Goal: Task Accomplishment & Management: Manage account settings

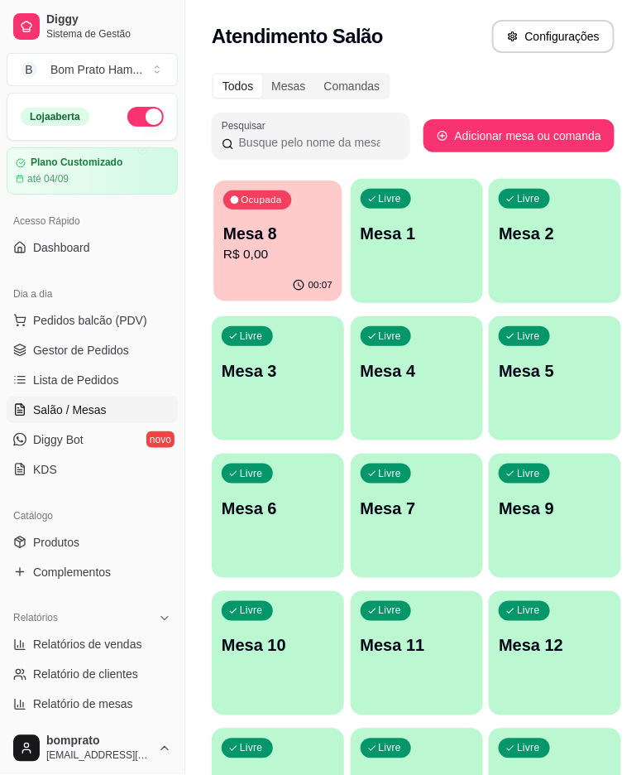
click at [267, 224] on p "Mesa 8" at bounding box center [277, 234] width 109 height 22
click at [72, 383] on span "Lista de Pedidos" at bounding box center [76, 380] width 86 height 17
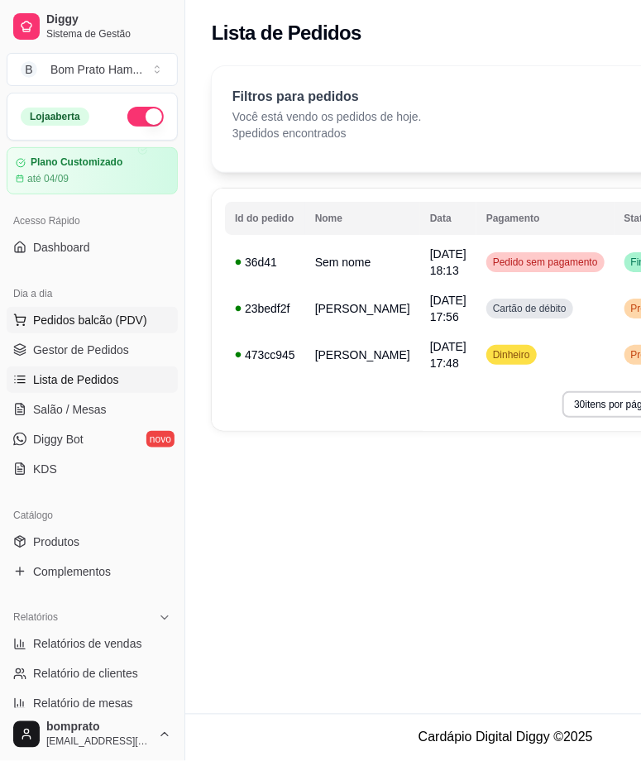
click at [69, 317] on span "Pedidos balcão (PDV)" at bounding box center [90, 320] width 114 height 17
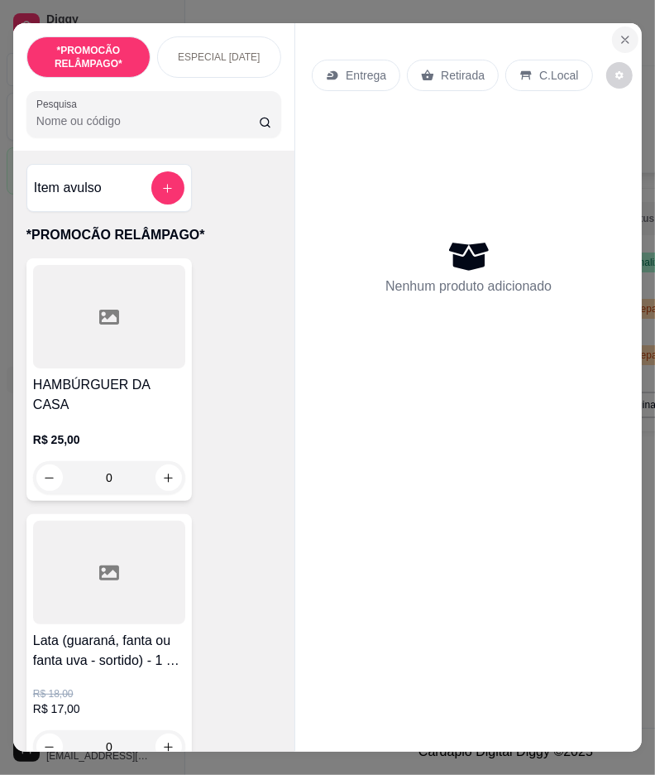
click at [624, 33] on icon "Close" at bounding box center [625, 39] width 13 height 13
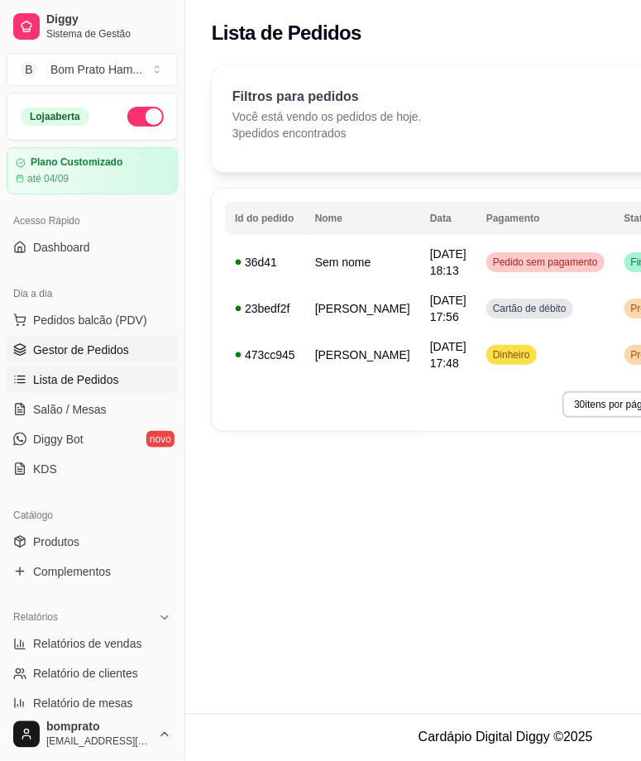
click at [44, 346] on span "Gestor de Pedidos" at bounding box center [81, 350] width 96 height 17
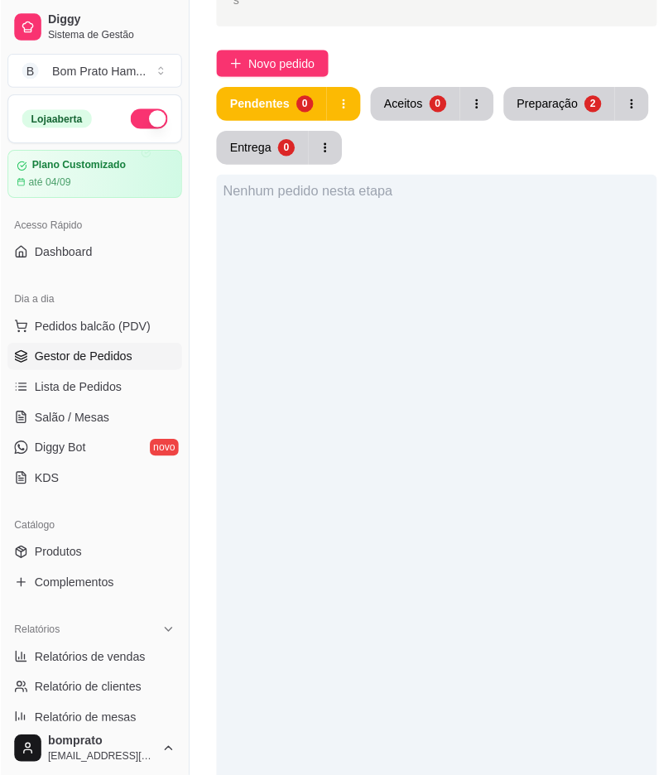
scroll to position [459, 0]
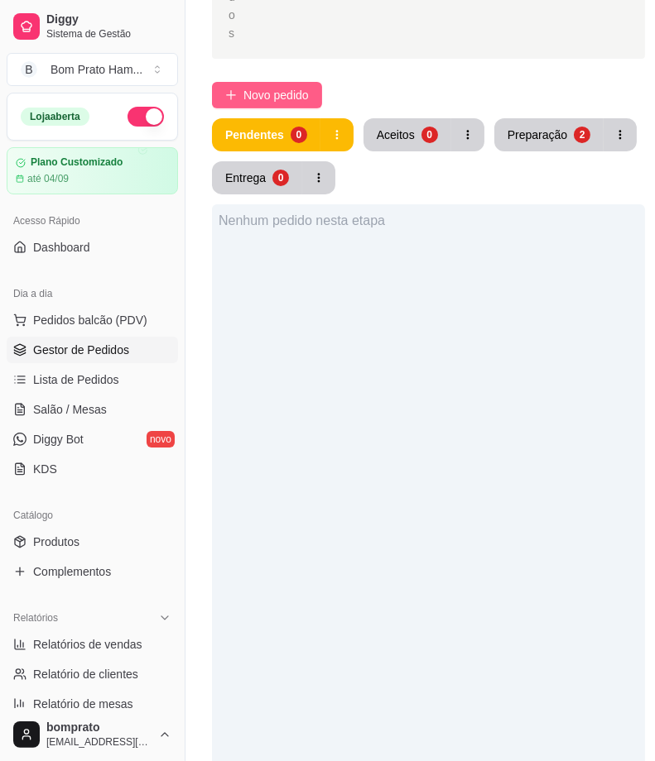
click at [229, 92] on icon "plus" at bounding box center [231, 95] width 12 height 12
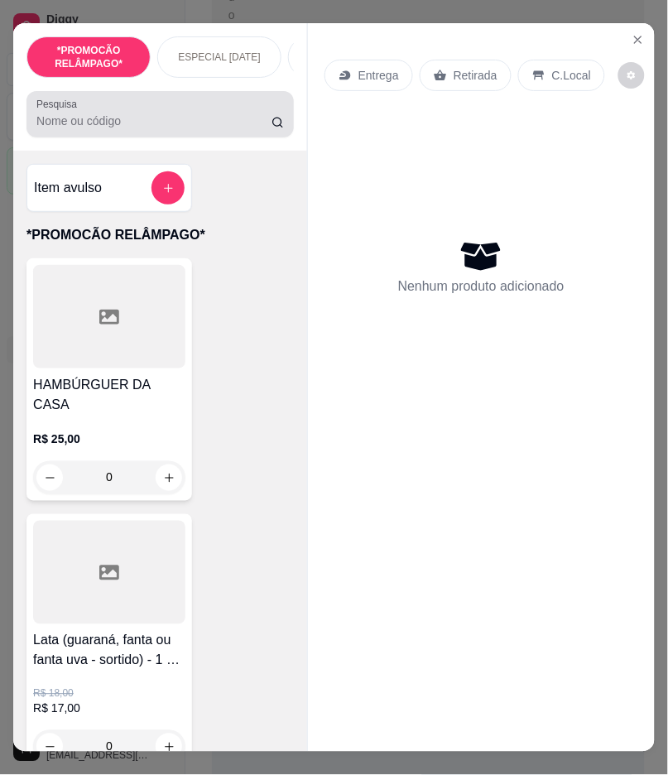
click at [178, 113] on div at bounding box center [159, 114] width 247 height 33
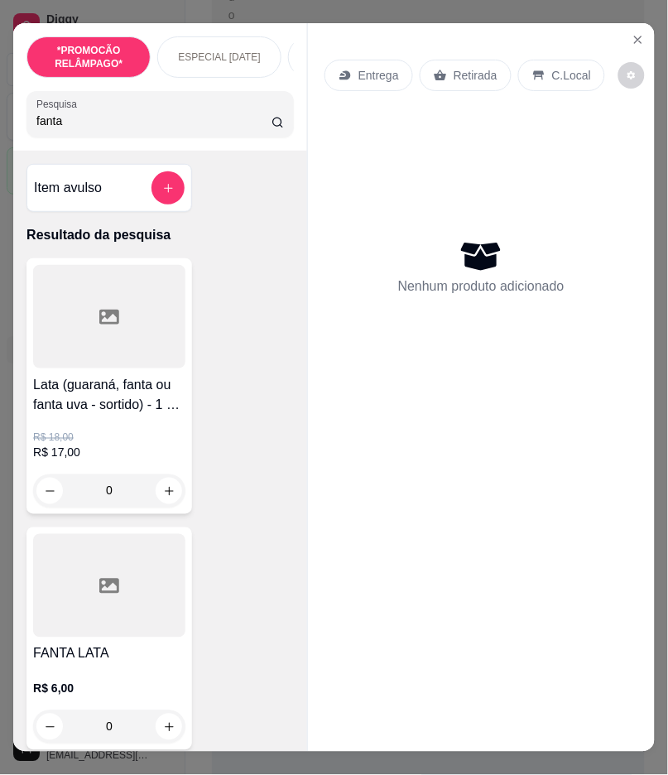
type input "fanta"
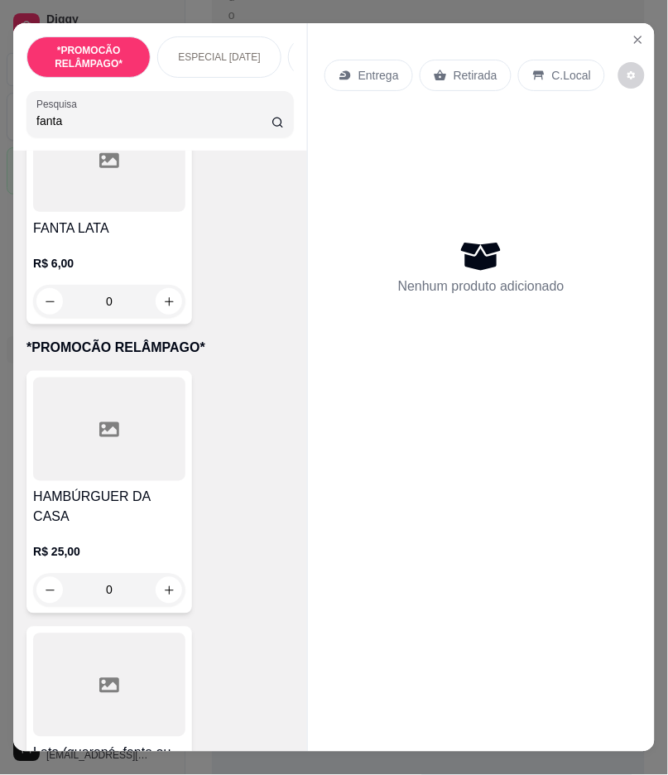
scroll to position [459, 0]
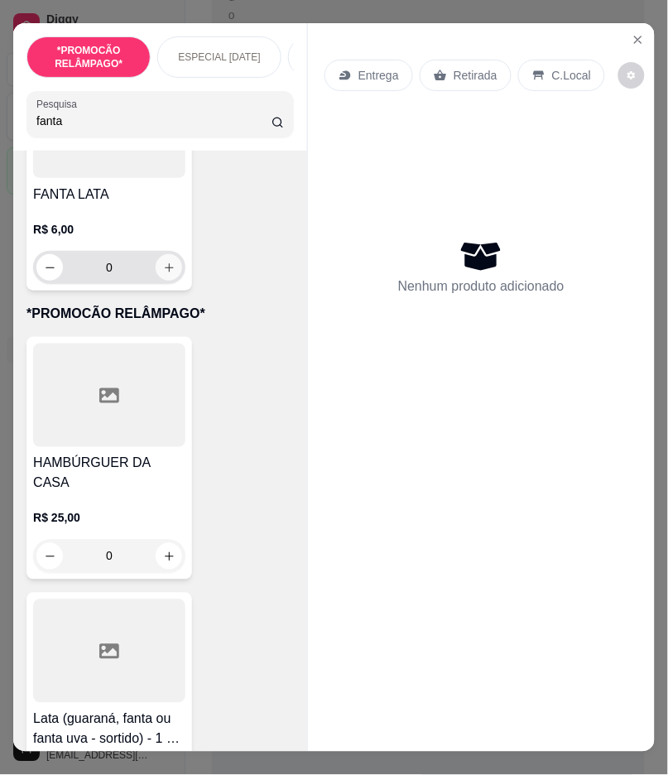
click at [165, 274] on icon "increase-product-quantity" at bounding box center [169, 267] width 12 height 12
type input "1"
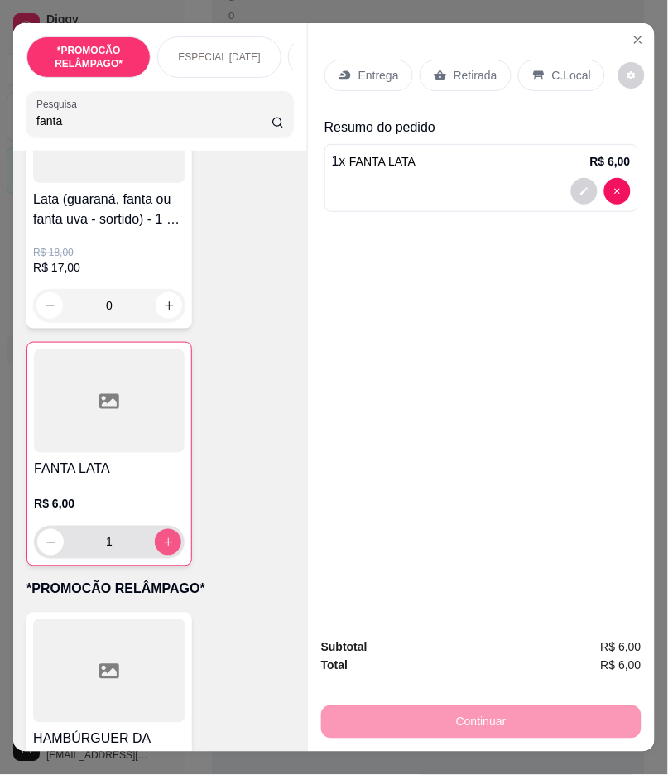
scroll to position [185, 0]
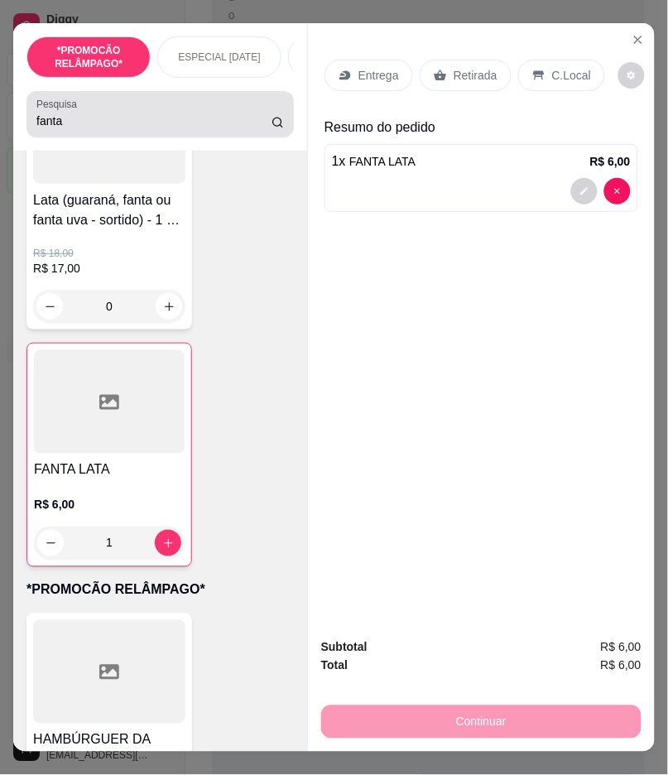
click at [179, 118] on div "fanta" at bounding box center [159, 114] width 247 height 33
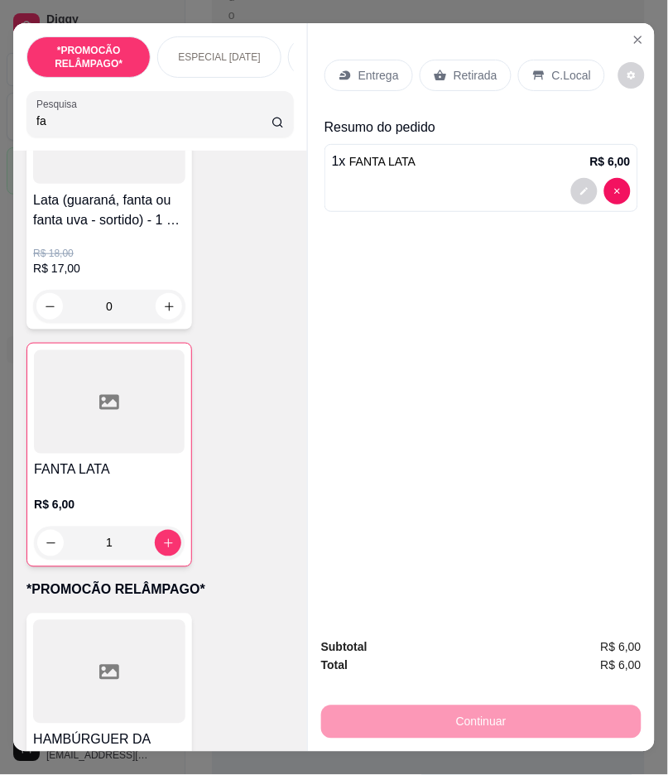
type input "f"
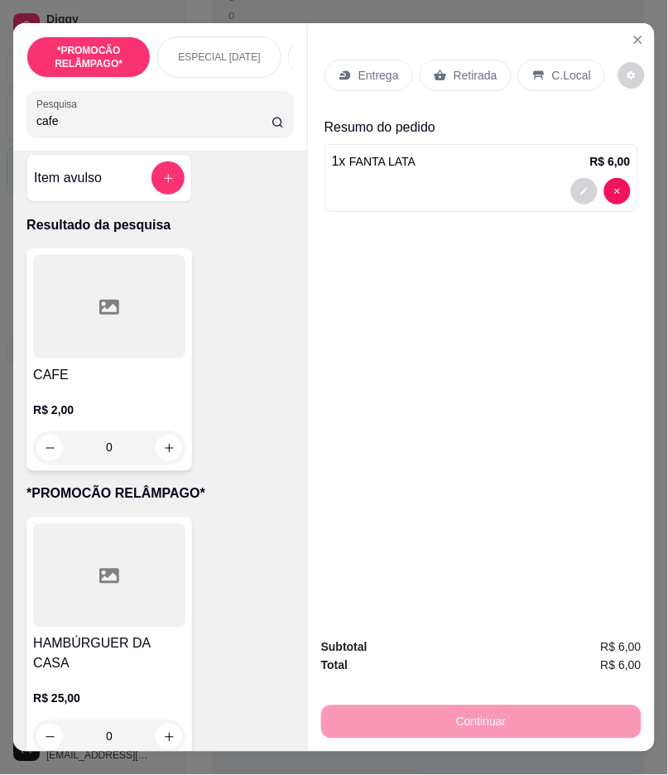
scroll to position [0, 0]
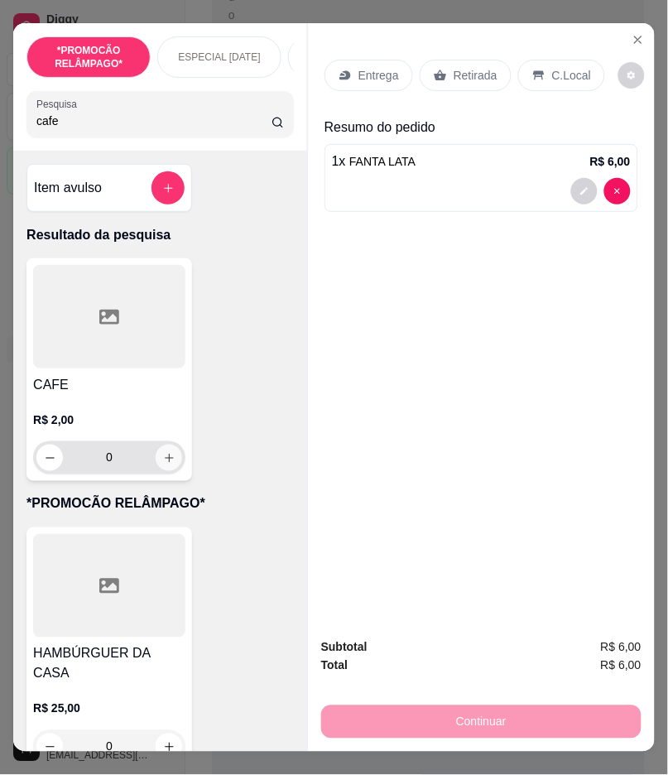
type input "cafe"
click at [166, 458] on icon "increase-product-quantity" at bounding box center [169, 458] width 12 height 12
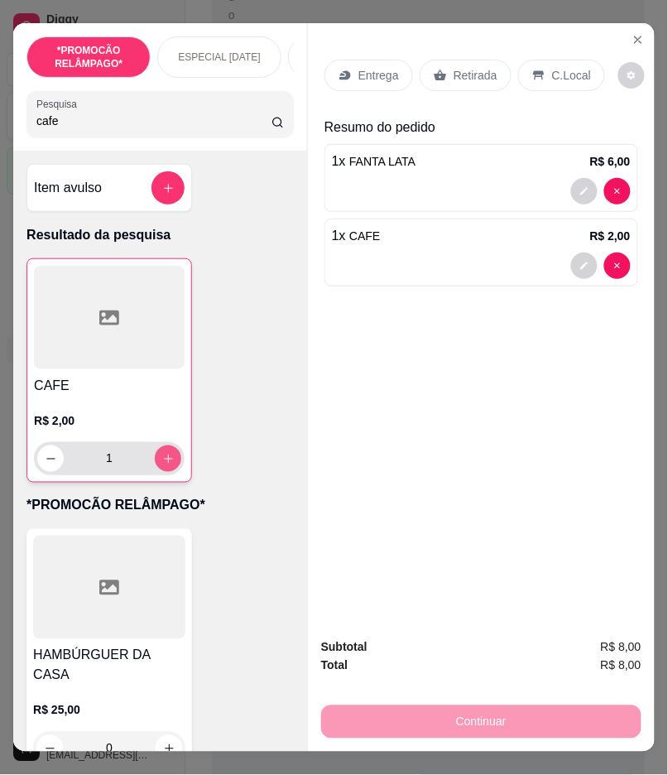
type input "1"
click at [552, 67] on p "C.Local" at bounding box center [571, 75] width 39 height 17
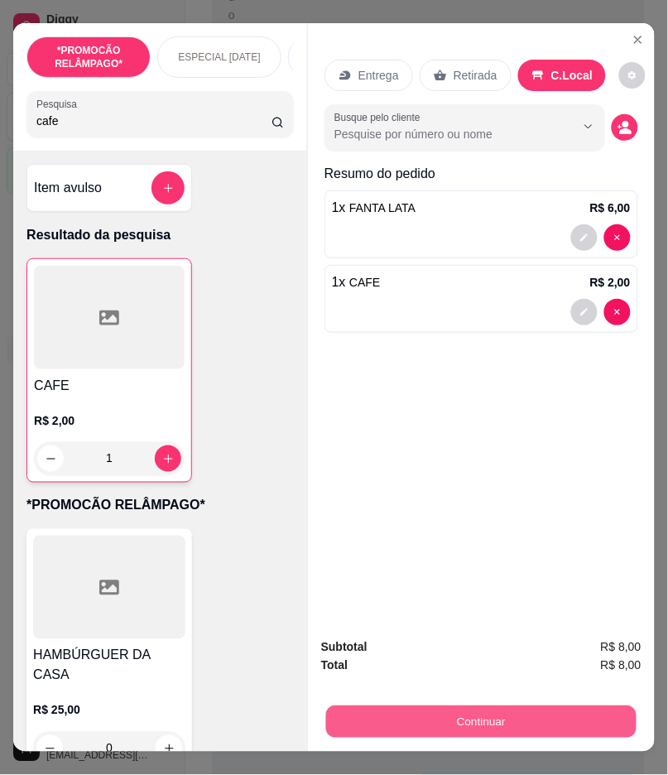
click at [511, 706] on button "Continuar" at bounding box center [481, 722] width 310 height 32
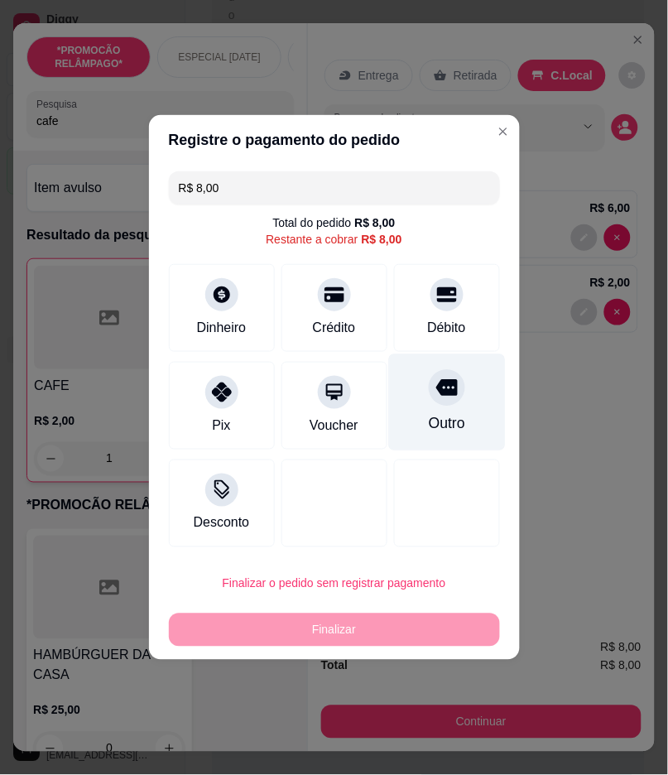
click at [459, 412] on div "Outro" at bounding box center [446, 402] width 117 height 97
type input "R$ 0,00"
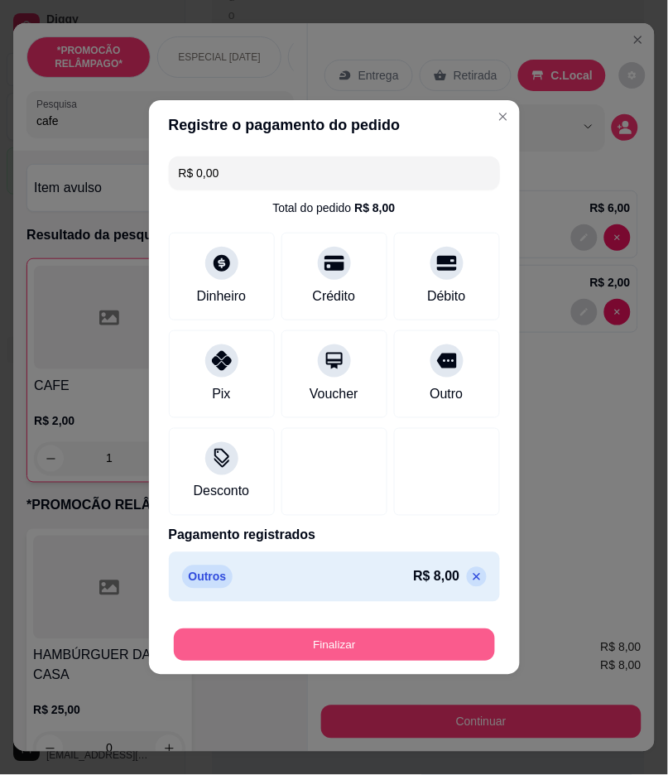
click at [361, 643] on button "Finalizar" at bounding box center [334, 645] width 321 height 32
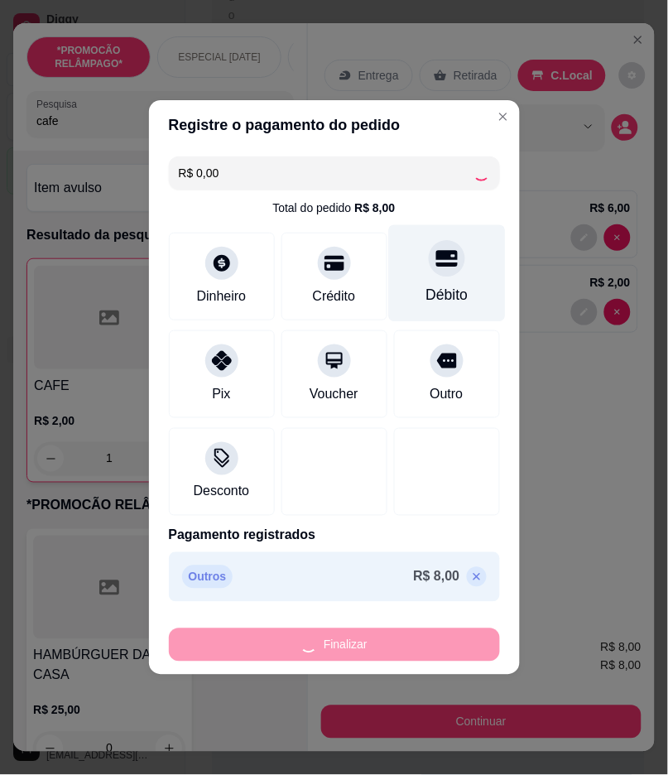
type input "0"
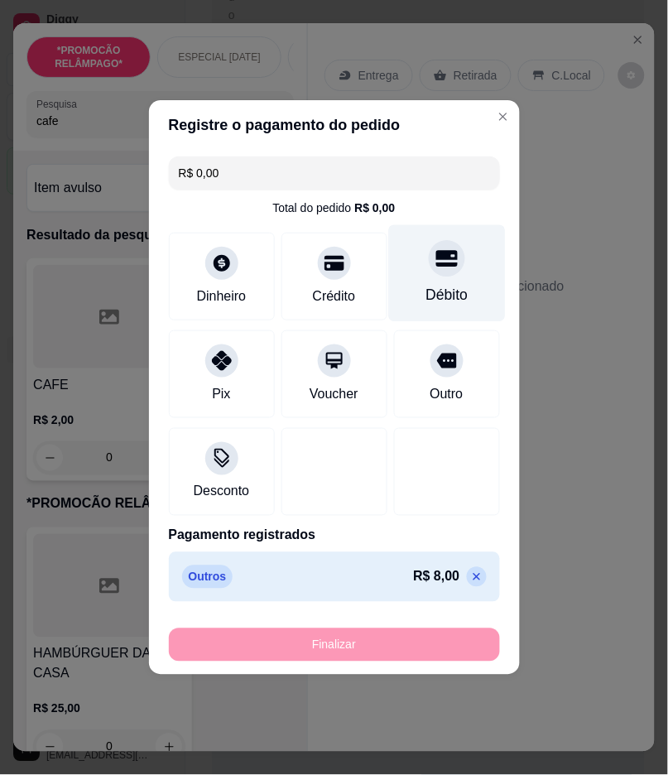
type input "-R$ 8,00"
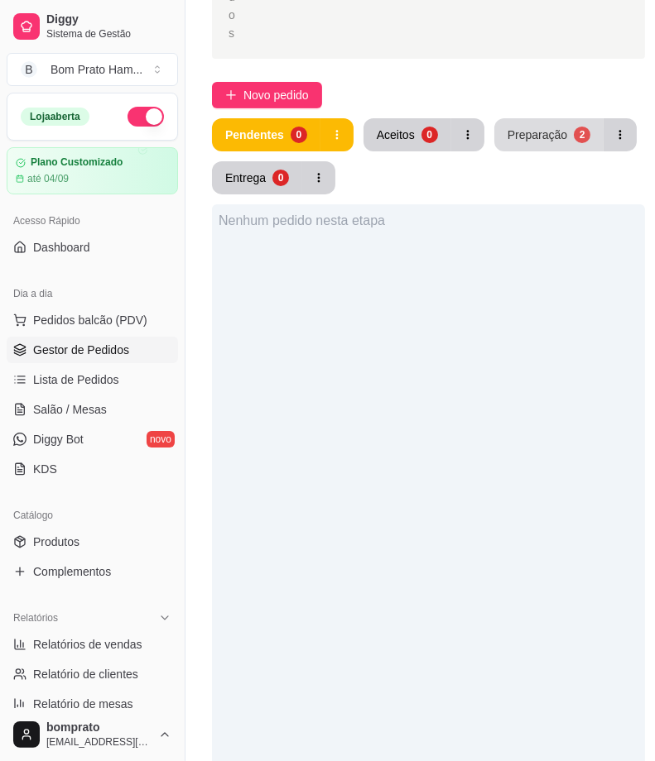
click at [544, 121] on button "Preparação 2" at bounding box center [548, 134] width 109 height 33
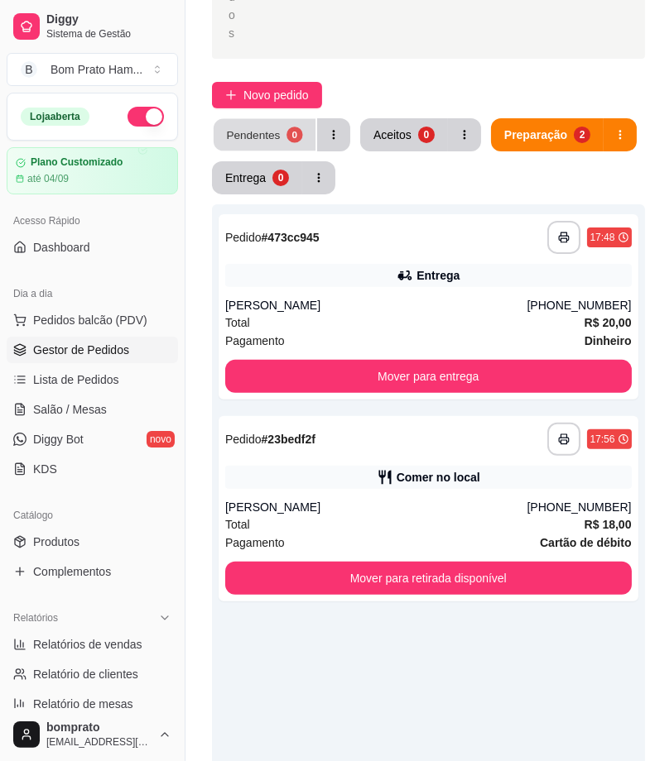
click at [251, 133] on div "Pendentes" at bounding box center [253, 135] width 54 height 16
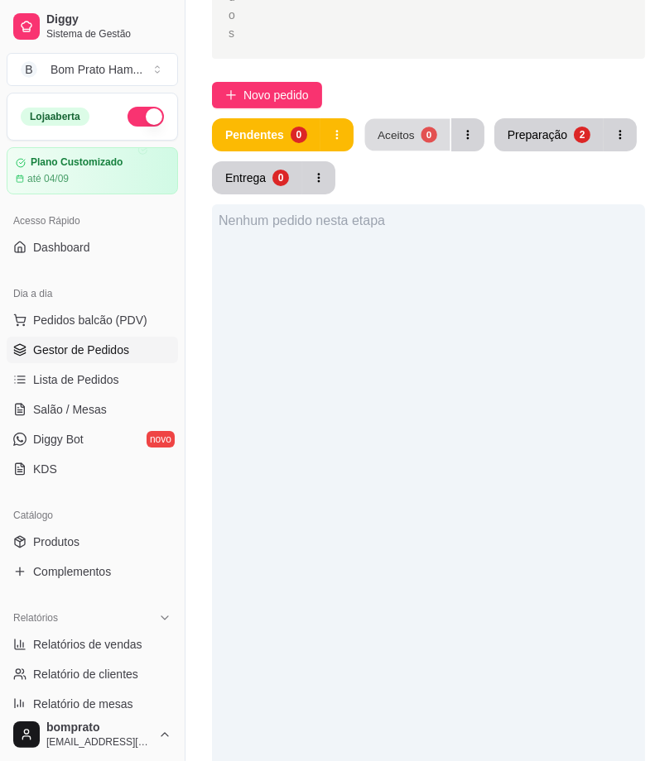
click at [381, 131] on div "Aceitos" at bounding box center [395, 135] width 37 height 16
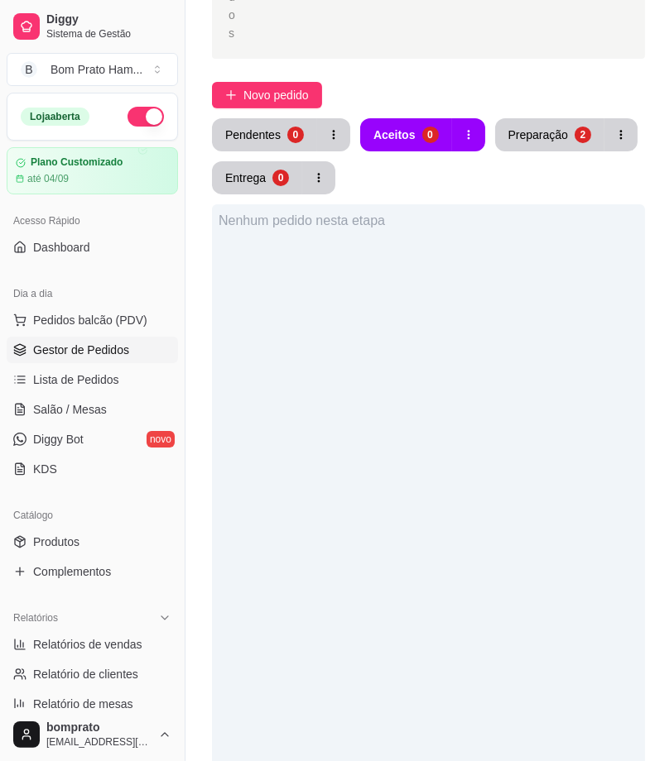
drag, startPoint x: 542, startPoint y: 729, endPoint x: 540, endPoint y: 672, distance: 57.1
click at [535, 710] on div "Nenhum pedido nesta etapa" at bounding box center [428, 584] width 433 height 761
click at [511, 132] on div "Preparação" at bounding box center [538, 135] width 60 height 17
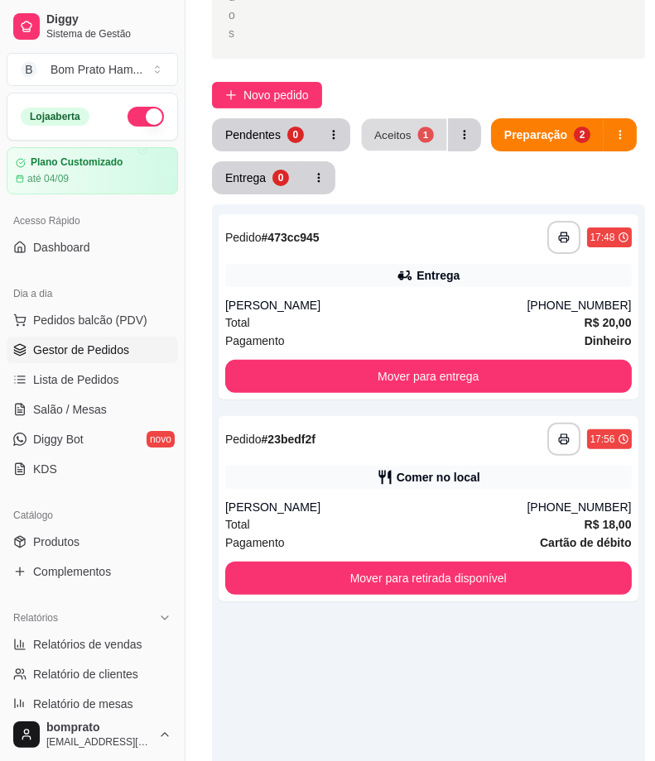
click at [374, 131] on div "Aceitos" at bounding box center [392, 135] width 37 height 16
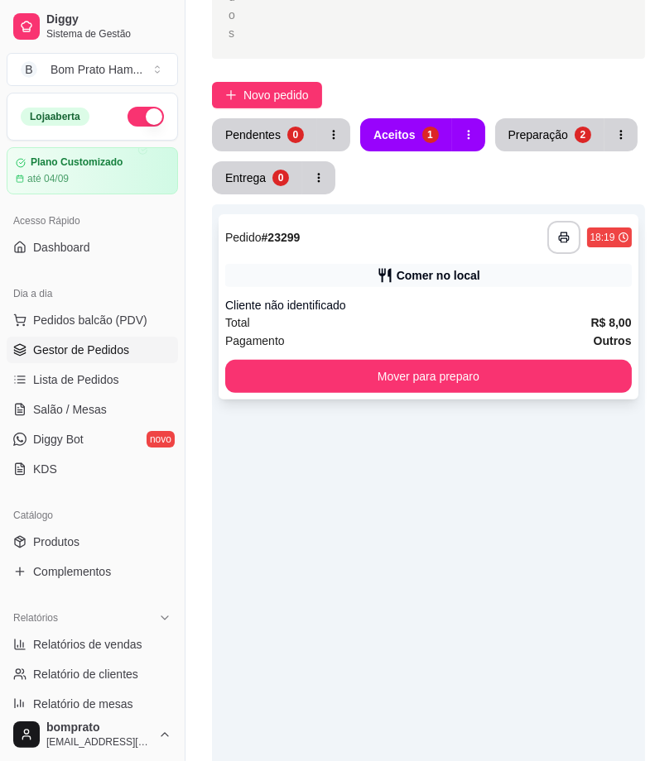
drag, startPoint x: 427, startPoint y: 323, endPoint x: 427, endPoint y: 311, distance: 11.6
click at [427, 311] on div "**********" at bounding box center [428, 306] width 420 height 185
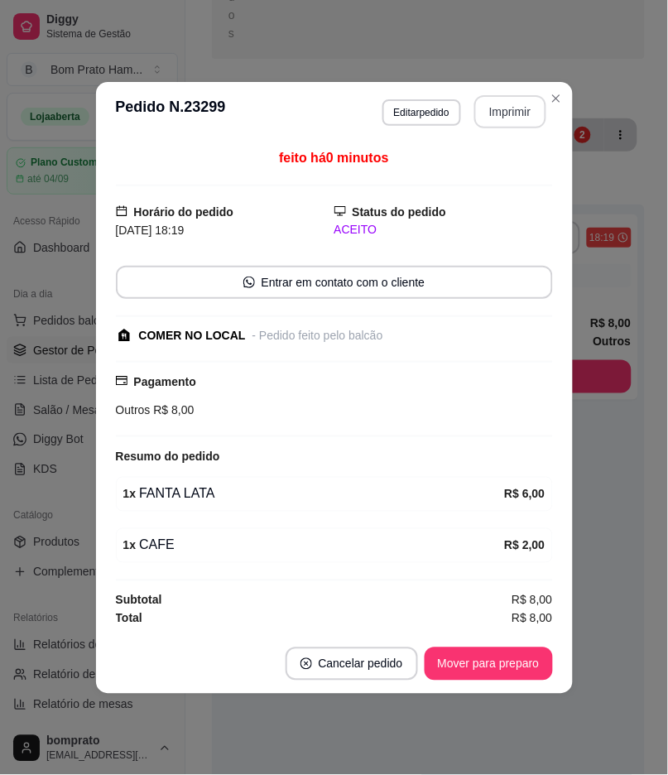
click at [487, 119] on button "Imprimir" at bounding box center [510, 111] width 72 height 33
click at [482, 655] on button "Mover para preparo" at bounding box center [488, 663] width 124 height 32
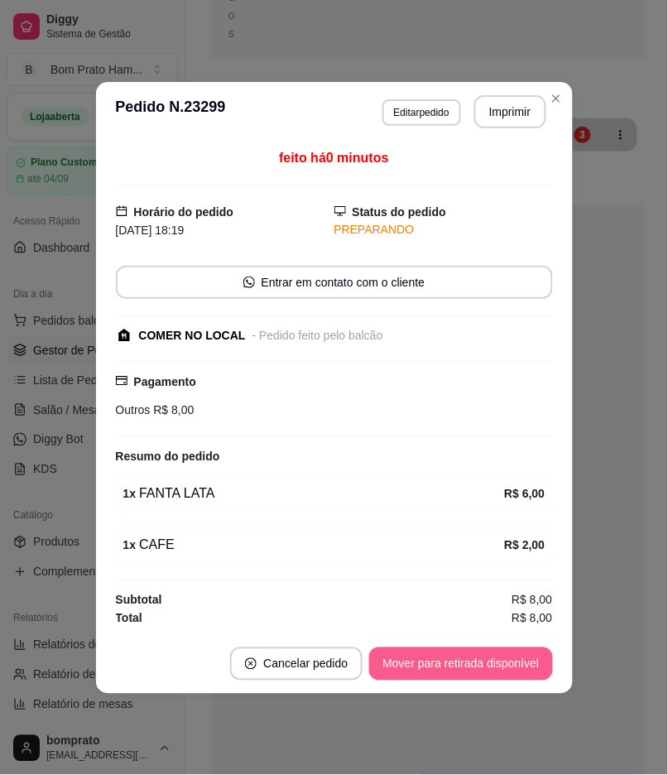
click at [481, 662] on button "Mover para retirada disponível" at bounding box center [460, 663] width 183 height 33
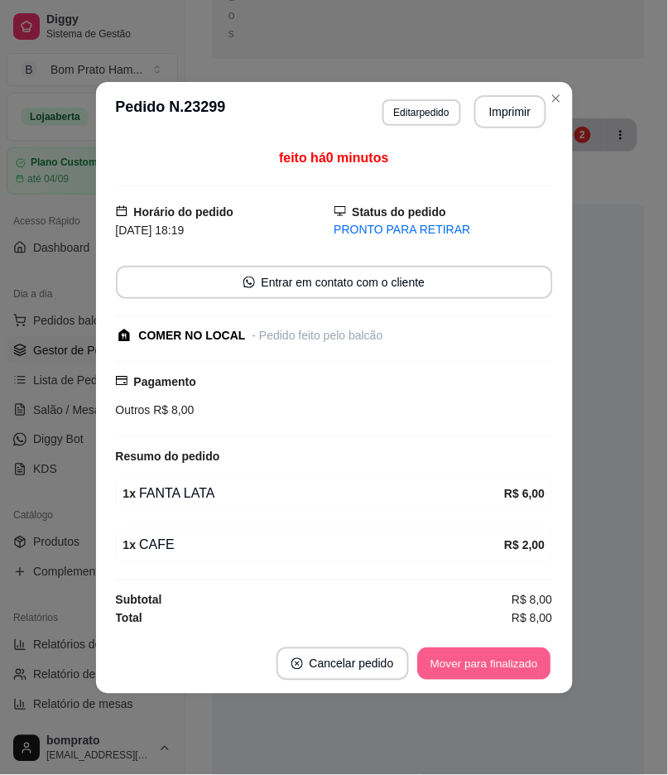
click at [481, 662] on button "Mover para finalizado" at bounding box center [483, 663] width 133 height 32
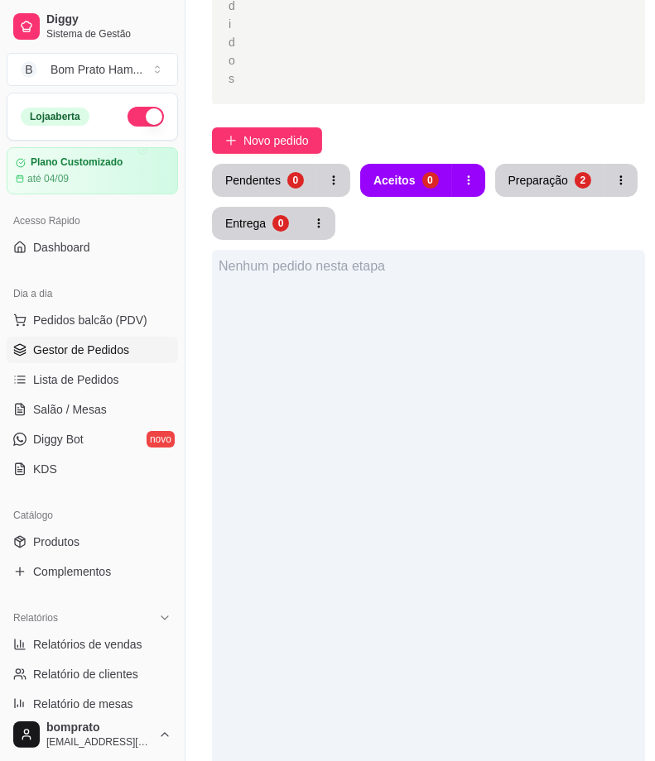
scroll to position [367, 0]
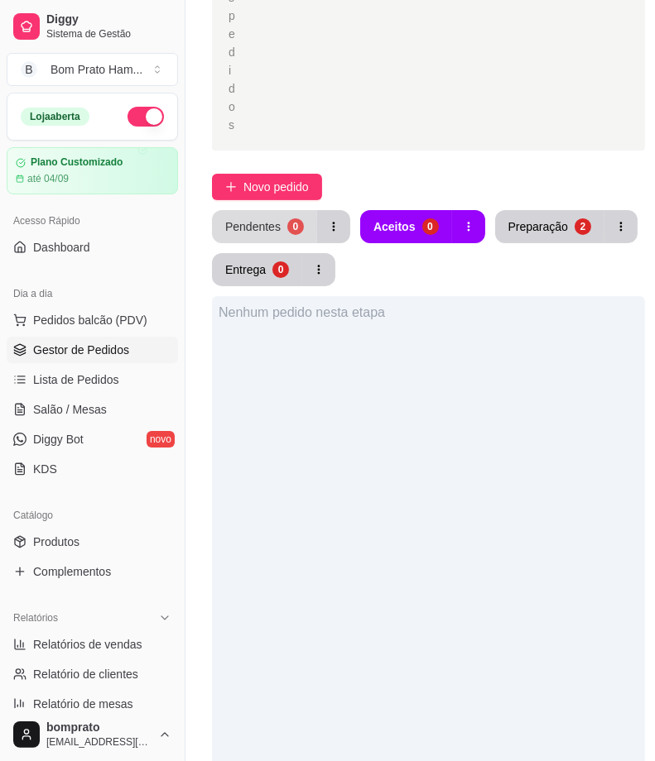
click at [274, 220] on div "Pendentes" at bounding box center [252, 226] width 55 height 17
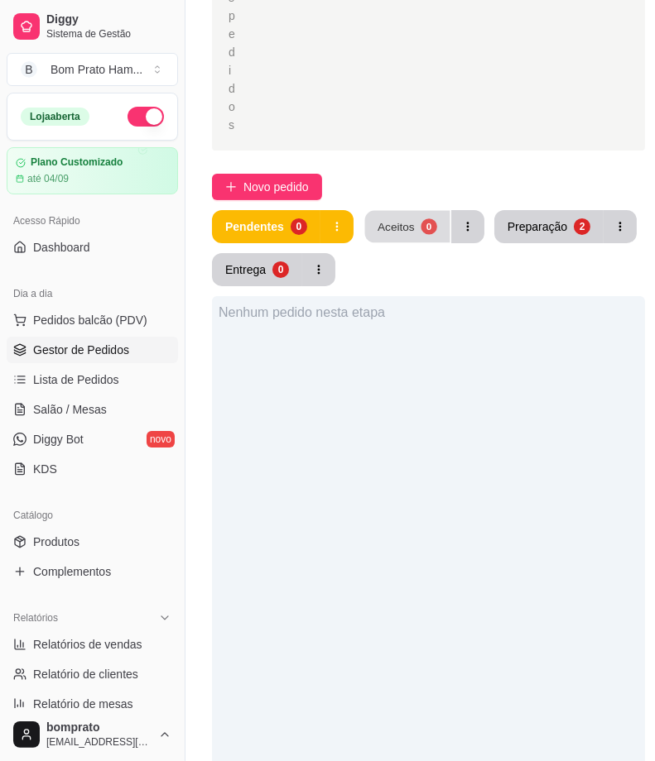
click at [372, 226] on button "Aceitos 0" at bounding box center [406, 227] width 85 height 32
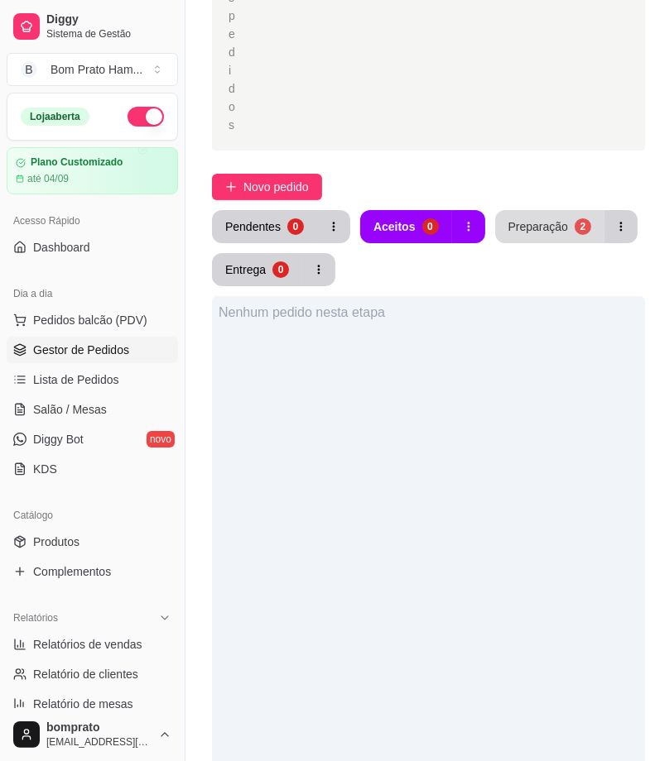
click at [508, 232] on div "Preparação" at bounding box center [538, 226] width 60 height 17
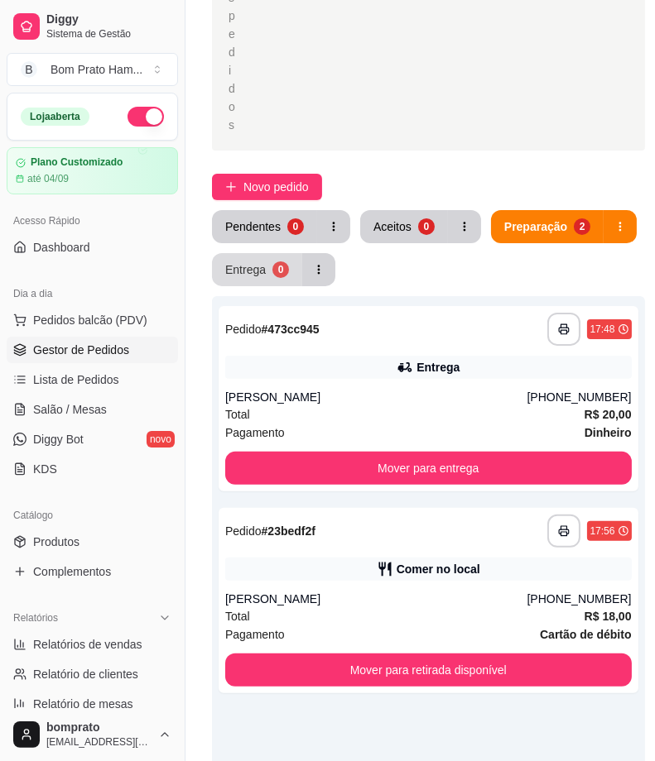
click at [257, 260] on button "Entrega 0" at bounding box center [257, 269] width 90 height 33
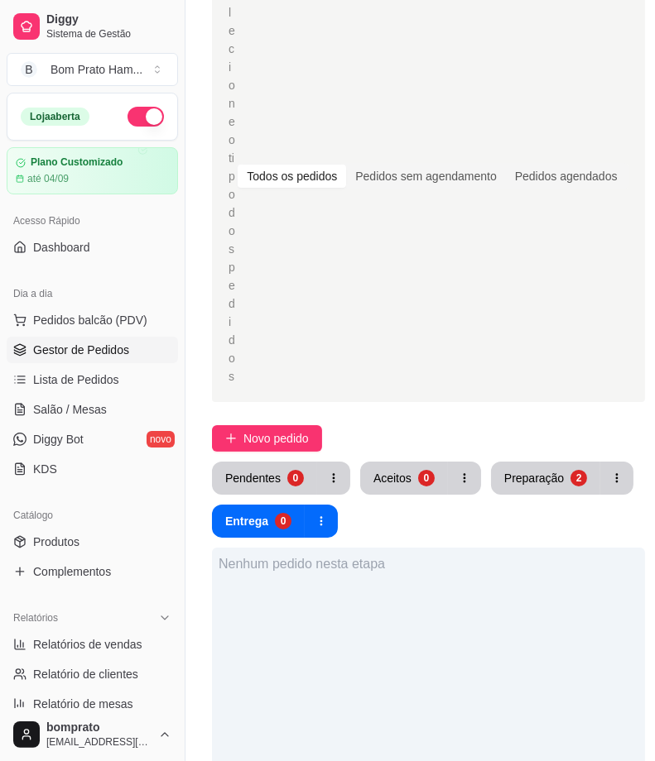
scroll to position [184, 0]
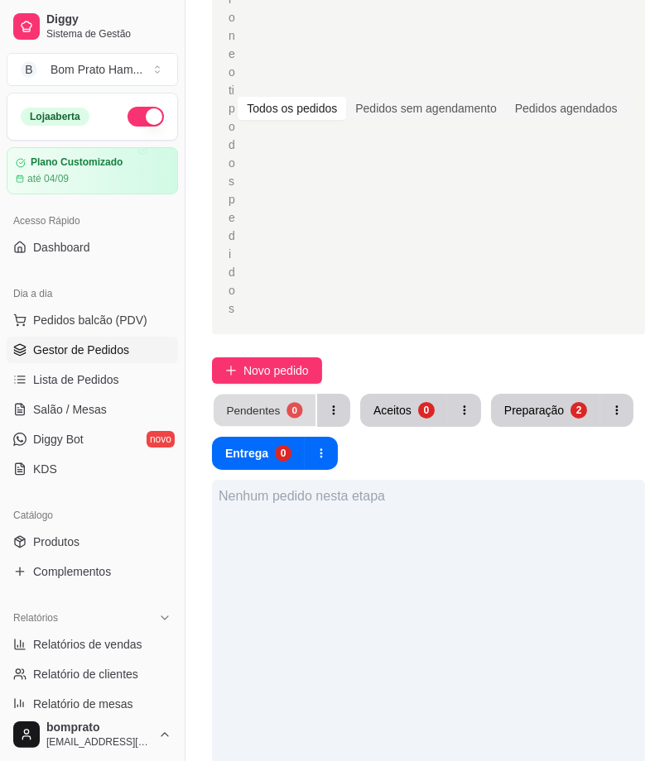
click at [250, 415] on div "Pendentes" at bounding box center [253, 410] width 54 height 16
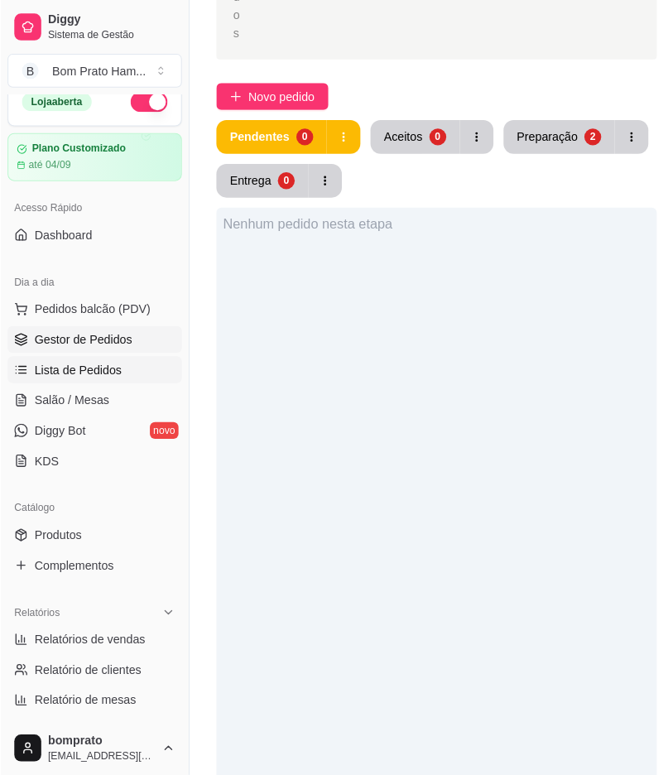
scroll to position [0, 0]
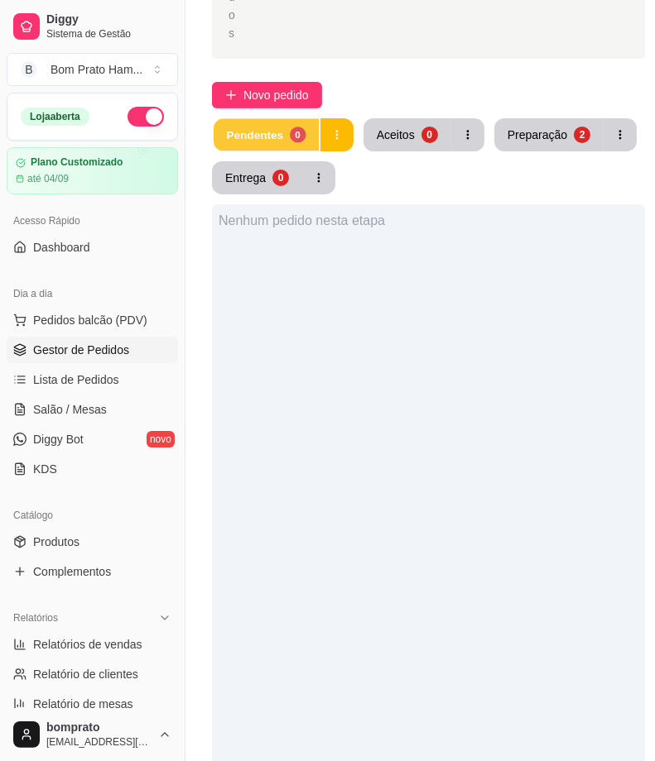
click at [245, 127] on div "Pendentes" at bounding box center [254, 135] width 57 height 16
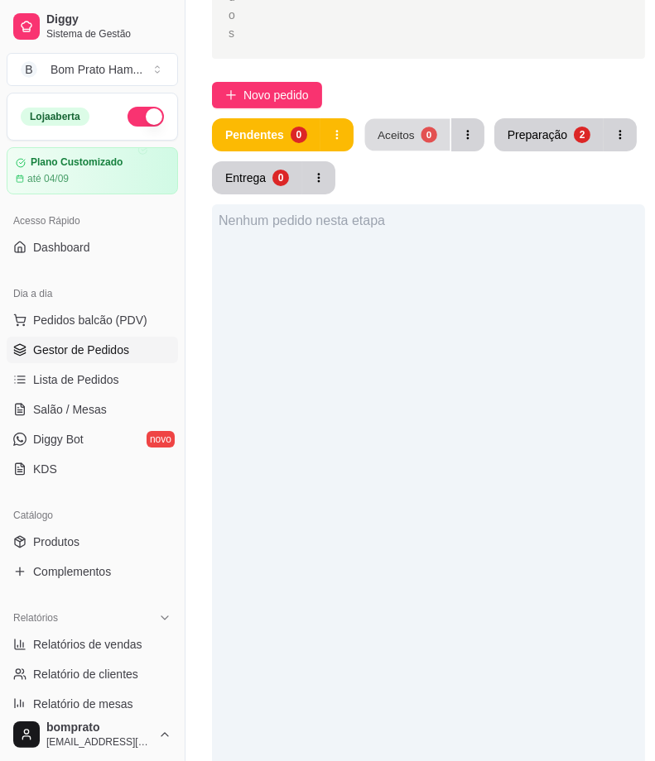
click at [392, 128] on div "Aceitos" at bounding box center [395, 135] width 37 height 16
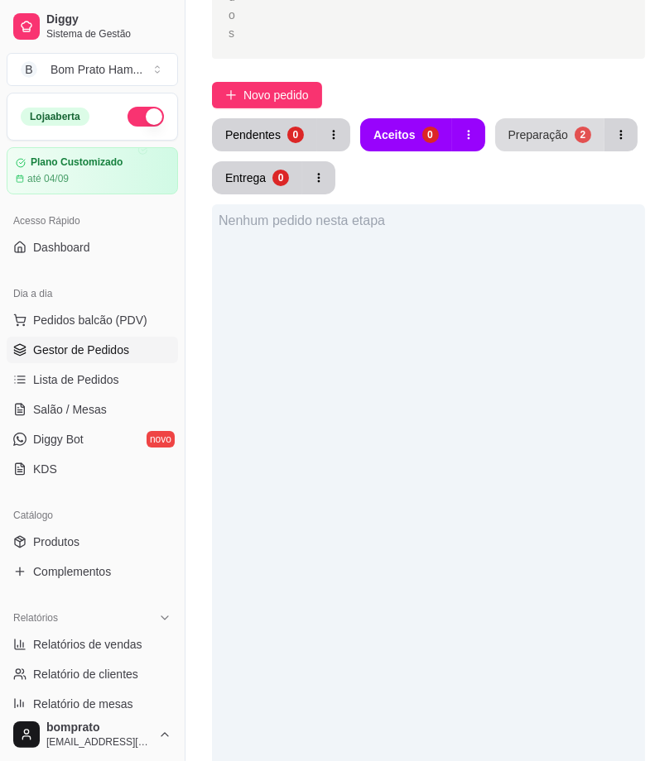
click at [533, 128] on div "Preparação" at bounding box center [538, 135] width 60 height 17
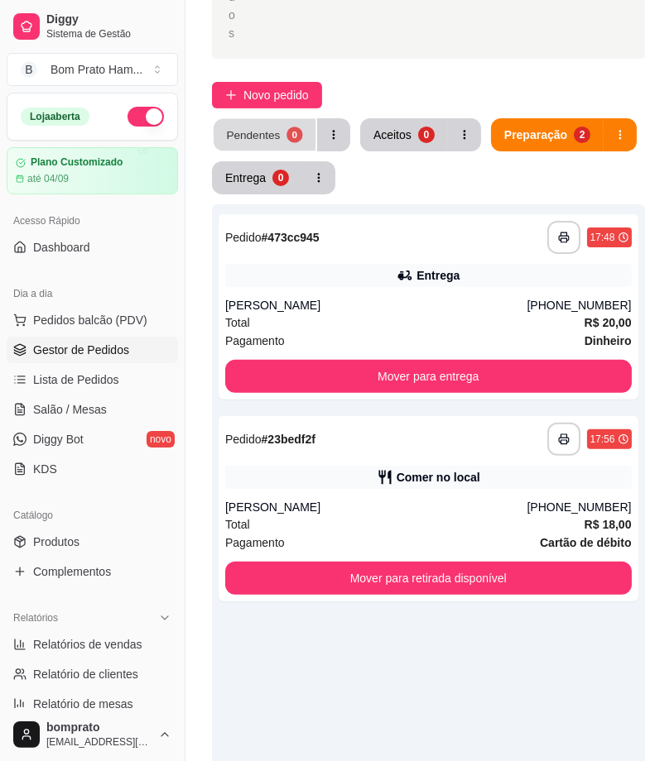
click at [242, 127] on div "Pendentes" at bounding box center [253, 135] width 54 height 16
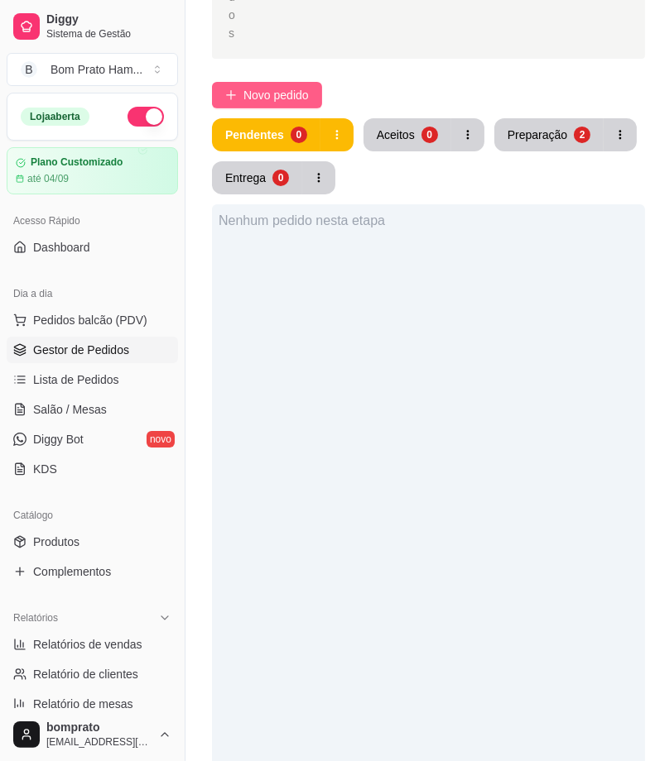
click at [250, 92] on span "Novo pedido" at bounding box center [275, 95] width 65 height 18
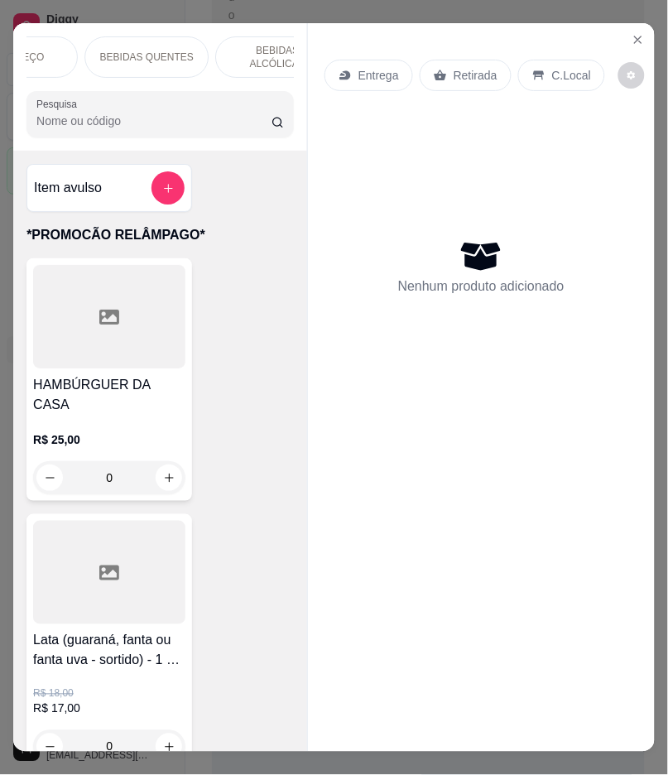
scroll to position [0, 4170]
click at [188, 127] on input "Pesquisa" at bounding box center [153, 121] width 235 height 17
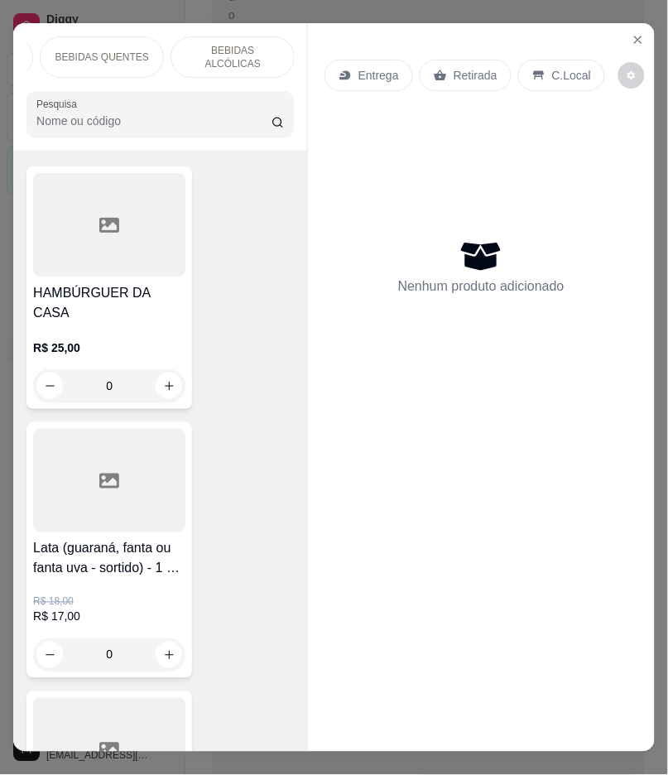
click at [117, 540] on h4 "Lata (guaraná, fanta ou fanta uva - sortido) - 1 X-BACON + LATA" at bounding box center [109, 559] width 152 height 40
click at [635, 33] on icon "Close" at bounding box center [637, 39] width 13 height 13
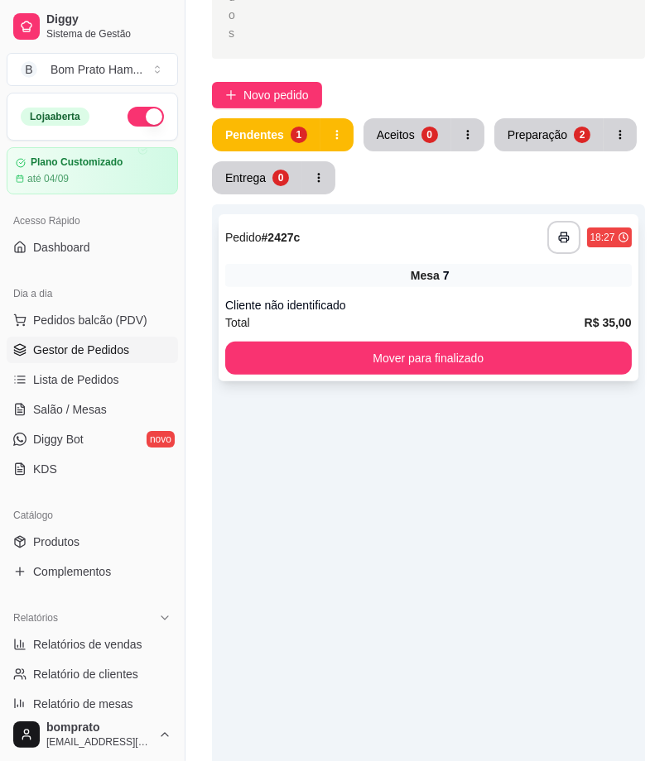
click at [357, 250] on div "**********" at bounding box center [428, 237] width 406 height 33
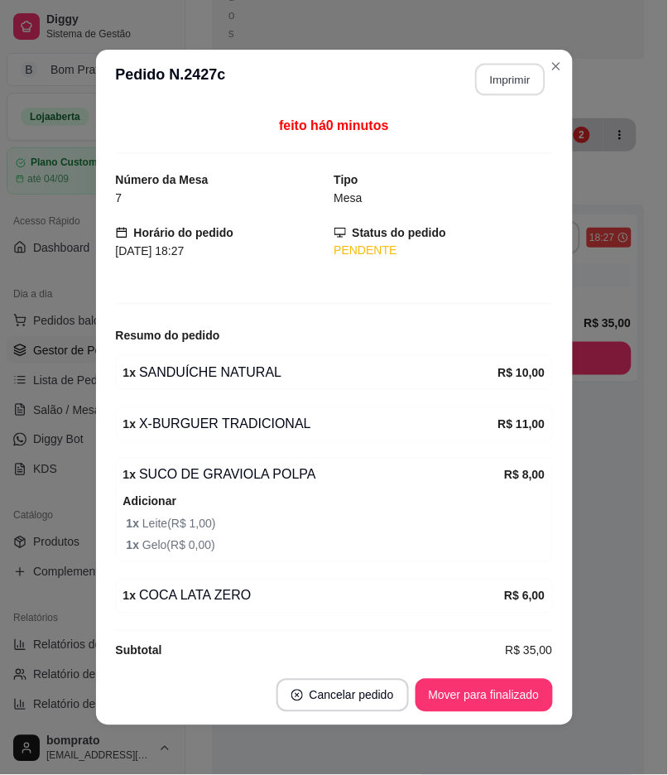
click at [506, 78] on button "Imprimir" at bounding box center [510, 80] width 70 height 32
click at [500, 702] on button "Mover para finalizado" at bounding box center [483, 695] width 137 height 33
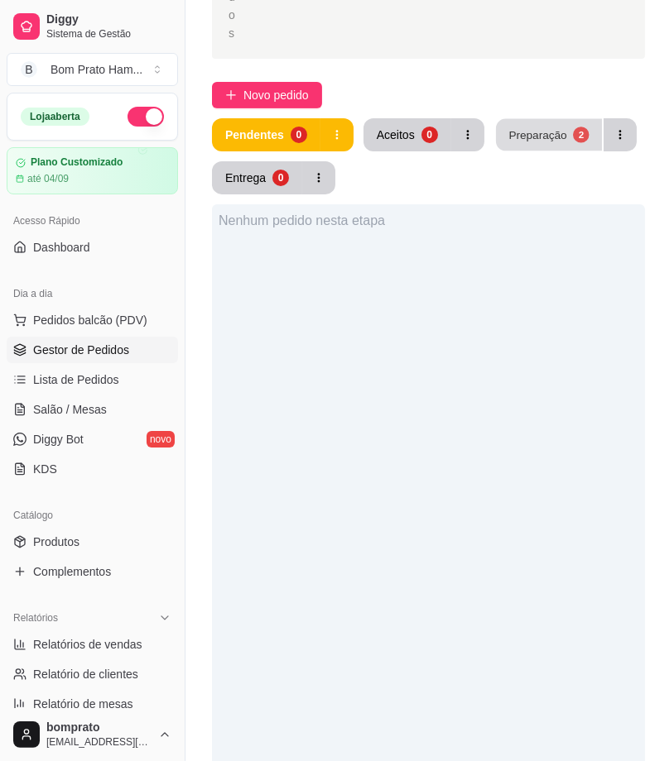
click at [508, 142] on button "Preparação 2" at bounding box center [549, 135] width 106 height 32
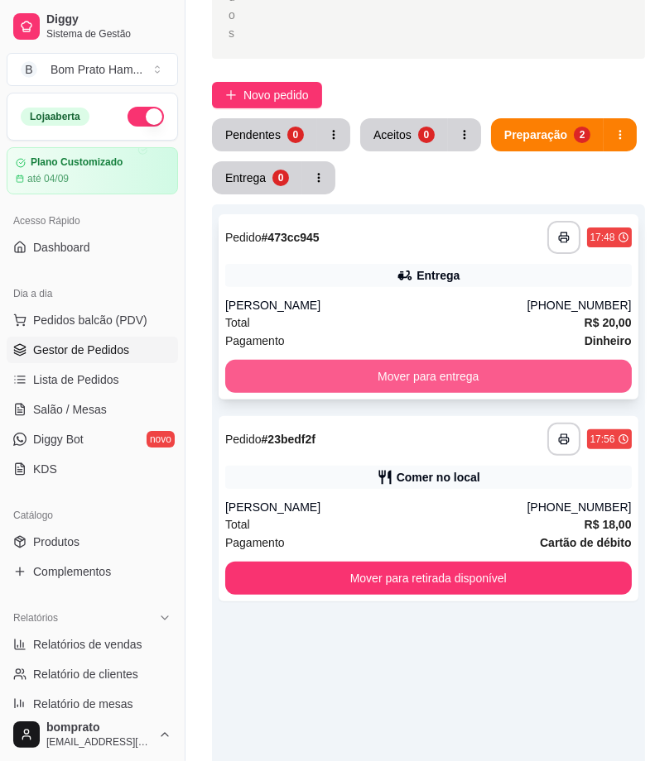
click at [383, 373] on button "Mover para entrega" at bounding box center [428, 376] width 406 height 33
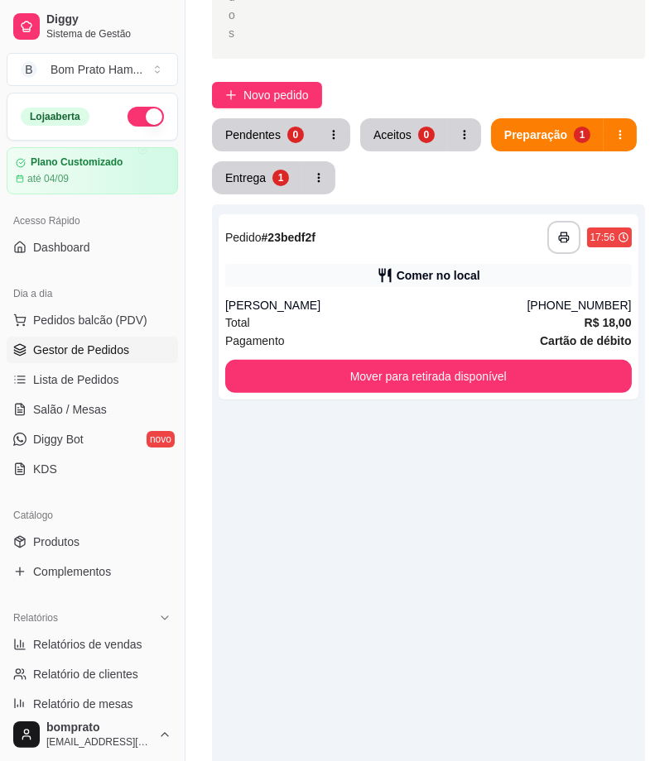
click at [391, 468] on div "**********" at bounding box center [428, 584] width 433 height 761
click at [244, 93] on span "Novo pedido" at bounding box center [275, 95] width 65 height 18
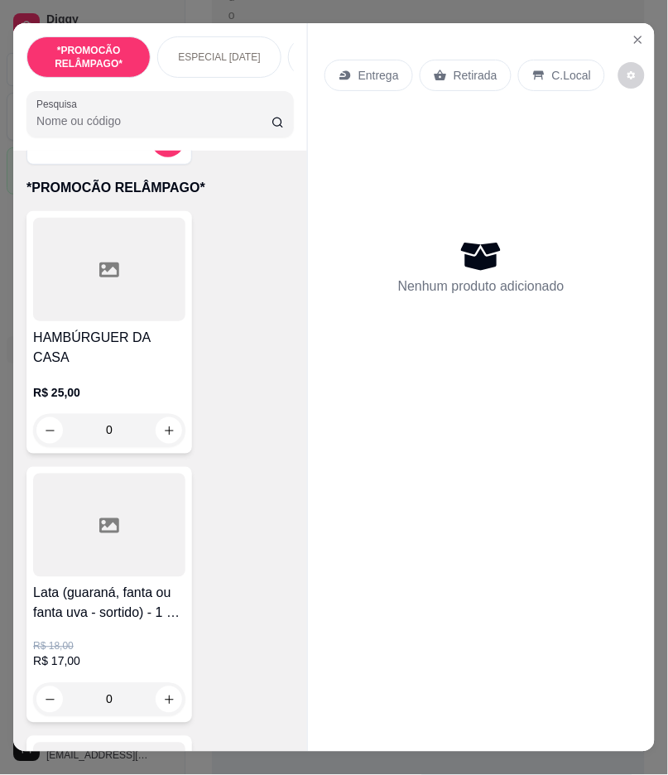
scroll to position [92, 0]
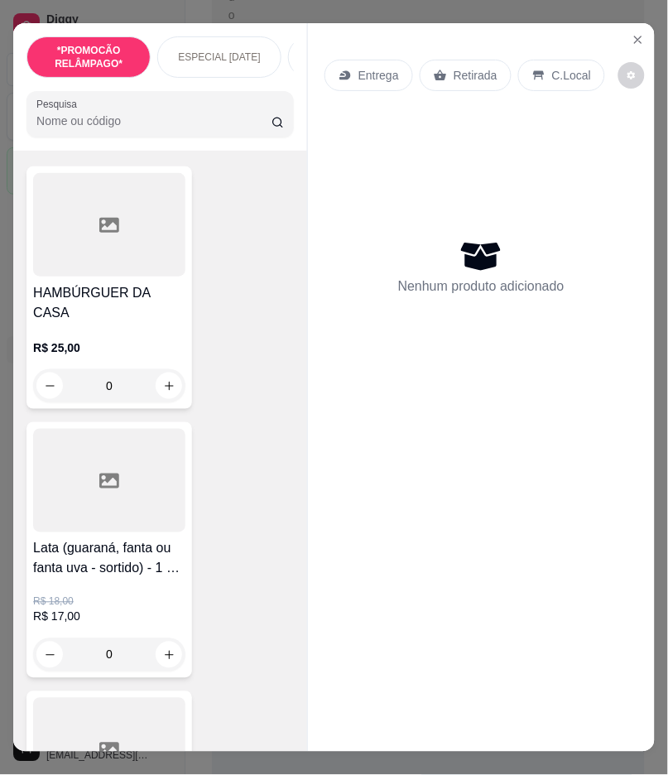
click at [160, 638] on div "0" at bounding box center [109, 654] width 152 height 33
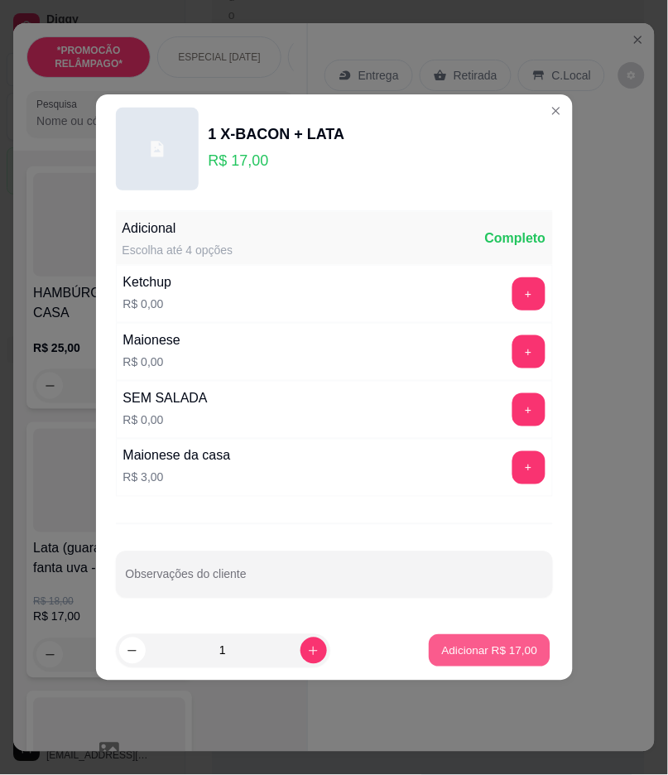
click at [442, 647] on p "Adicionar R$ 17,00" at bounding box center [490, 650] width 96 height 16
type input "1"
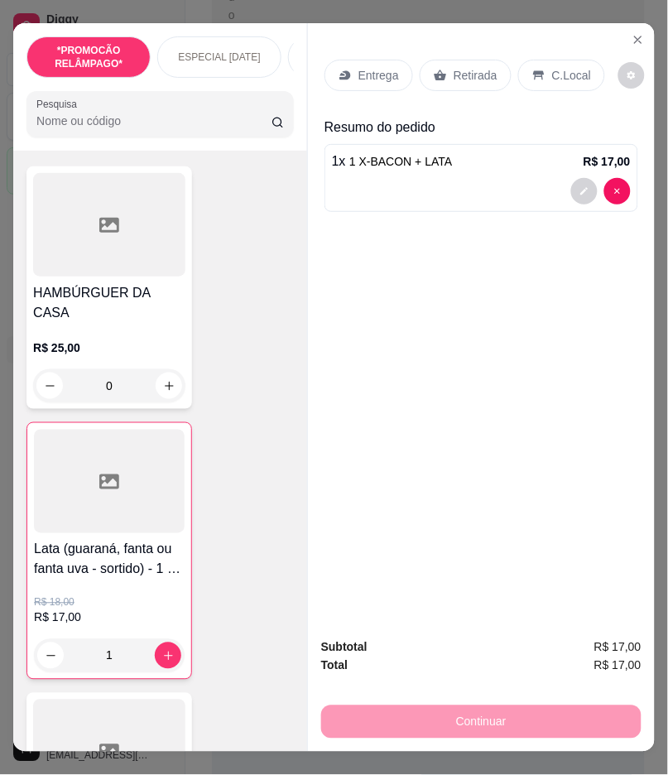
click at [366, 79] on div "Entrega" at bounding box center [368, 75] width 89 height 31
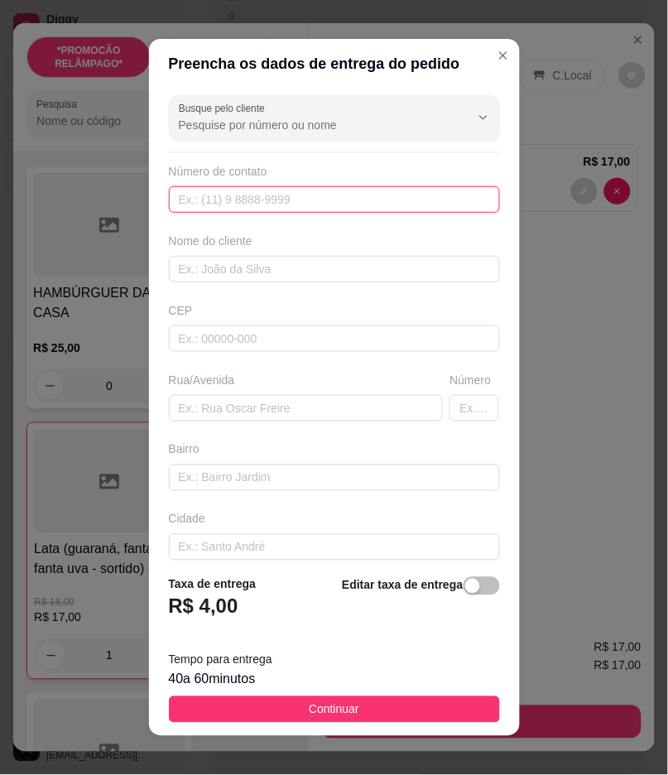
click at [213, 205] on input "text" at bounding box center [334, 199] width 331 height 26
click at [250, 204] on input "text" at bounding box center [334, 199] width 331 height 26
paste input "[PHONE_NUMBER]"
type input "[PHONE_NUMBER]"
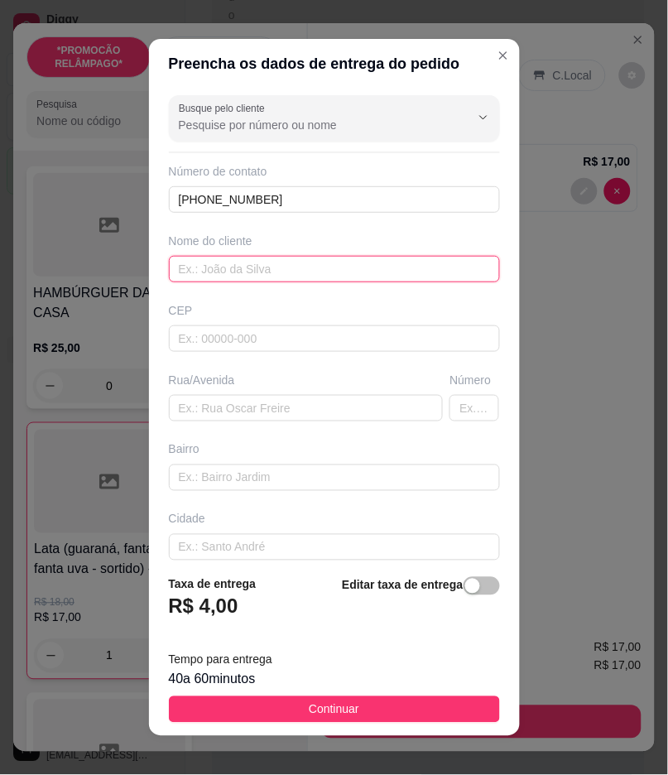
click at [277, 262] on input "text" at bounding box center [334, 269] width 331 height 26
type input "maisa"
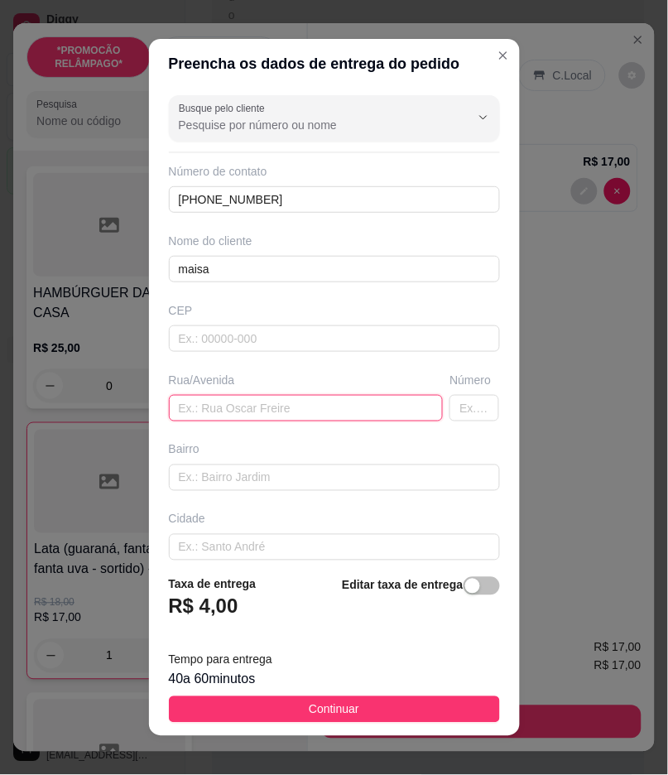
click at [193, 408] on input "text" at bounding box center [306, 408] width 275 height 26
click at [184, 409] on input "text" at bounding box center [306, 408] width 275 height 26
click at [212, 412] on input "Nova" at bounding box center [306, 408] width 275 height 26
drag, startPoint x: 271, startPoint y: 408, endPoint x: 142, endPoint y: 409, distance: 129.1
click at [149, 409] on div "Busque pelo cliente Número de contato [PHONE_NUMBER] Nome do cliente maisa CEP …" at bounding box center [334, 325] width 371 height 473
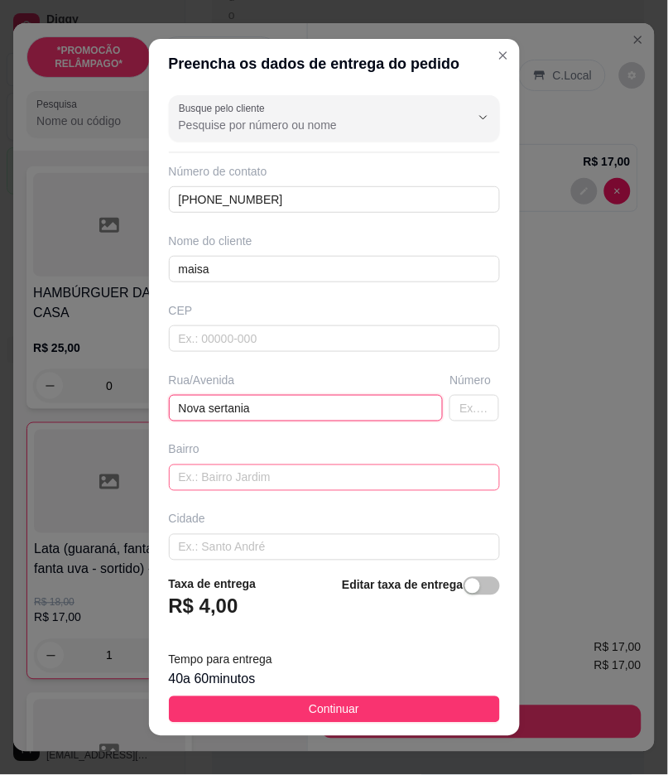
type input "Nova sertania"
click at [224, 491] on input "text" at bounding box center [334, 477] width 331 height 26
paste input "Nova sertania"
type input "Nova sertania"
drag, startPoint x: 252, startPoint y: 405, endPoint x: 137, endPoint y: 416, distance: 116.3
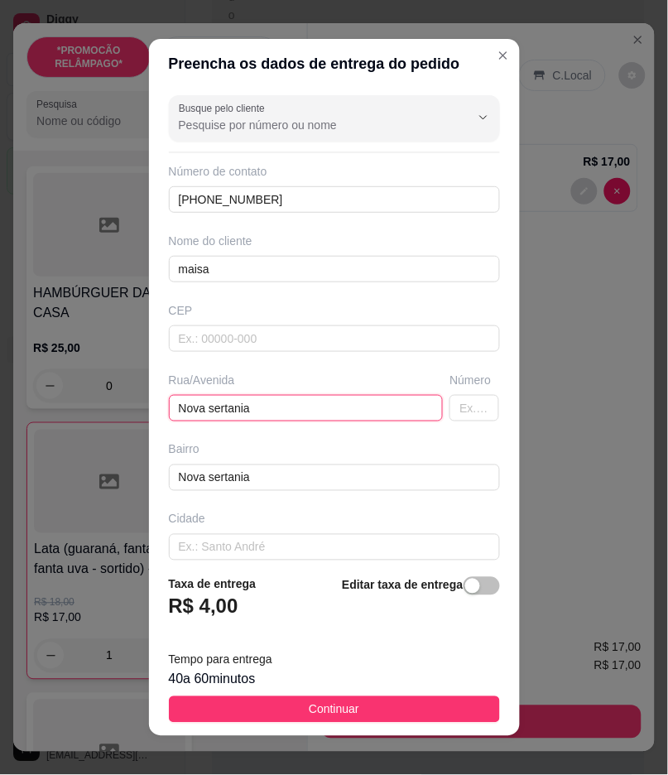
click at [137, 416] on div "Preencha os dados de entrega do pedido Busque pelo cliente Número de contato [P…" at bounding box center [334, 387] width 668 height 775
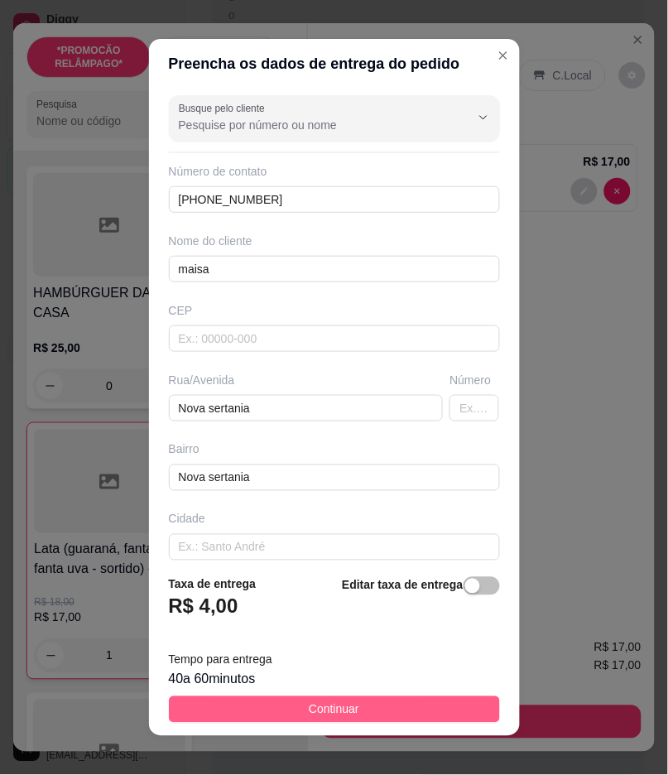
click at [382, 709] on button "Continuar" at bounding box center [334, 709] width 331 height 26
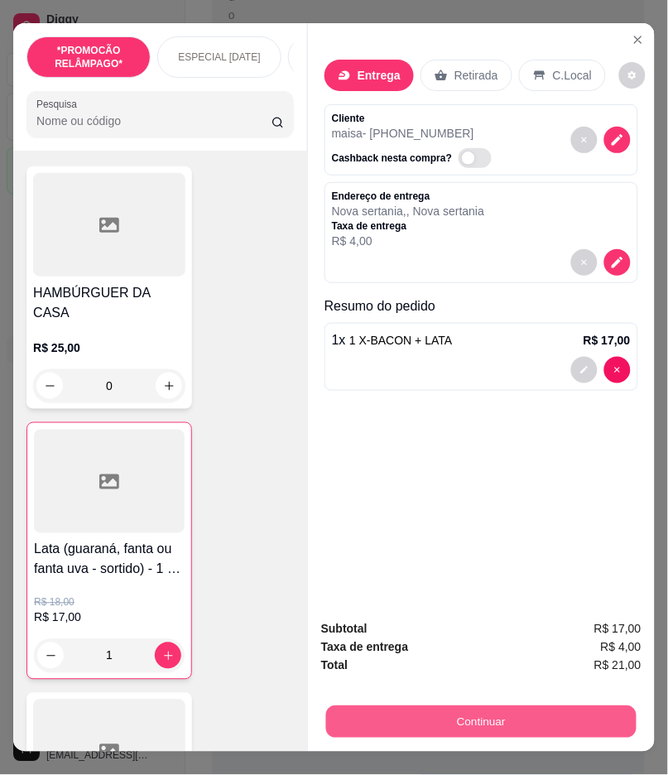
click at [457, 718] on button "Continuar" at bounding box center [481, 722] width 310 height 32
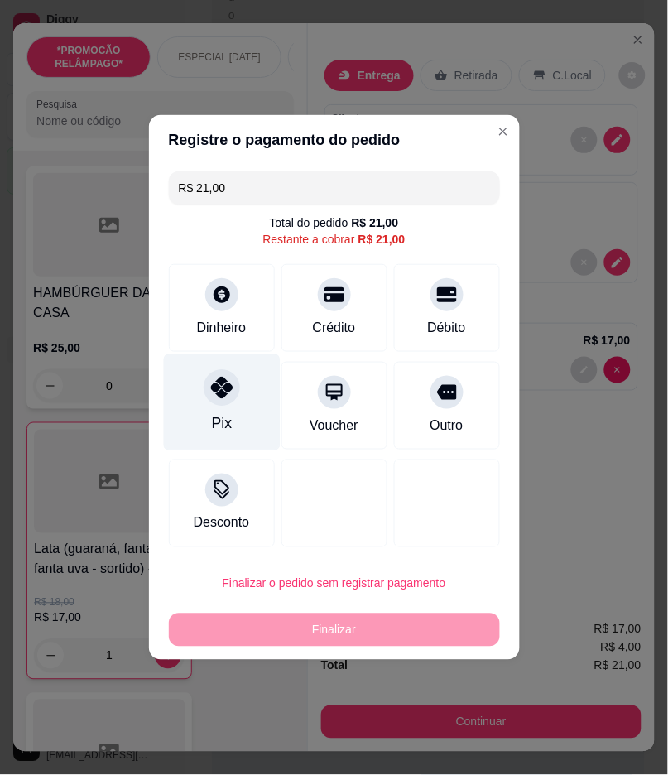
click at [222, 419] on div "Pix" at bounding box center [221, 424] width 20 height 22
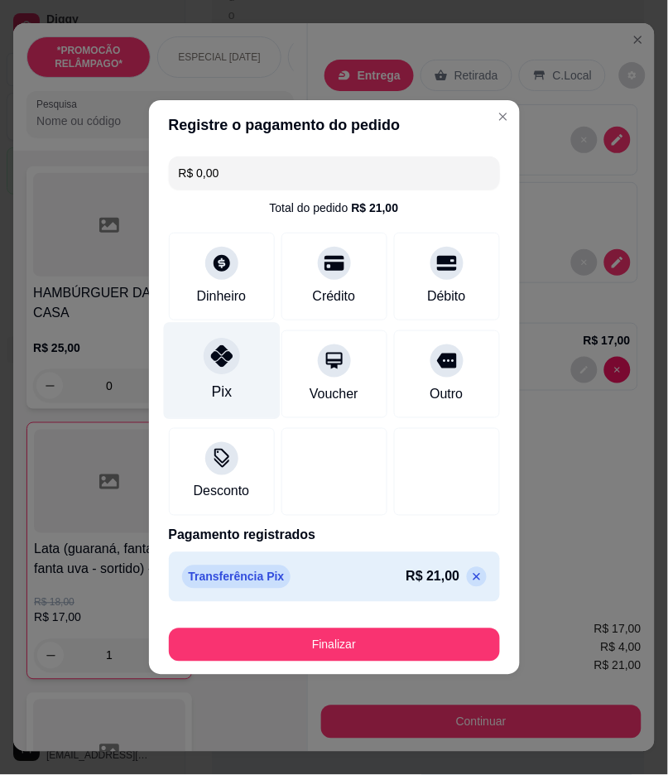
type input "R$ 0,00"
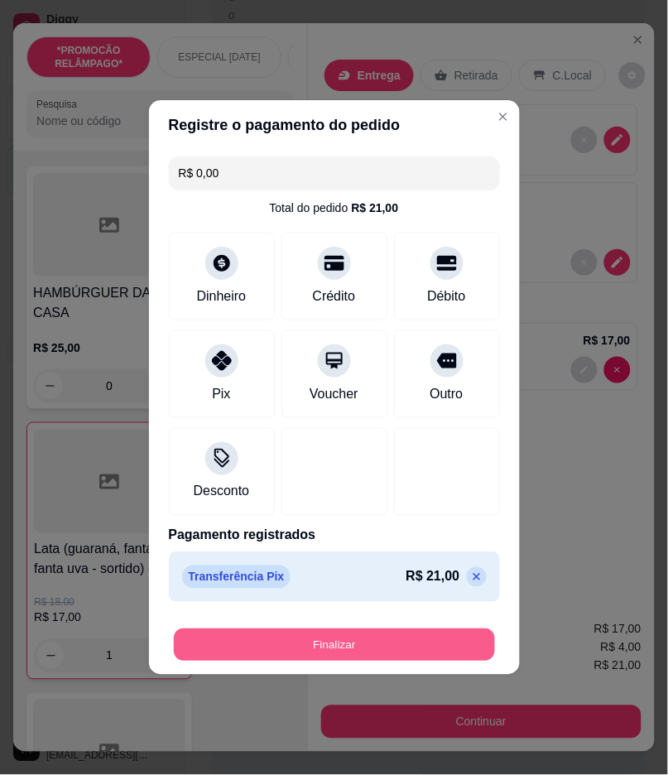
click at [298, 643] on button "Finalizar" at bounding box center [334, 645] width 321 height 32
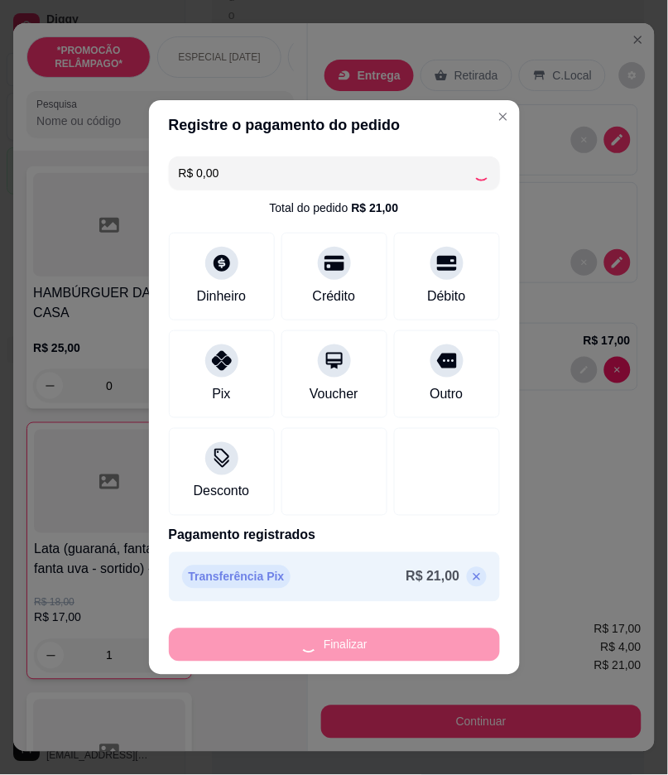
type input "0"
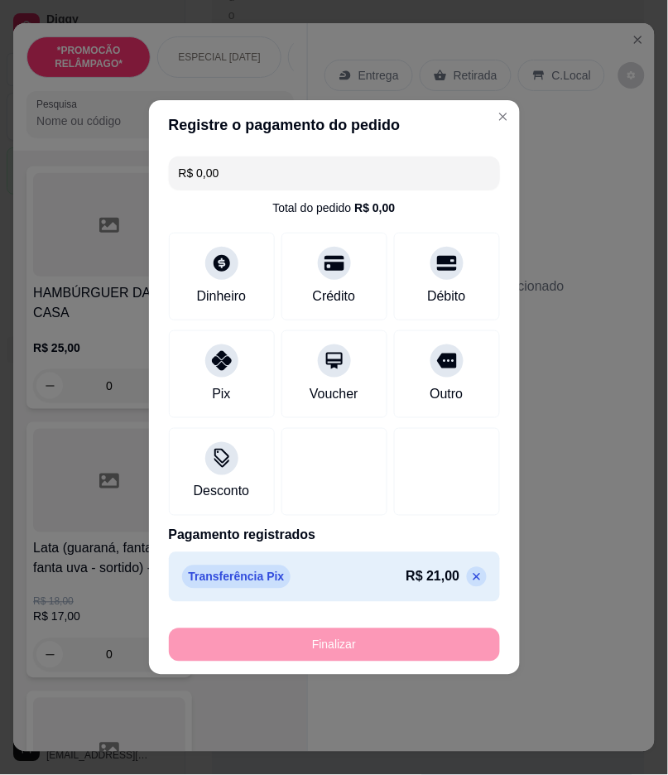
type input "-R$ 21,00"
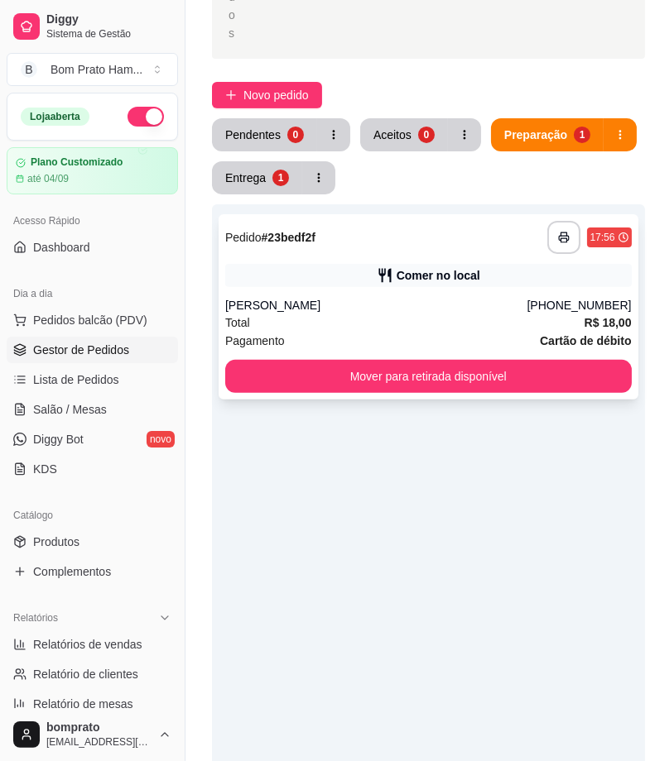
click at [386, 254] on div "**********" at bounding box center [428, 306] width 420 height 185
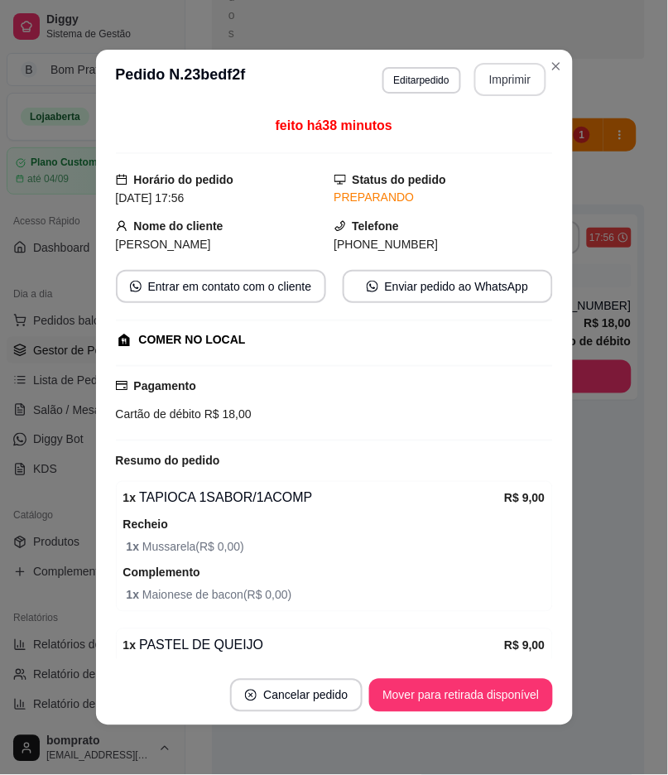
click at [495, 75] on button "Imprimir" at bounding box center [510, 79] width 72 height 33
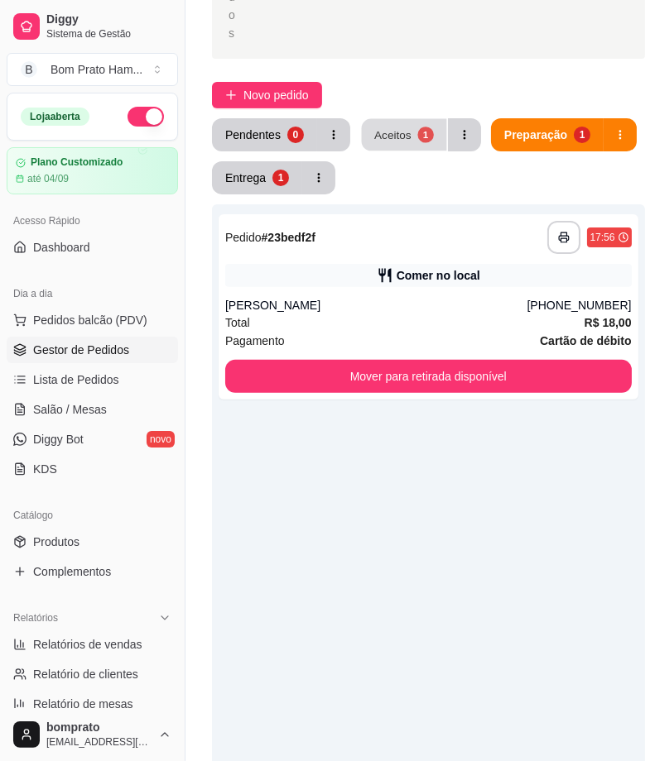
click at [373, 122] on button "Aceitos 1" at bounding box center [404, 135] width 85 height 32
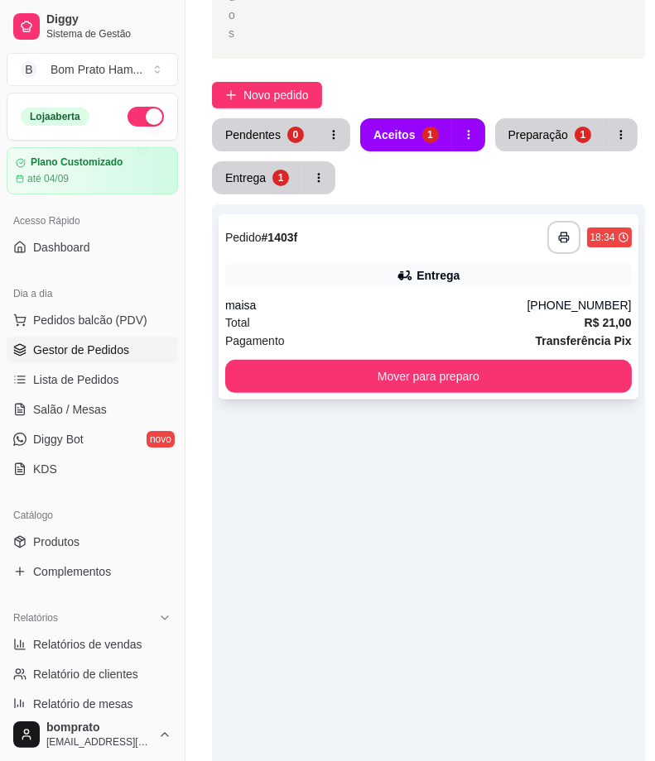
click at [376, 283] on div "Entrega" at bounding box center [428, 275] width 406 height 23
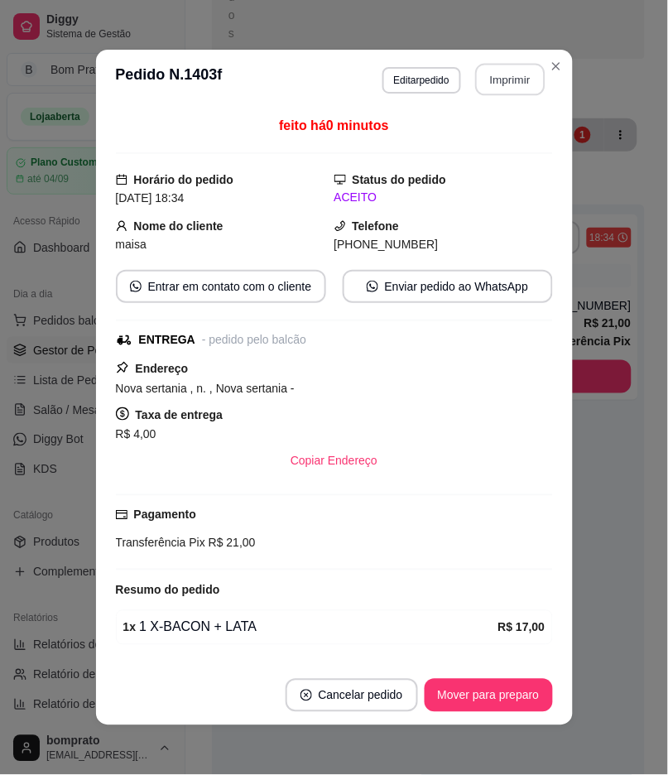
click at [490, 89] on button "Imprimir" at bounding box center [510, 80] width 70 height 32
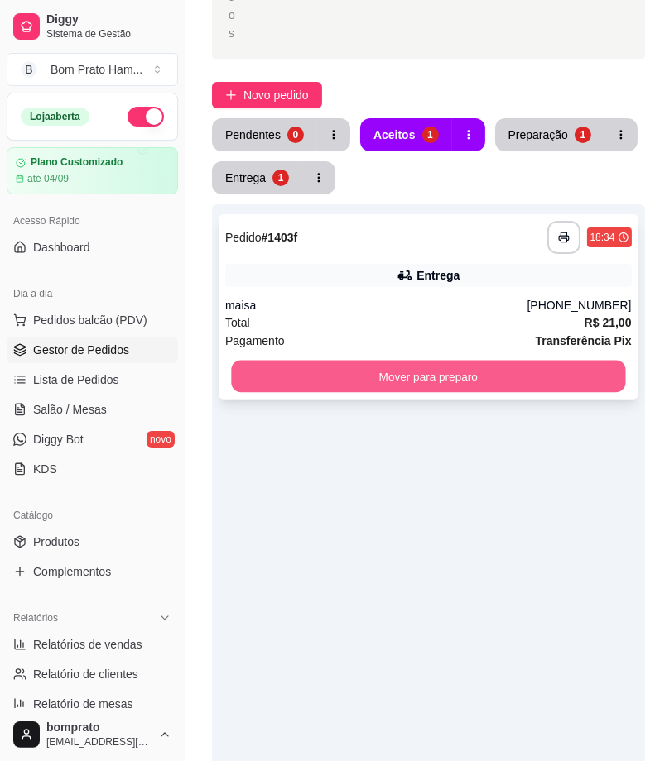
click at [417, 383] on button "Mover para preparo" at bounding box center [428, 377] width 394 height 32
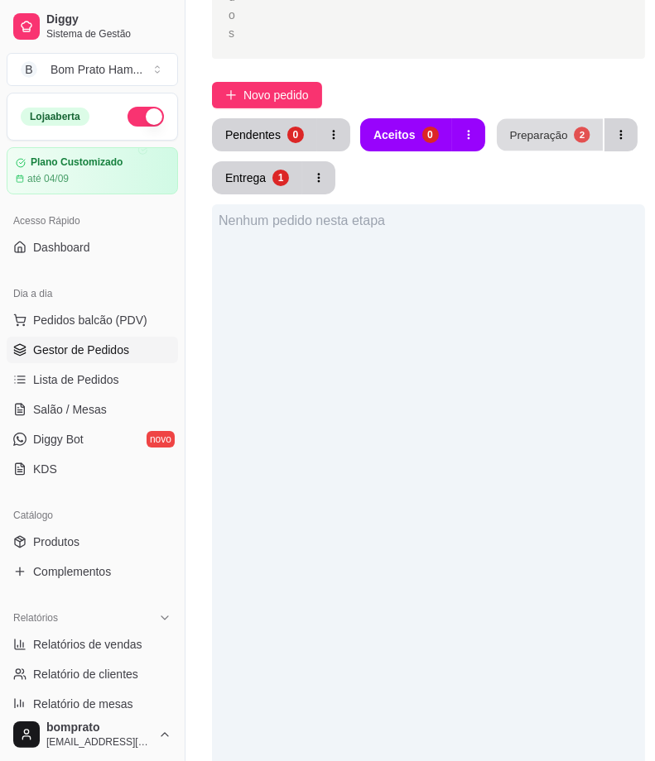
click at [556, 129] on div "Preparação" at bounding box center [538, 135] width 58 height 16
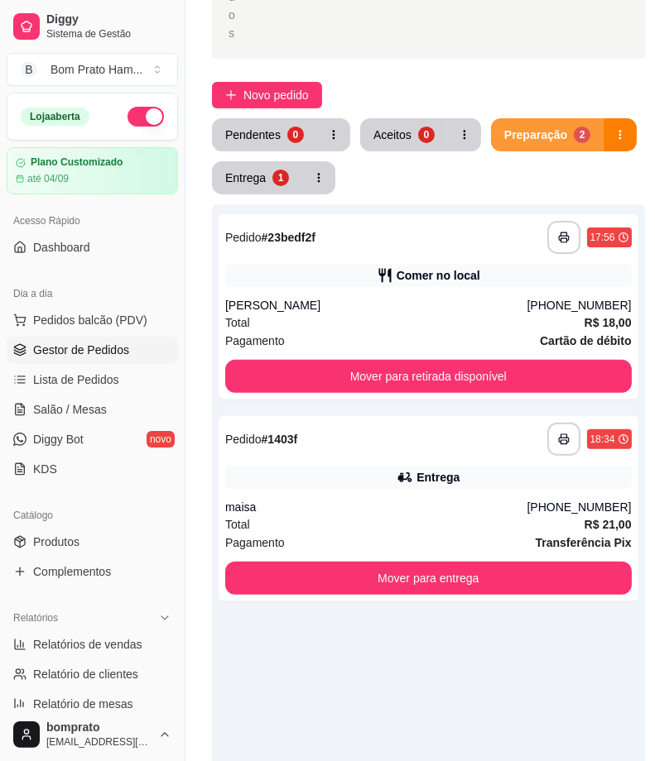
click at [535, 130] on div "Preparação" at bounding box center [535, 135] width 63 height 17
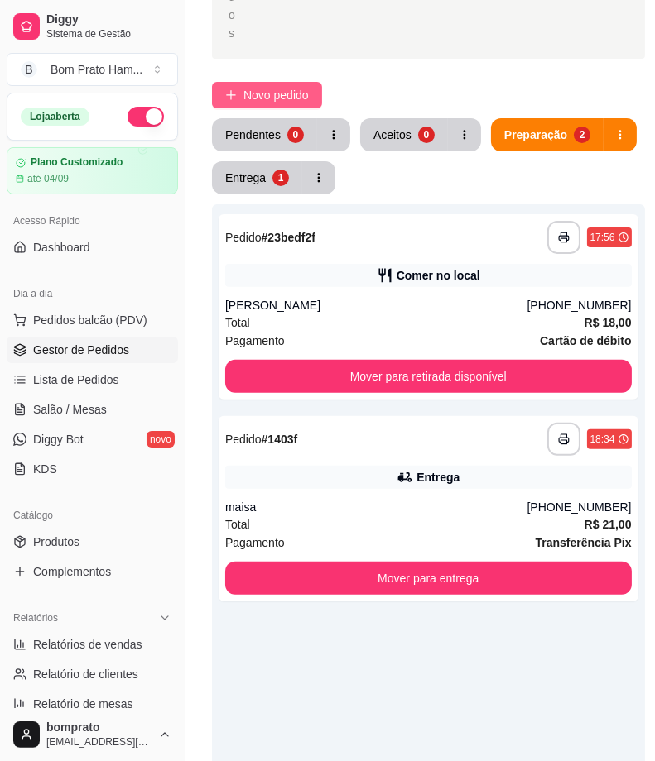
click at [227, 84] on button "Novo pedido" at bounding box center [267, 95] width 110 height 26
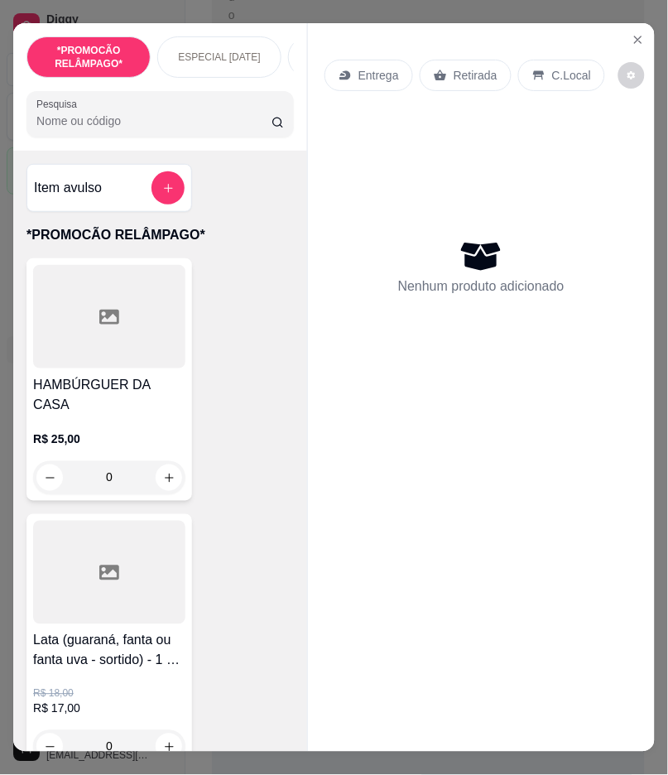
click at [109, 129] on input "Pesquisa" at bounding box center [153, 121] width 235 height 17
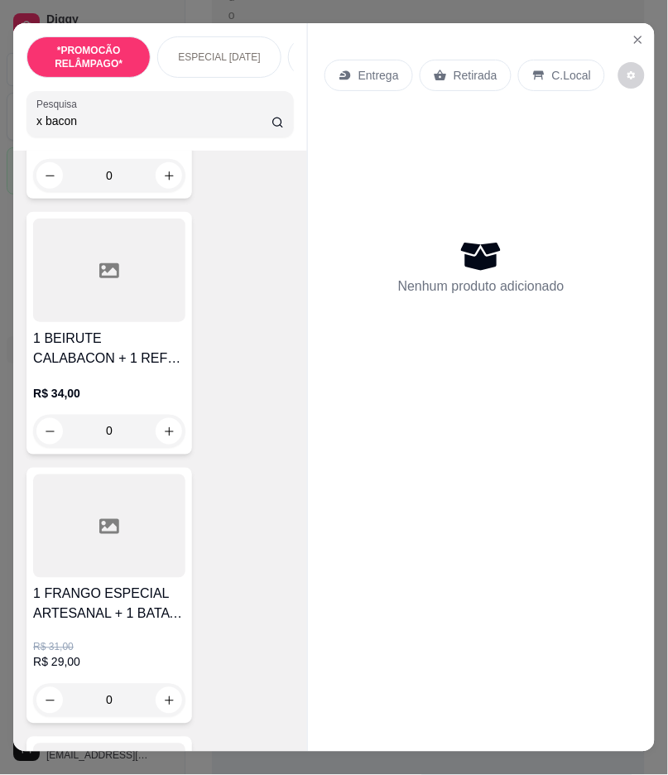
scroll to position [1103, 0]
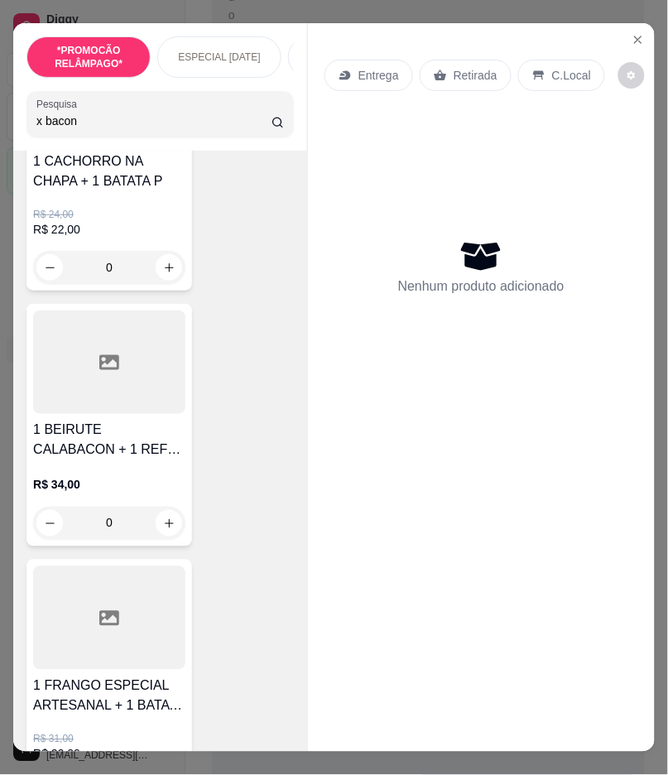
click at [271, 137] on div "Pesquisa x bacon" at bounding box center [159, 114] width 267 height 46
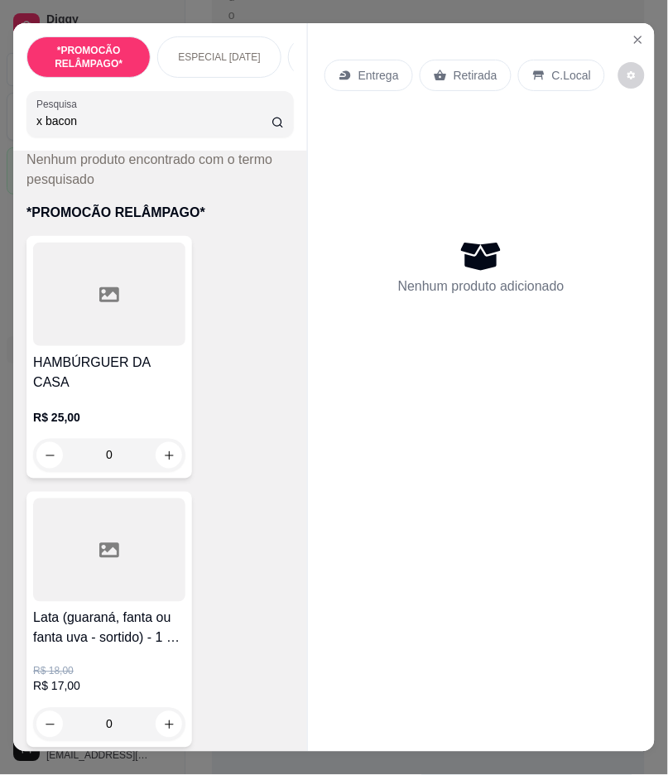
scroll to position [0, 0]
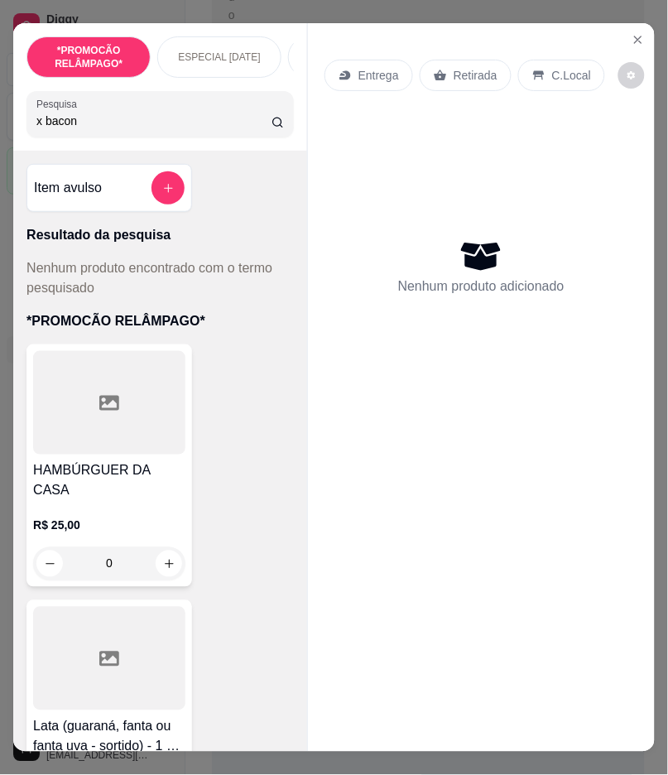
drag, startPoint x: 81, startPoint y: 125, endPoint x: 20, endPoint y: 129, distance: 61.4
click at [26, 129] on div "Pesquisa x bacon" at bounding box center [159, 114] width 267 height 46
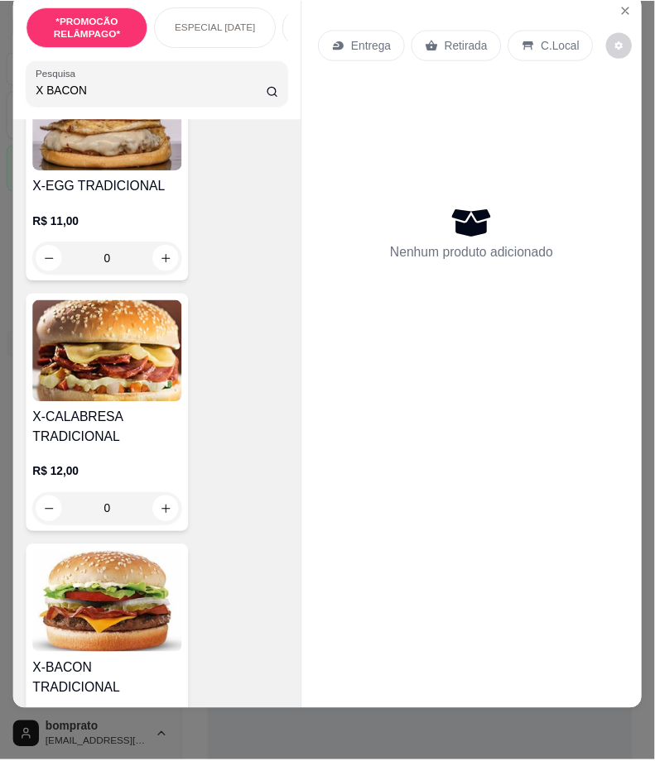
scroll to position [5792, 0]
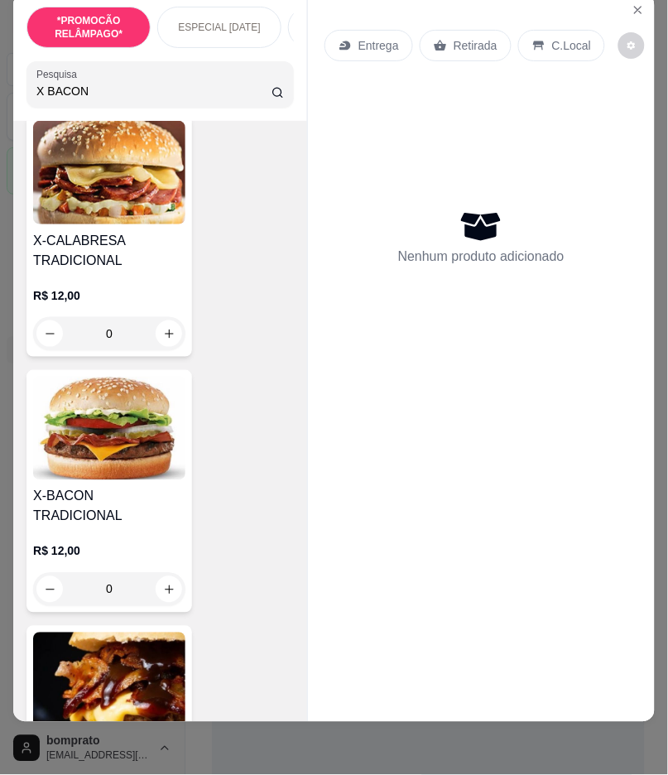
type input "X BACON"
click at [167, 573] on div "0" at bounding box center [109, 589] width 152 height 33
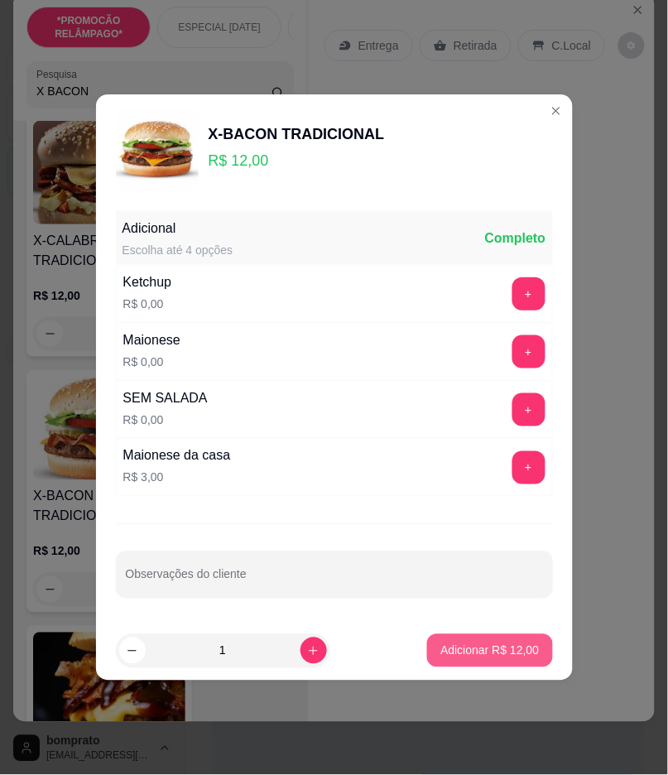
click at [455, 655] on p "Adicionar R$ 12,00" at bounding box center [489, 650] width 98 height 17
type input "1"
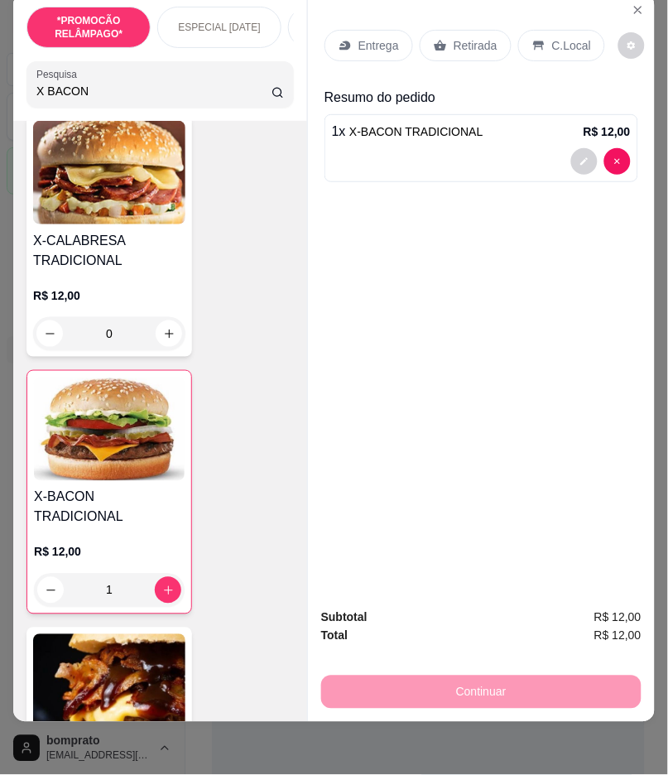
click at [476, 38] on p "Retirada" at bounding box center [475, 45] width 44 height 17
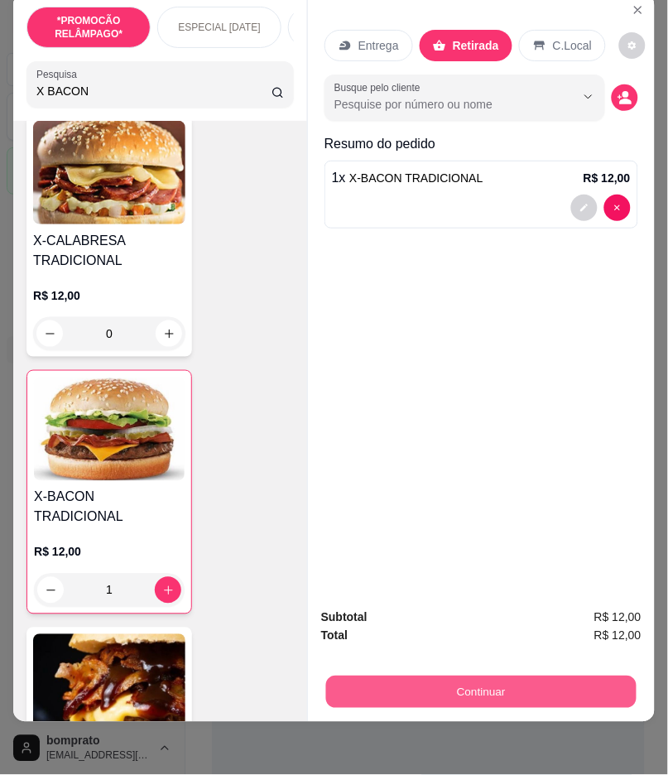
click at [502, 689] on button "Continuar" at bounding box center [481, 692] width 310 height 32
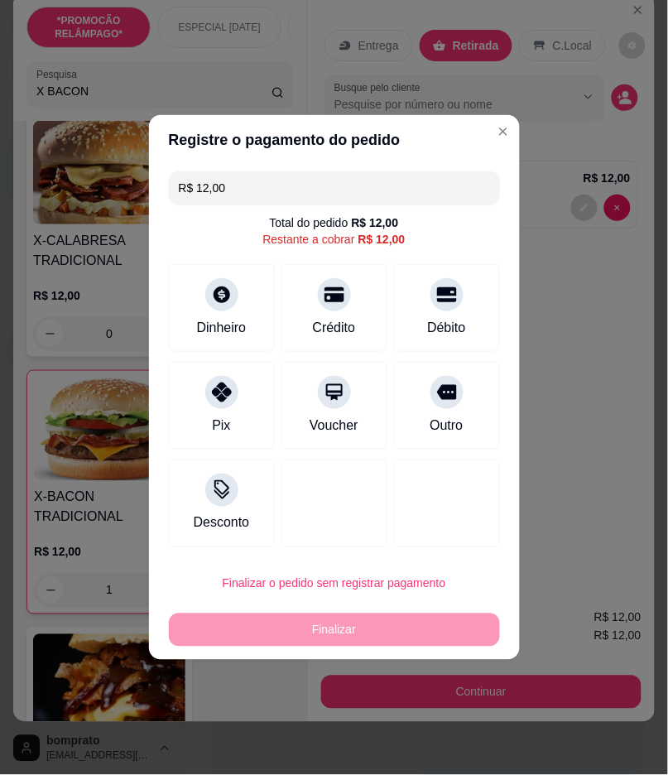
click at [385, 629] on div "Finalizar" at bounding box center [334, 629] width 331 height 33
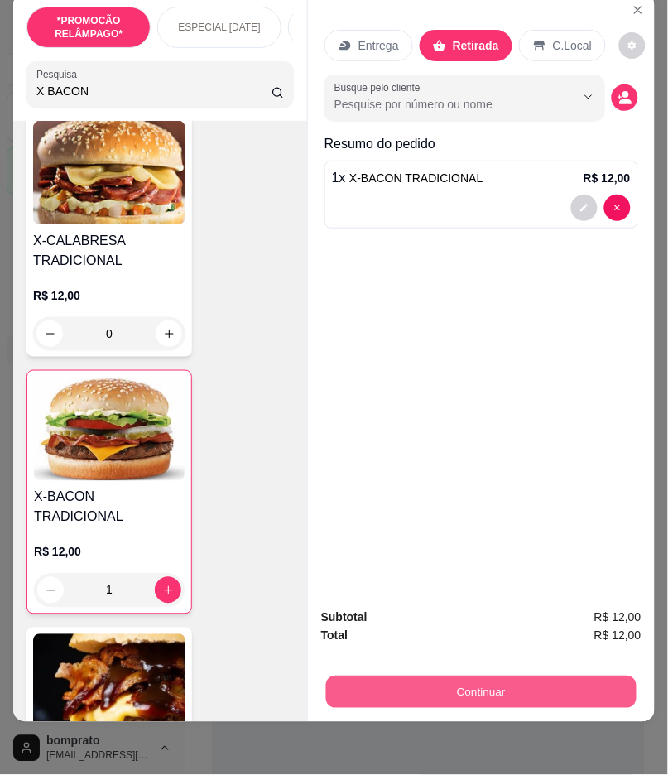
click at [486, 676] on button "Continuar" at bounding box center [481, 692] width 310 height 32
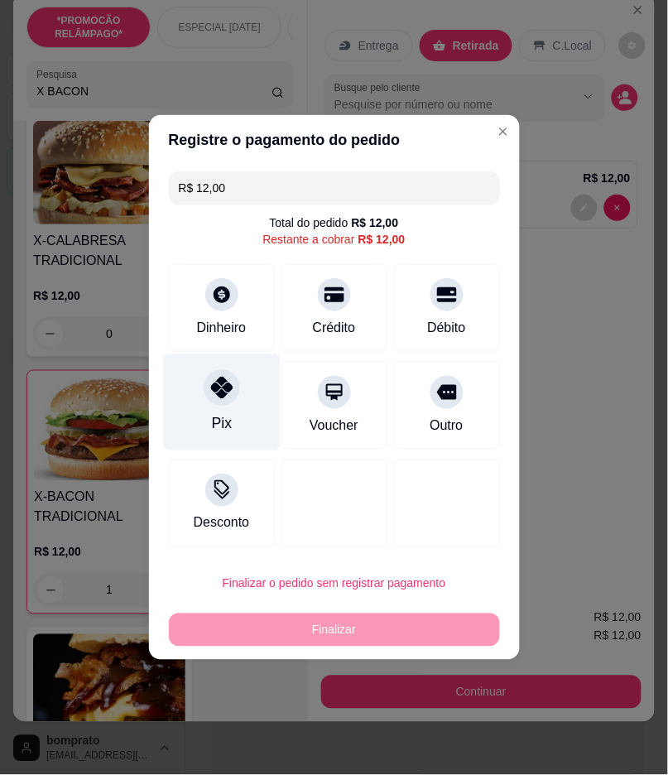
click at [232, 405] on div "Pix" at bounding box center [221, 402] width 117 height 97
type input "R$ 0,00"
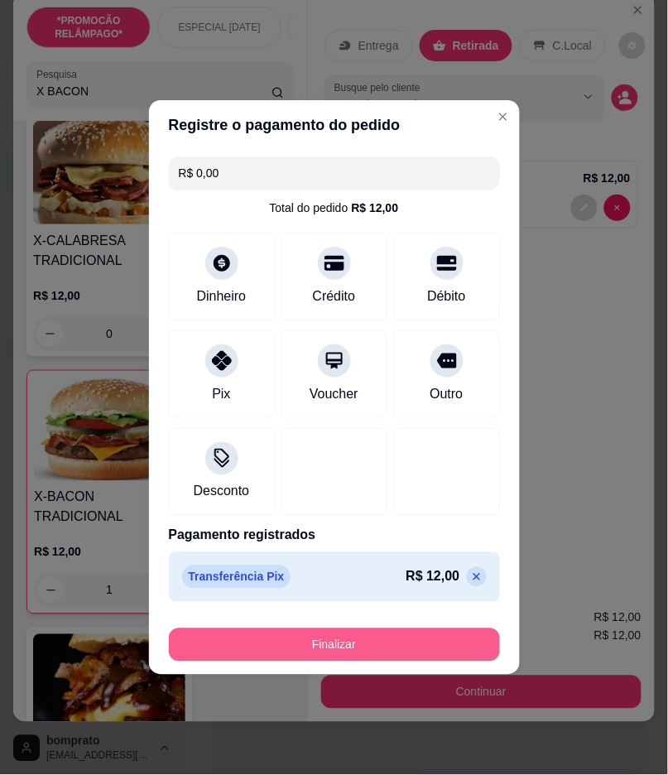
click at [357, 647] on button "Finalizar" at bounding box center [334, 644] width 331 height 33
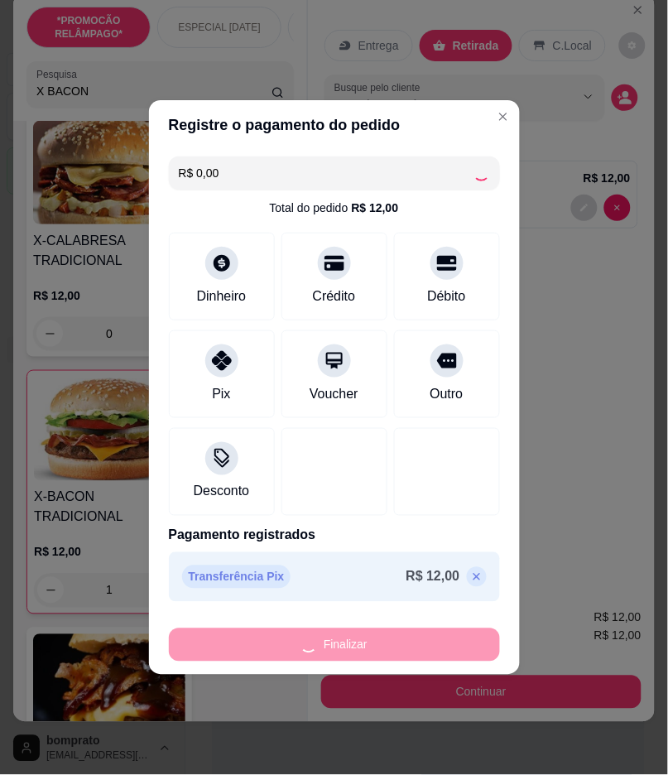
type input "0"
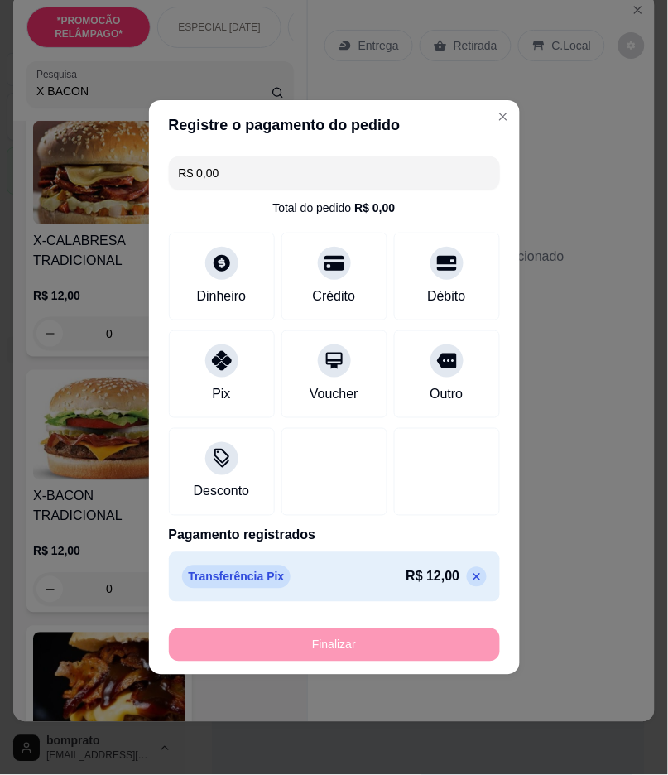
type input "-R$ 12,00"
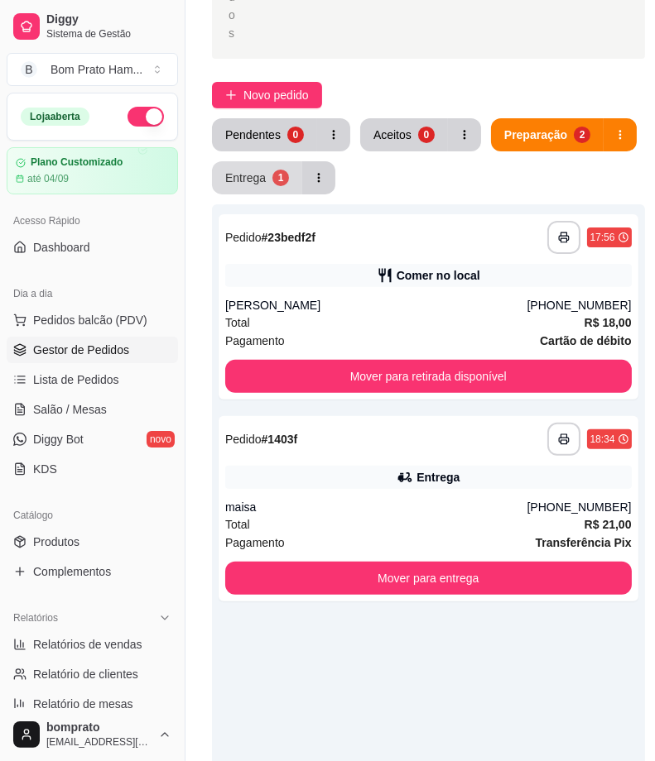
click at [244, 175] on div "Entrega" at bounding box center [245, 178] width 41 height 17
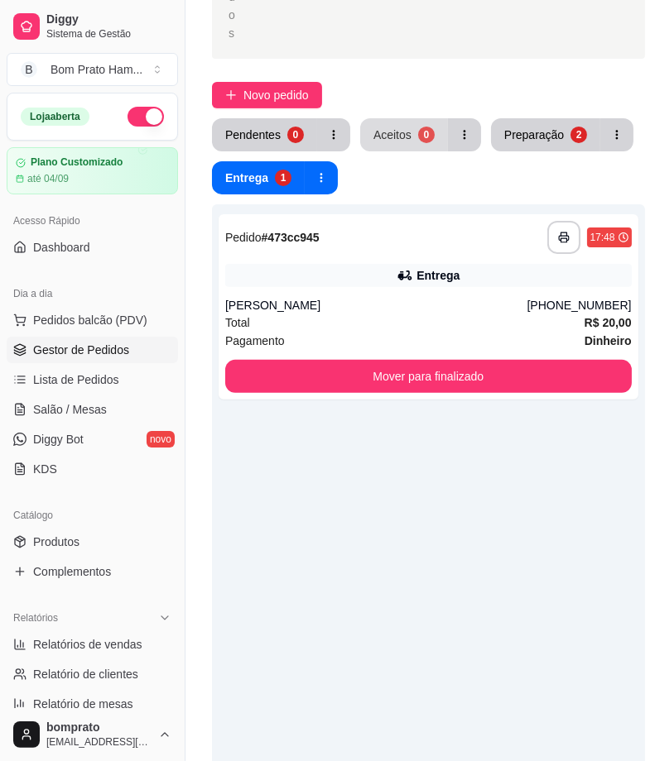
click at [378, 134] on div "Aceitos" at bounding box center [392, 135] width 38 height 17
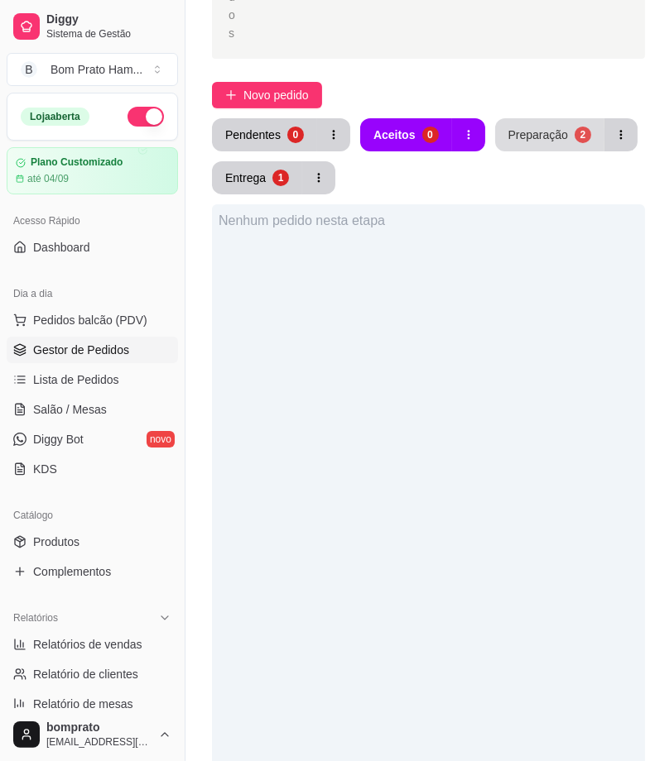
click at [519, 132] on div "Preparação" at bounding box center [538, 135] width 60 height 17
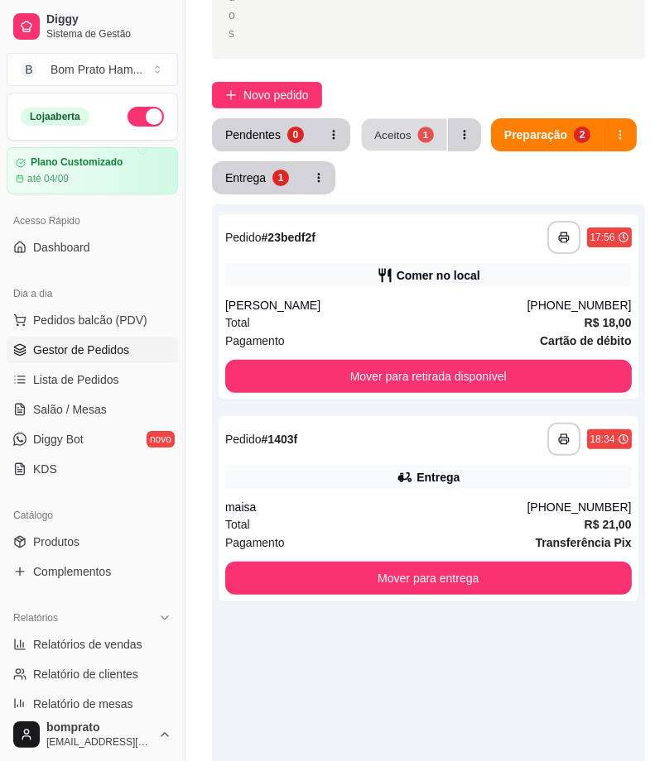
click at [399, 121] on button "Aceitos 1" at bounding box center [404, 135] width 85 height 32
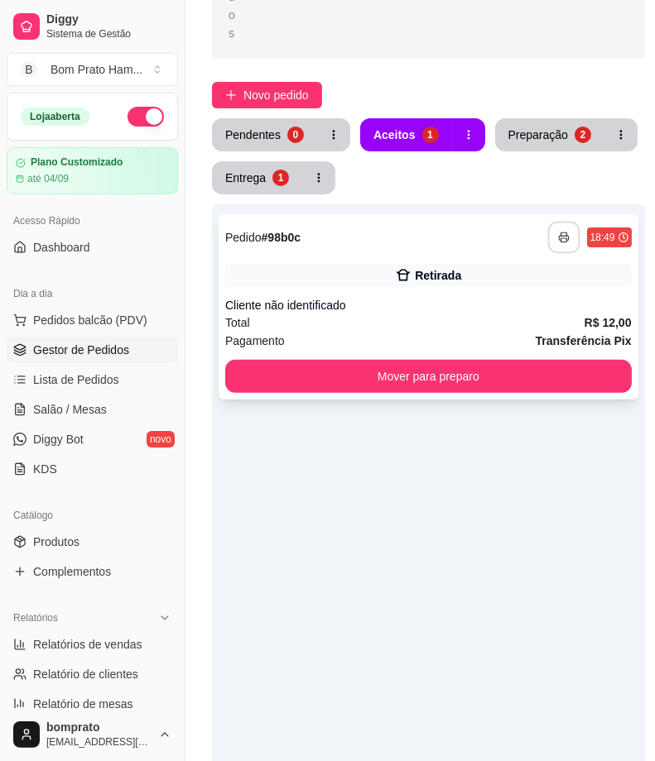
click at [564, 233] on icon "button" at bounding box center [564, 238] width 12 height 12
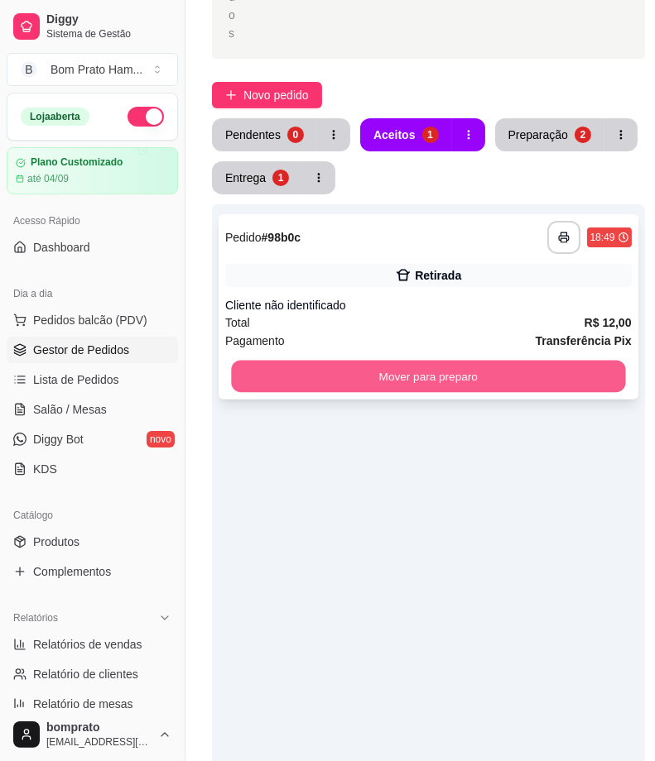
click at [519, 367] on button "Mover para preparo" at bounding box center [428, 377] width 394 height 32
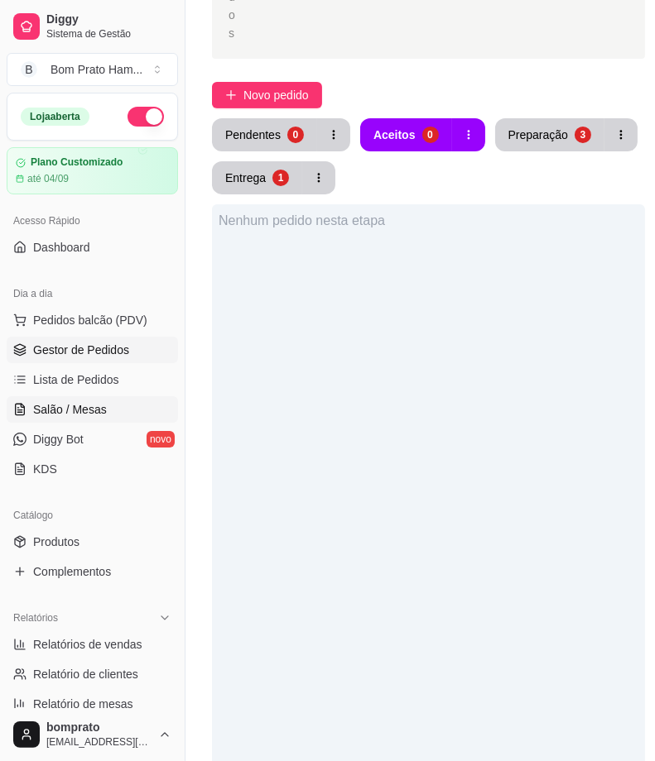
click at [105, 401] on link "Salão / Mesas" at bounding box center [92, 409] width 171 height 26
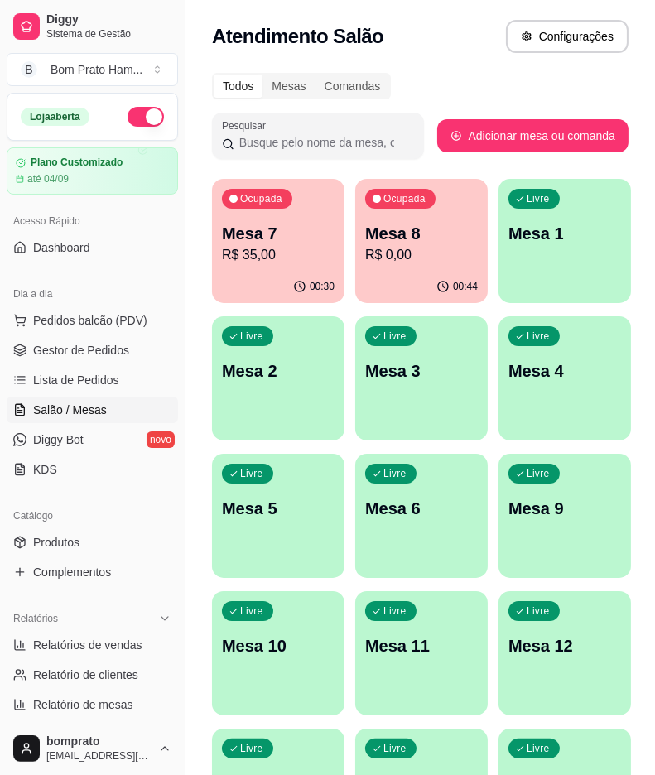
click at [276, 270] on button "Ocupada Mesa 7 R$ 35,00 00:30" at bounding box center [278, 241] width 132 height 124
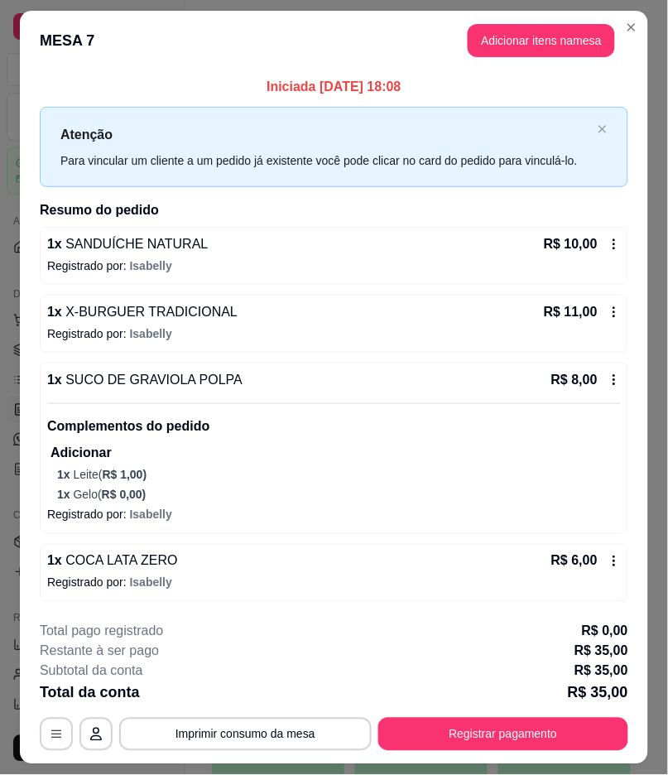
scroll to position [42, 0]
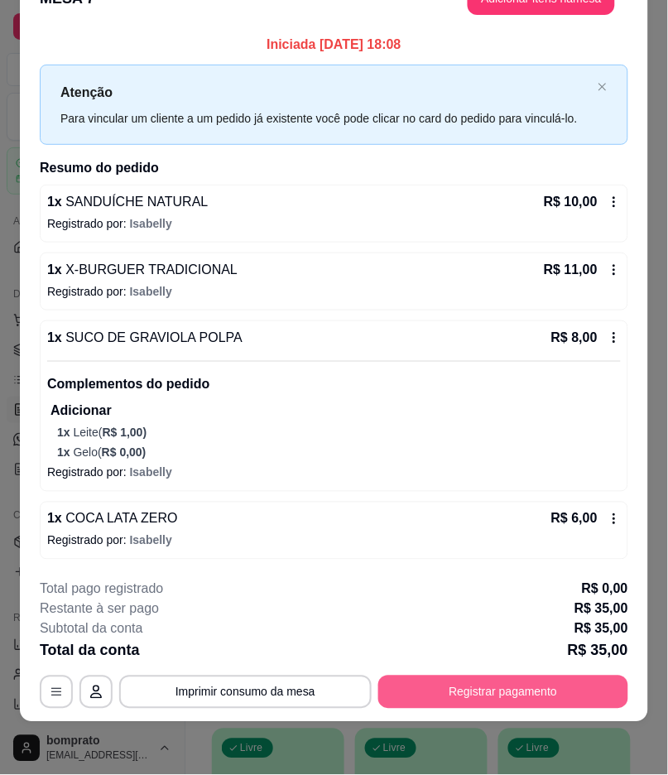
click at [469, 681] on button "Registrar pagamento" at bounding box center [503, 691] width 250 height 33
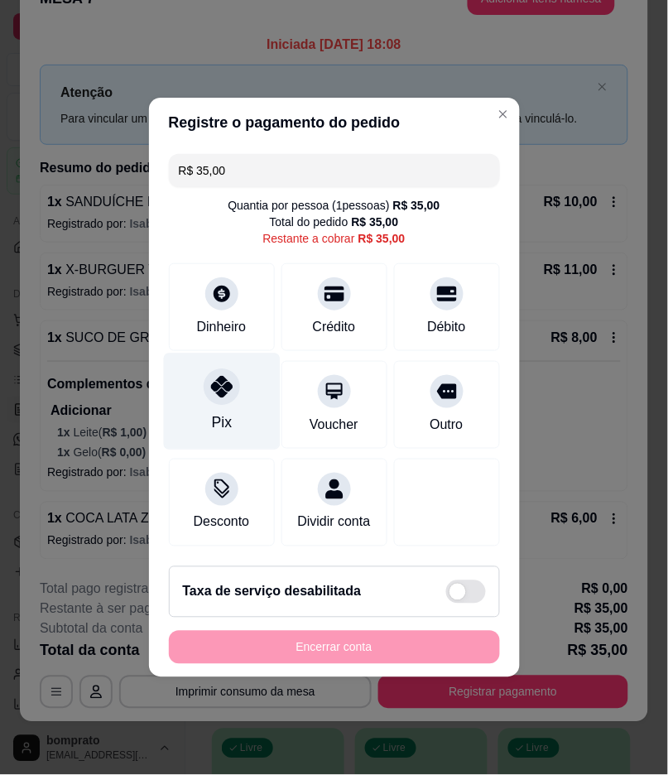
click at [250, 400] on div "Pix" at bounding box center [221, 401] width 117 height 97
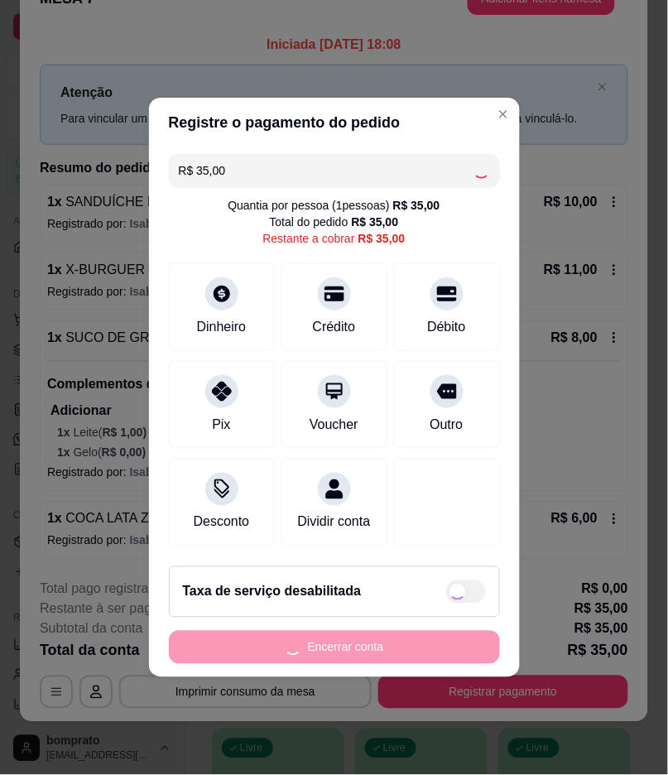
type input "R$ 0,00"
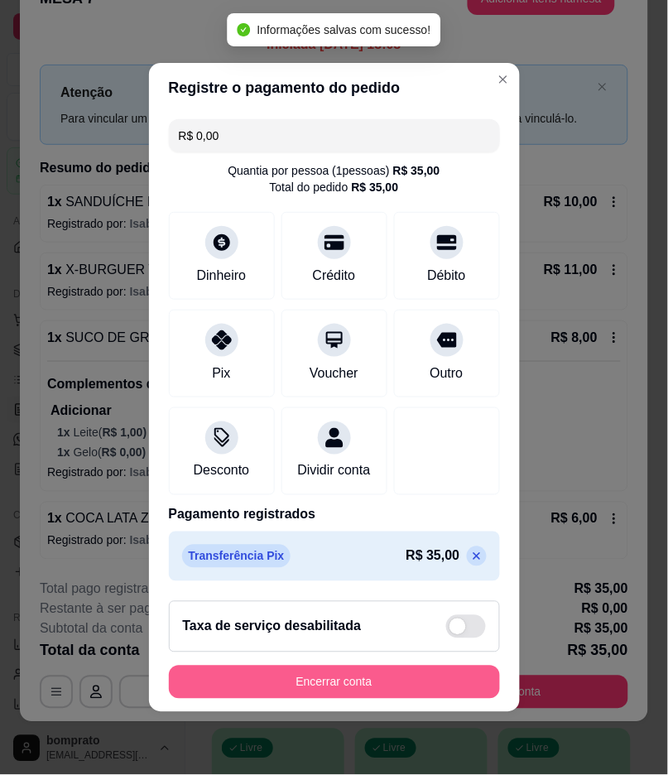
click at [365, 693] on button "Encerrar conta" at bounding box center [334, 681] width 331 height 33
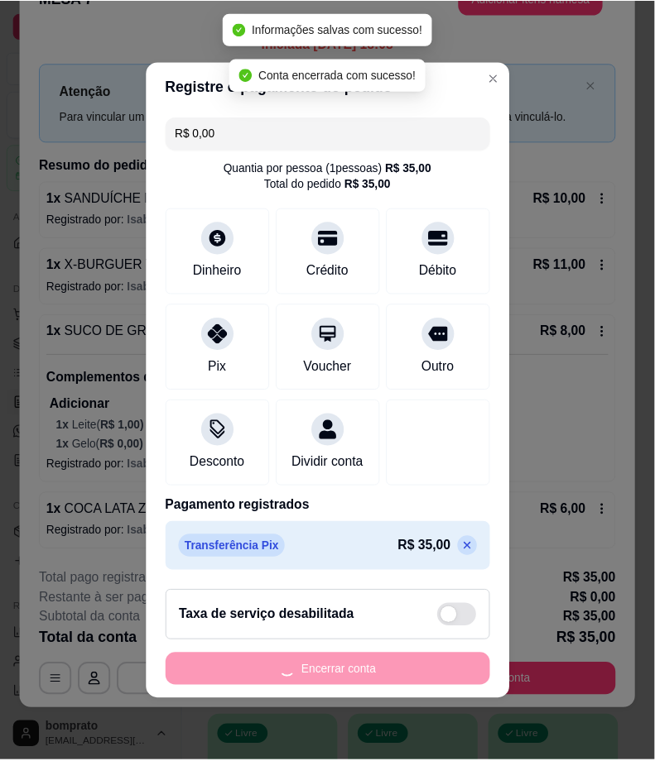
scroll to position [0, 0]
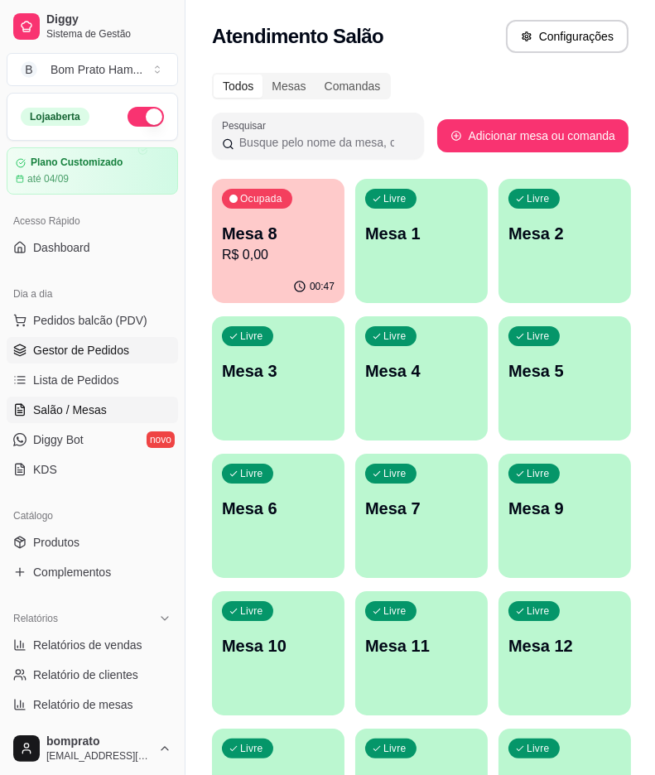
click at [116, 356] on span "Gestor de Pedidos" at bounding box center [81, 350] width 96 height 17
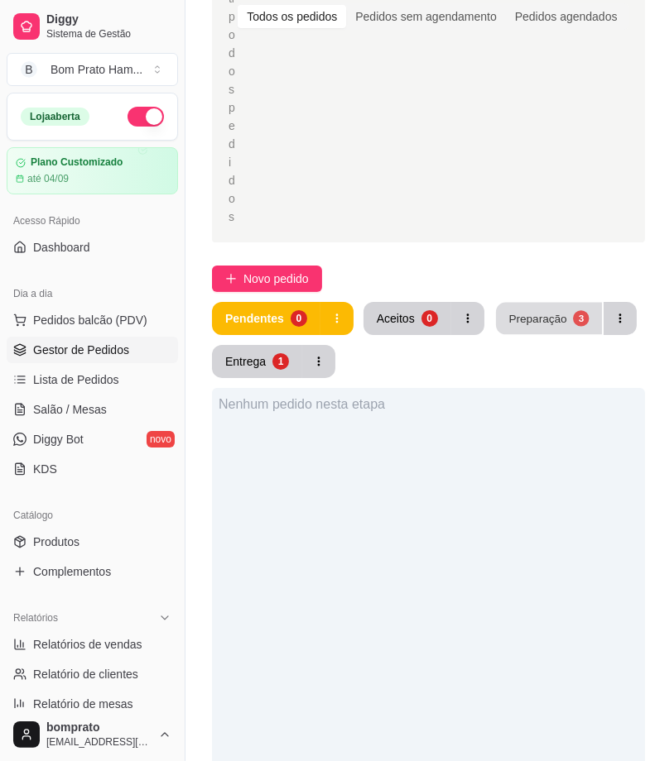
click at [549, 324] on div "Preparação" at bounding box center [537, 318] width 58 height 16
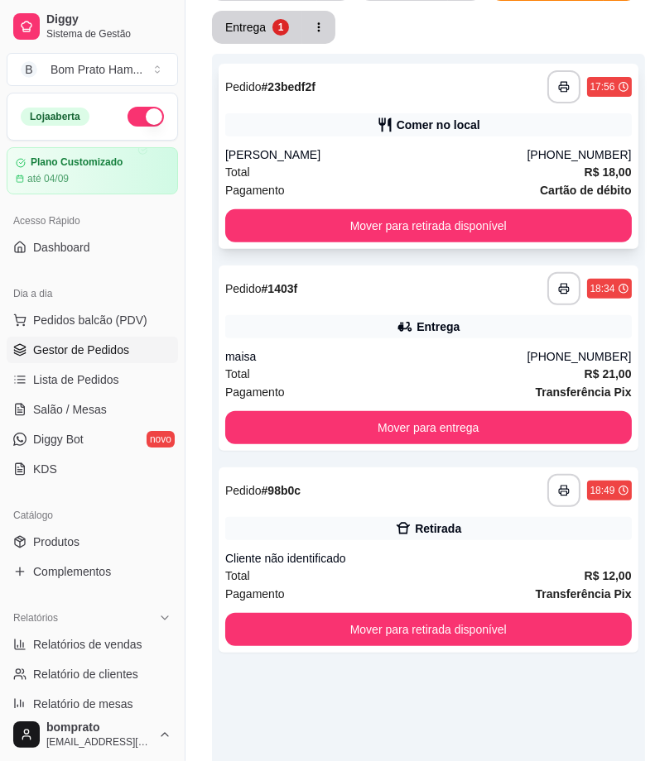
scroll to position [643, 0]
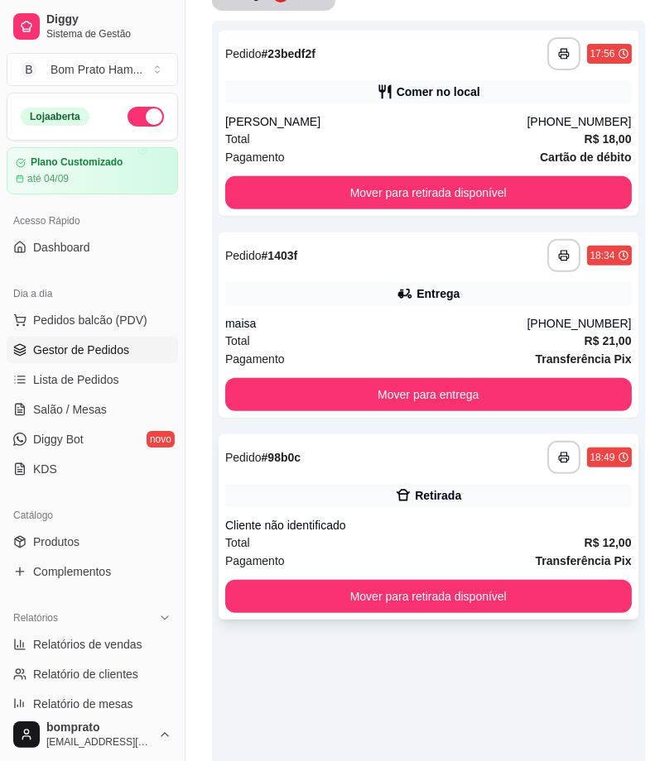
click at [431, 521] on div "Cliente não identificado" at bounding box center [428, 525] width 406 height 17
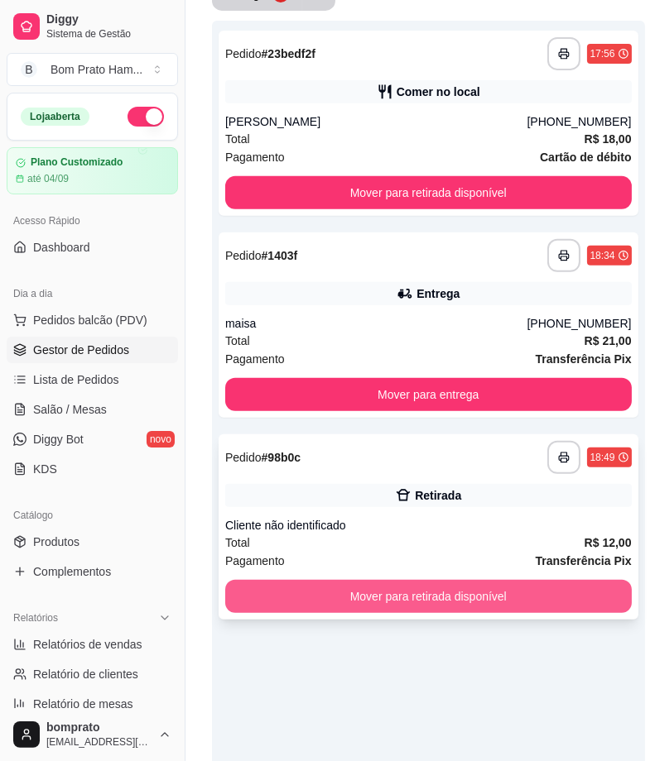
click at [461, 584] on button "Mover para retirada disponível" at bounding box center [428, 596] width 406 height 33
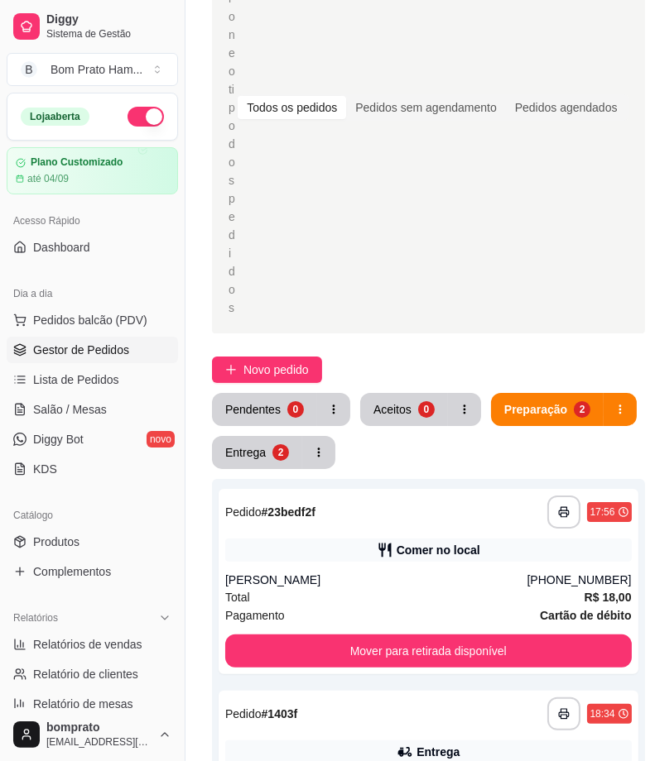
scroll to position [184, 0]
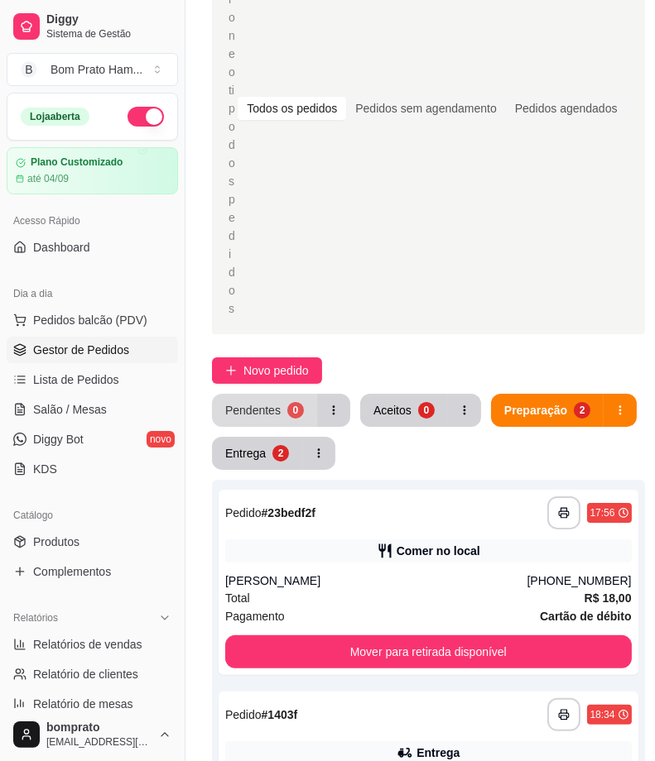
click at [237, 400] on button "Pendentes 0" at bounding box center [264, 410] width 105 height 33
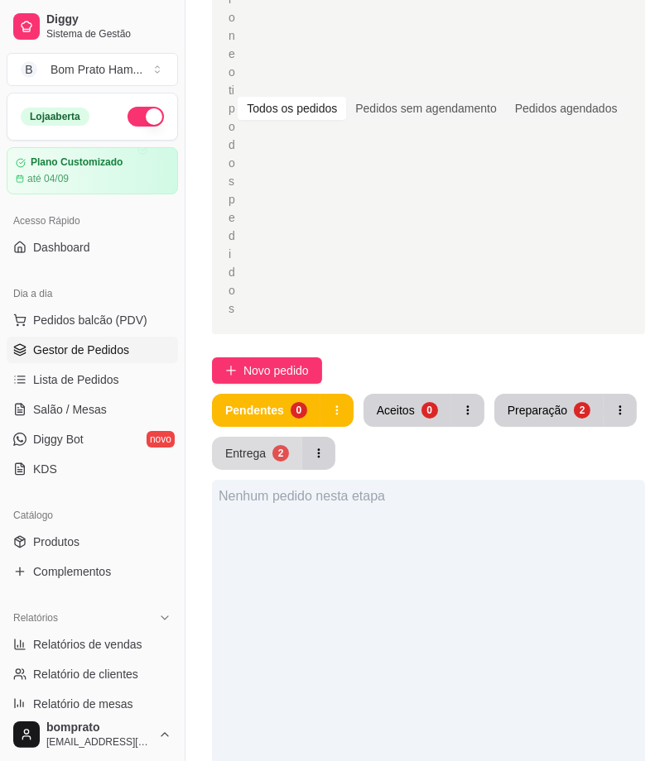
click at [213, 447] on button "Entrega 2" at bounding box center [257, 453] width 90 height 33
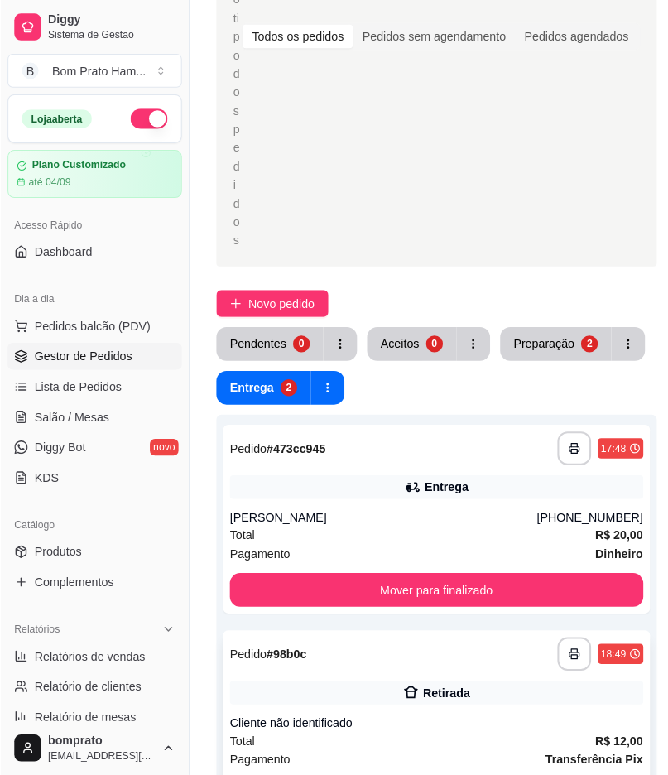
scroll to position [367, 0]
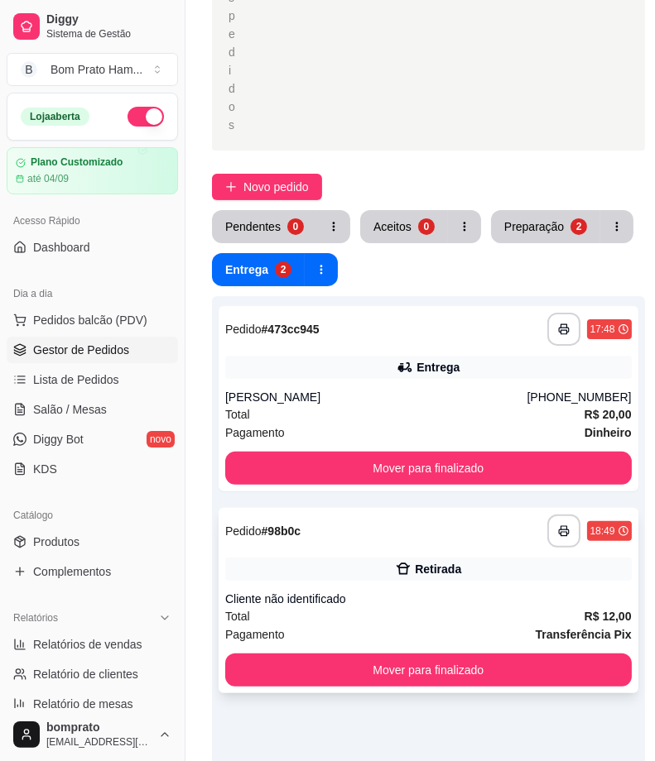
click at [356, 548] on div "**********" at bounding box center [428, 600] width 420 height 185
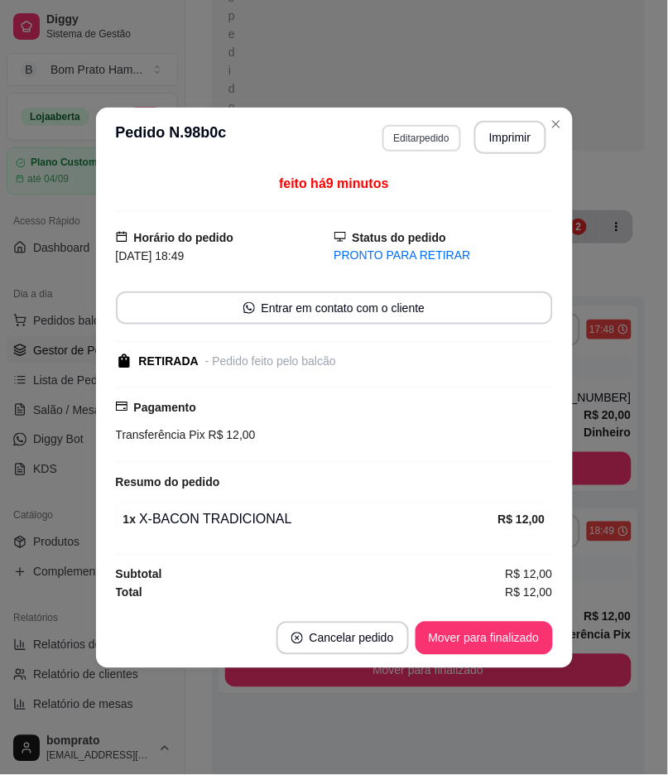
click at [409, 132] on button "Editar pedido" at bounding box center [421, 138] width 79 height 26
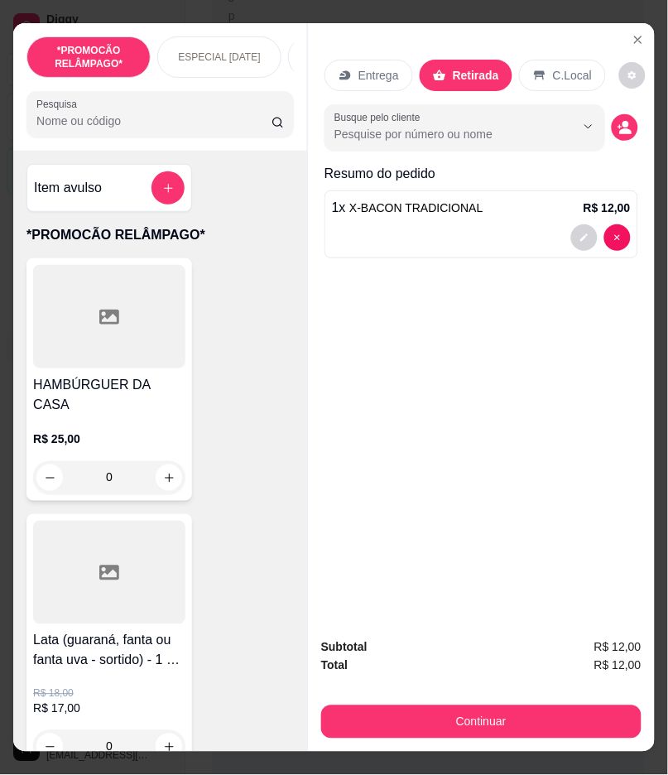
click at [617, 126] on icon "decrease-product-quantity" at bounding box center [624, 127] width 15 height 15
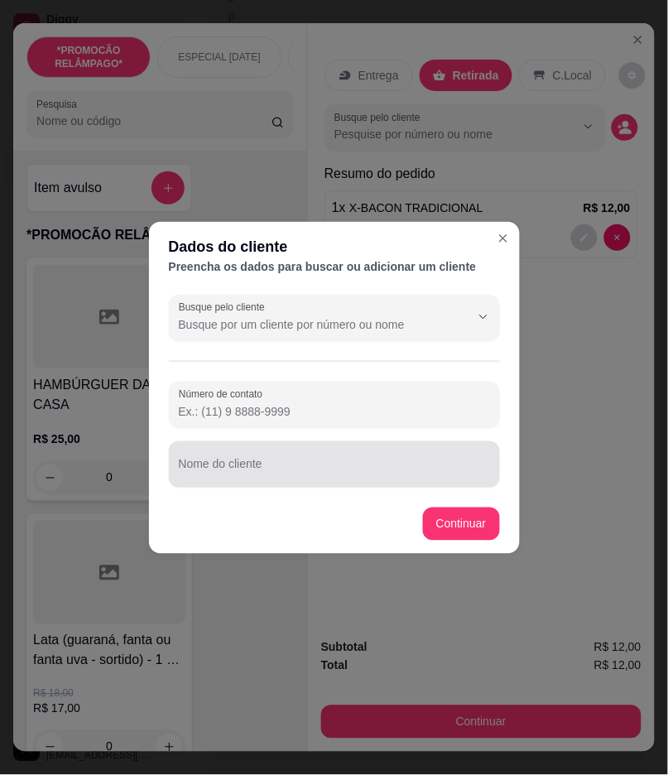
click at [319, 478] on div at bounding box center [334, 464] width 311 height 33
drag, startPoint x: 319, startPoint y: 478, endPoint x: 228, endPoint y: 461, distance: 91.9
click at [228, 461] on div "Nome do cliente" at bounding box center [334, 464] width 331 height 46
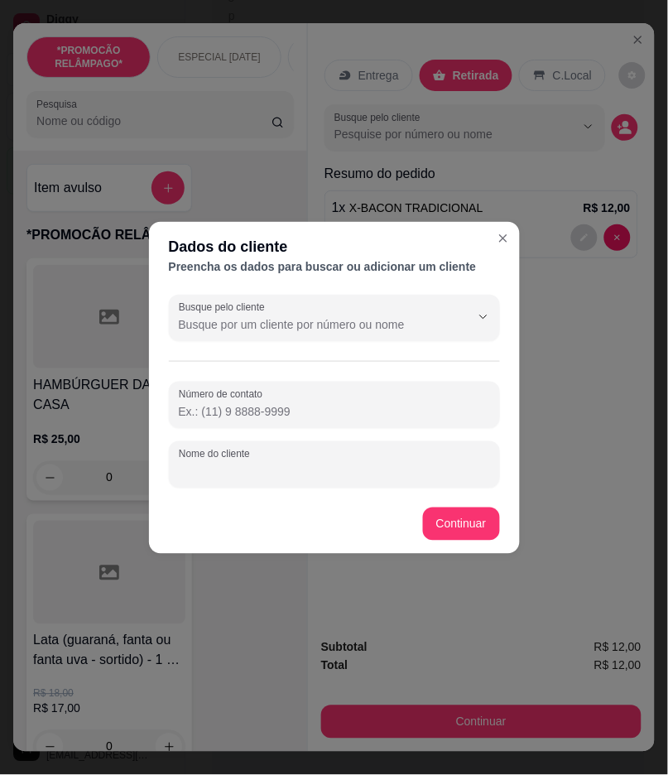
paste input "[PERSON_NAME]"
type input "[PERSON_NAME]"
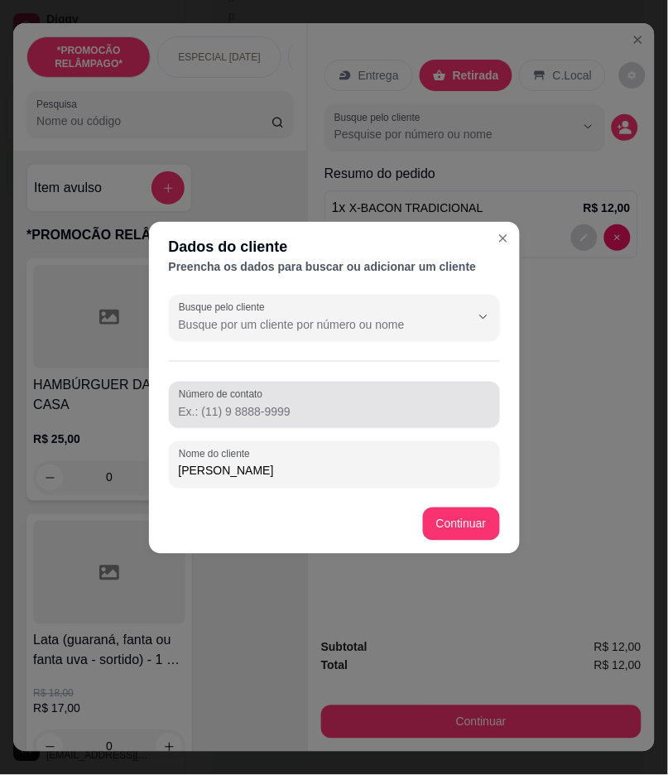
click at [210, 423] on div "Número de contato" at bounding box center [334, 404] width 331 height 46
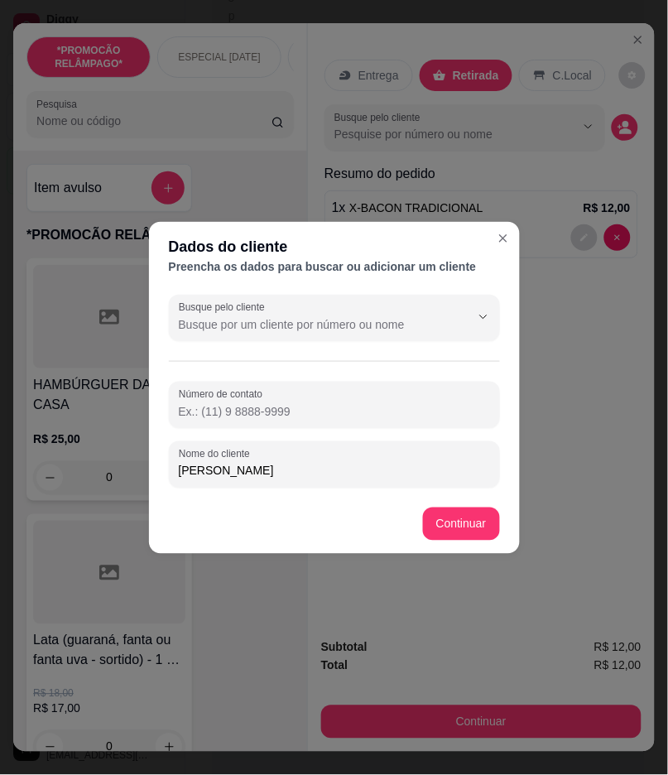
drag, startPoint x: 209, startPoint y: 412, endPoint x: 209, endPoint y: 402, distance: 10.0
paste input "[PHONE_NUMBER]"
type input "[PHONE_NUMBER]"
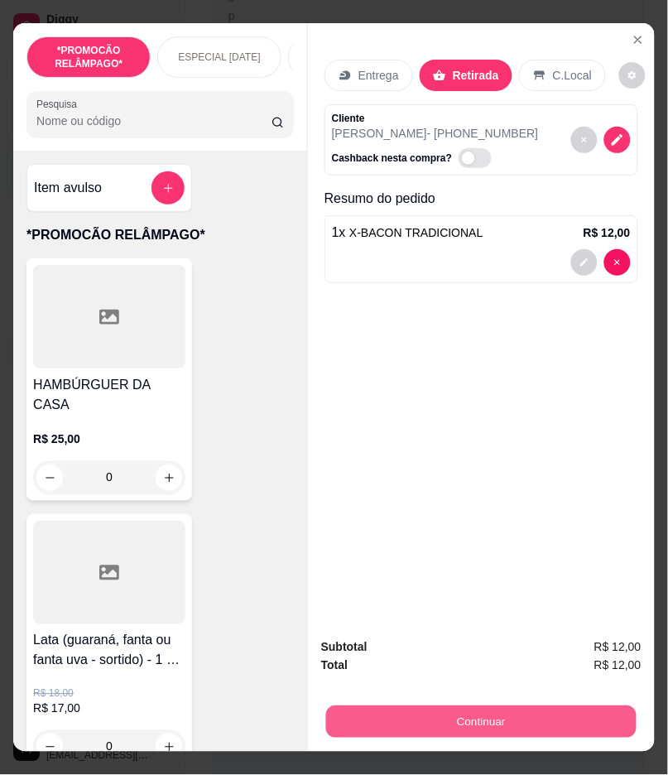
click at [511, 709] on button "Continuar" at bounding box center [481, 722] width 310 height 32
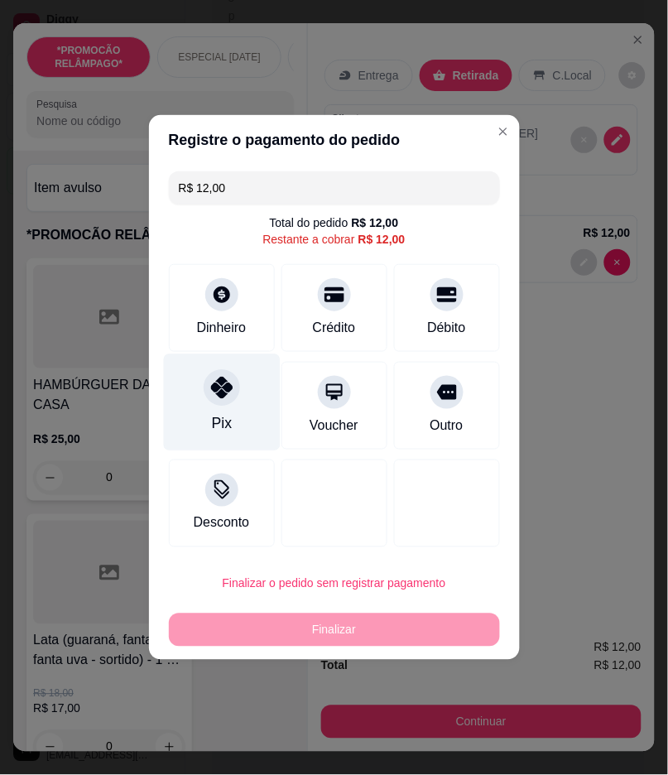
click at [229, 398] on icon at bounding box center [221, 387] width 22 height 22
type input "R$ 0,00"
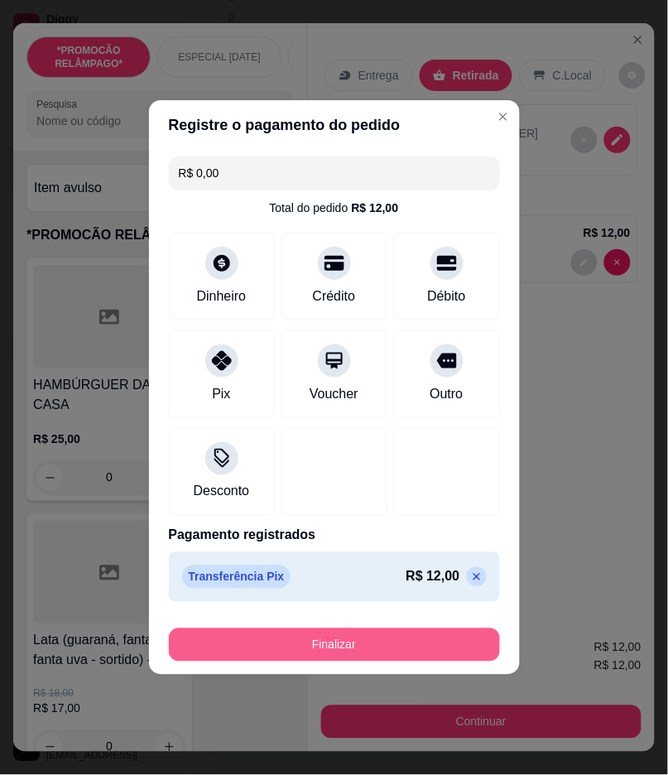
click at [346, 642] on button "Finalizar" at bounding box center [334, 644] width 331 height 33
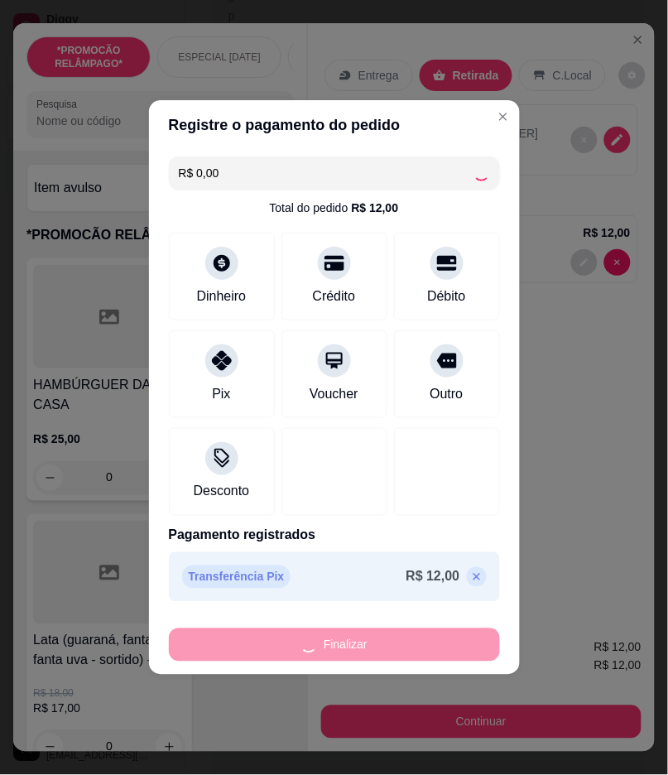
type input "0"
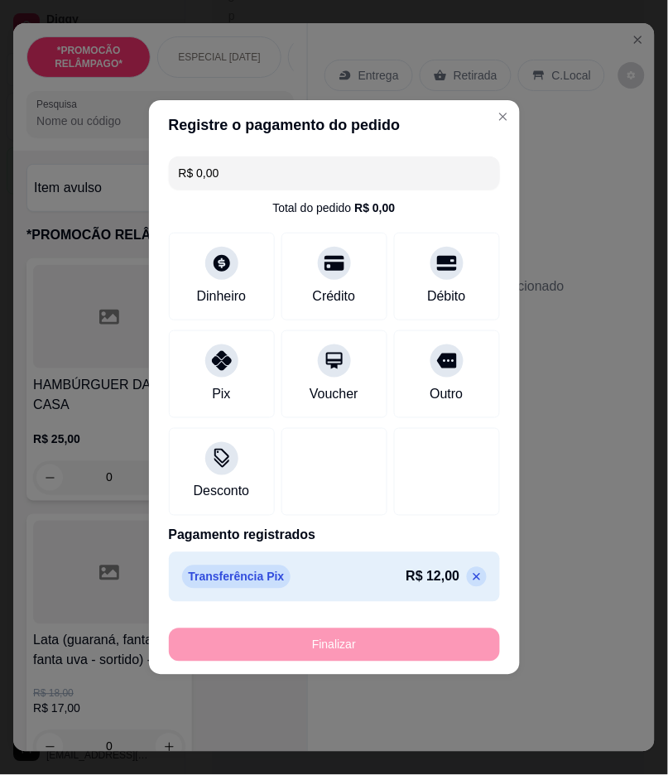
type input "-R$ 12,00"
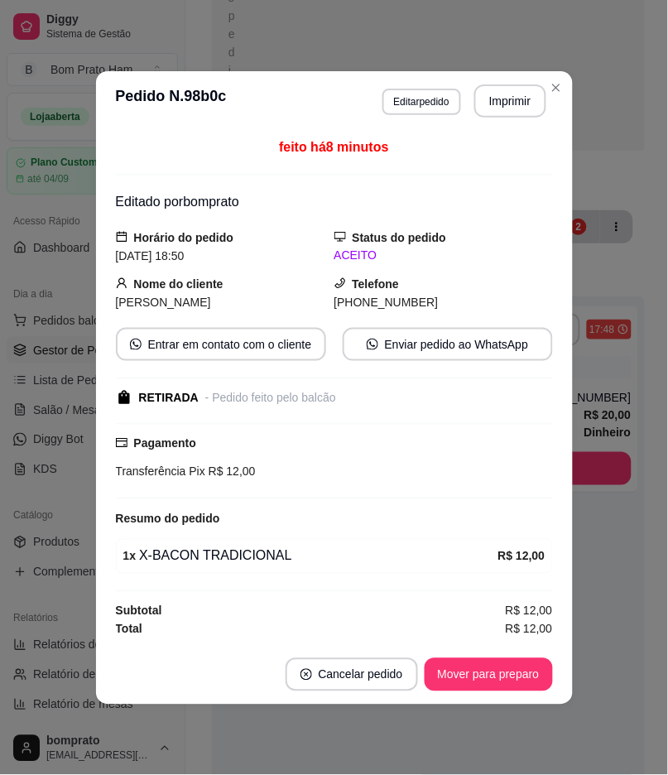
click at [453, 666] on button "Mover para preparo" at bounding box center [488, 674] width 128 height 33
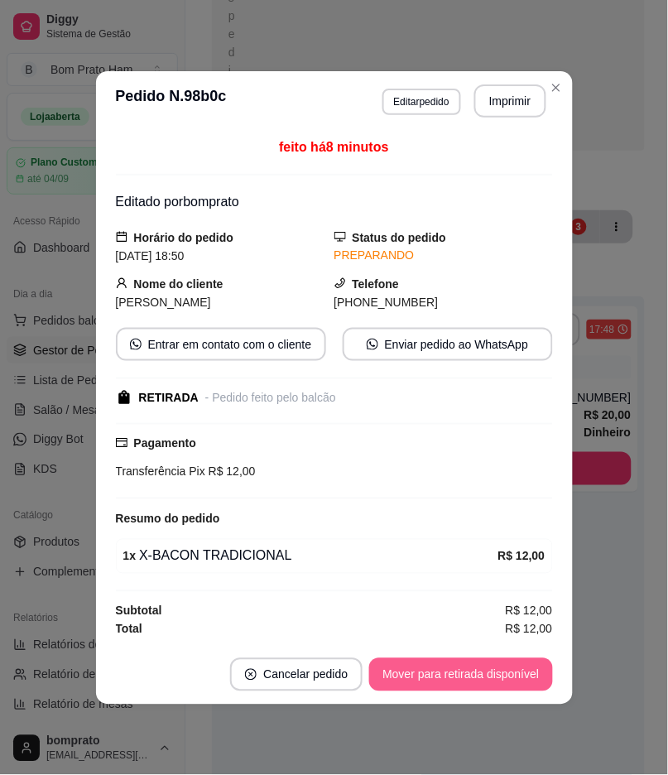
click at [457, 667] on button "Mover para retirada disponível" at bounding box center [460, 674] width 183 height 33
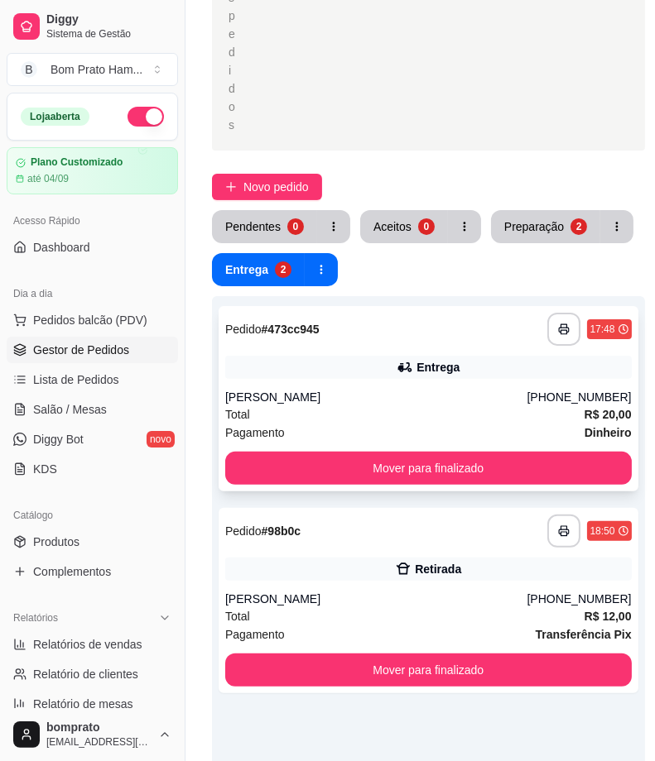
click at [441, 345] on div "**********" at bounding box center [428, 398] width 420 height 185
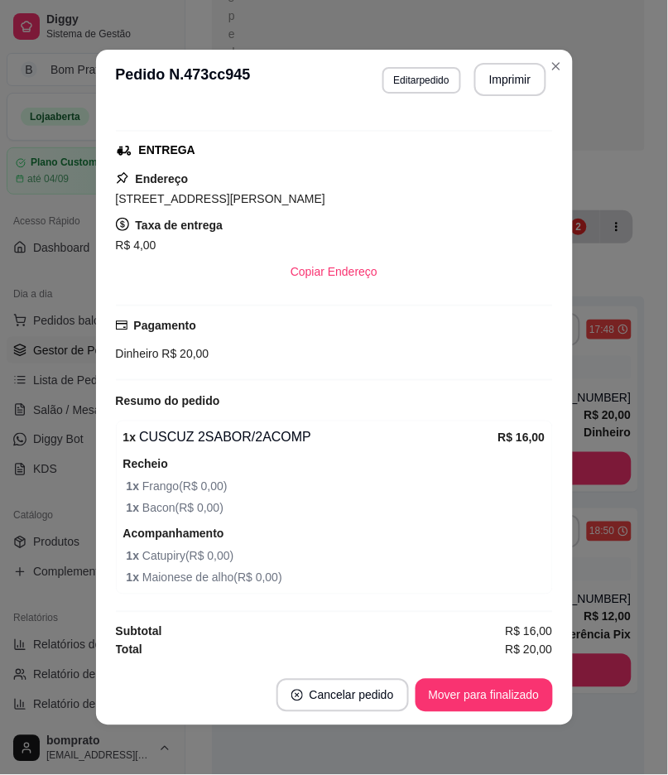
scroll to position [3, 0]
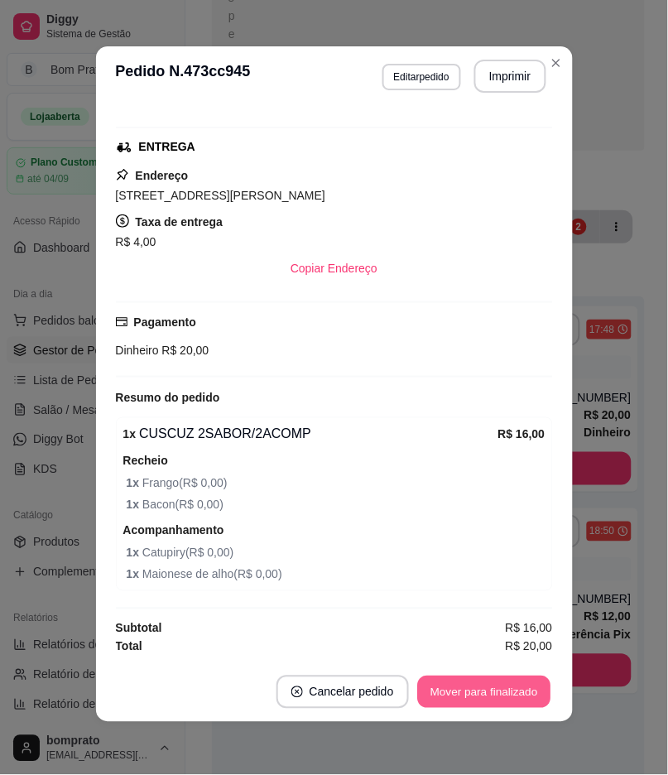
click at [521, 691] on button "Mover para finalizado" at bounding box center [483, 692] width 133 height 32
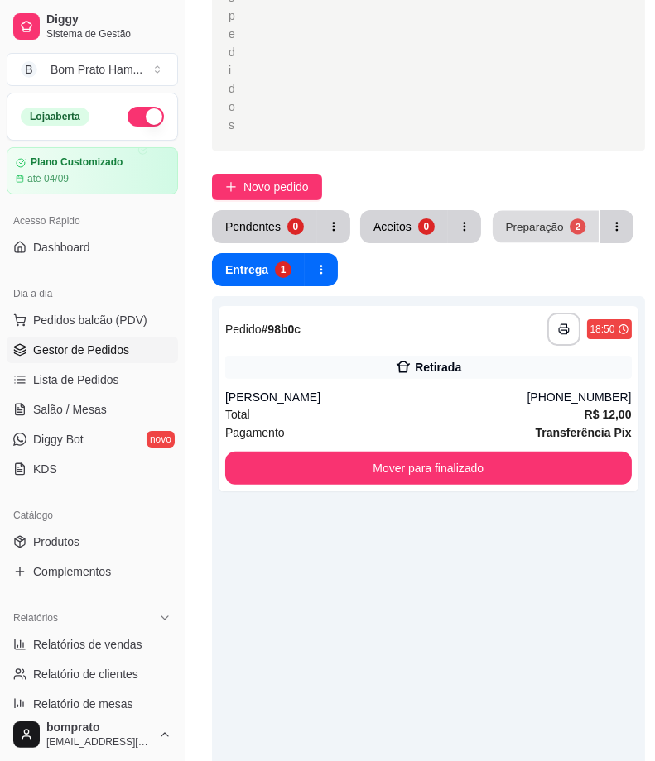
click at [534, 227] on div "Preparação" at bounding box center [534, 226] width 58 height 16
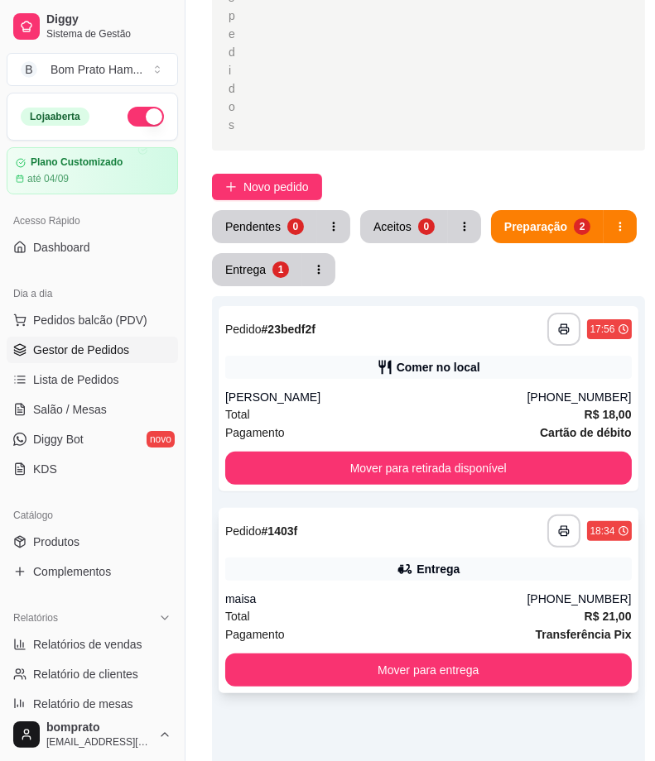
click at [459, 536] on div "**********" at bounding box center [428, 531] width 406 height 33
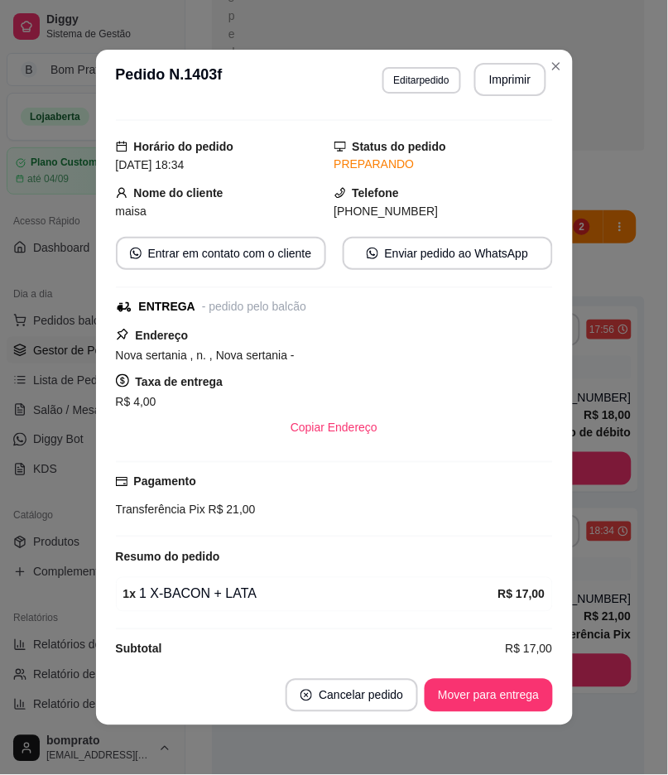
scroll to position [51, 0]
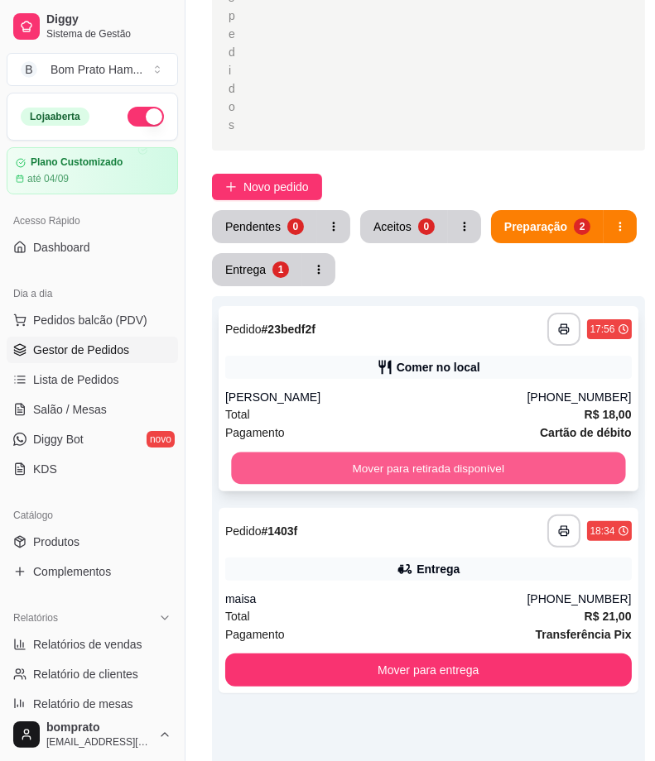
click at [448, 462] on button "Mover para retirada disponível" at bounding box center [428, 469] width 394 height 32
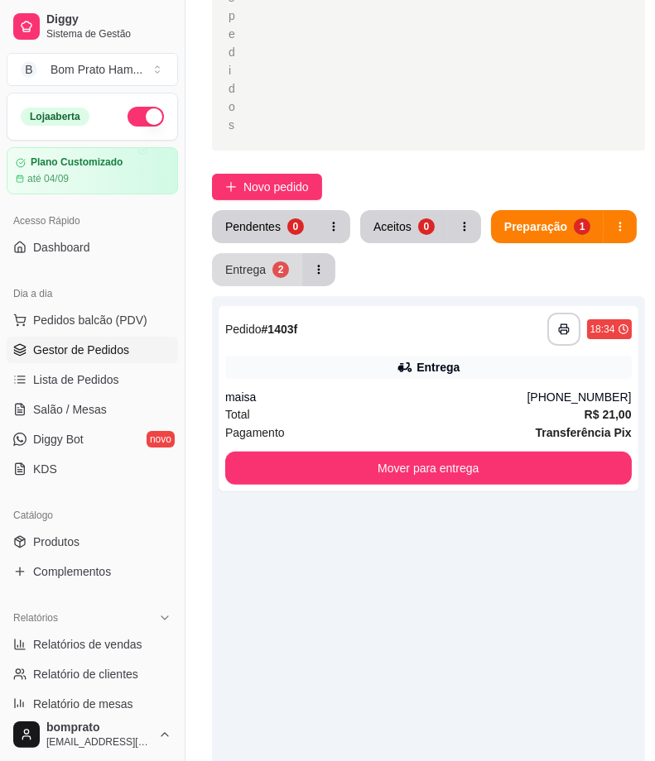
click at [242, 260] on button "Entrega 2" at bounding box center [257, 269] width 90 height 33
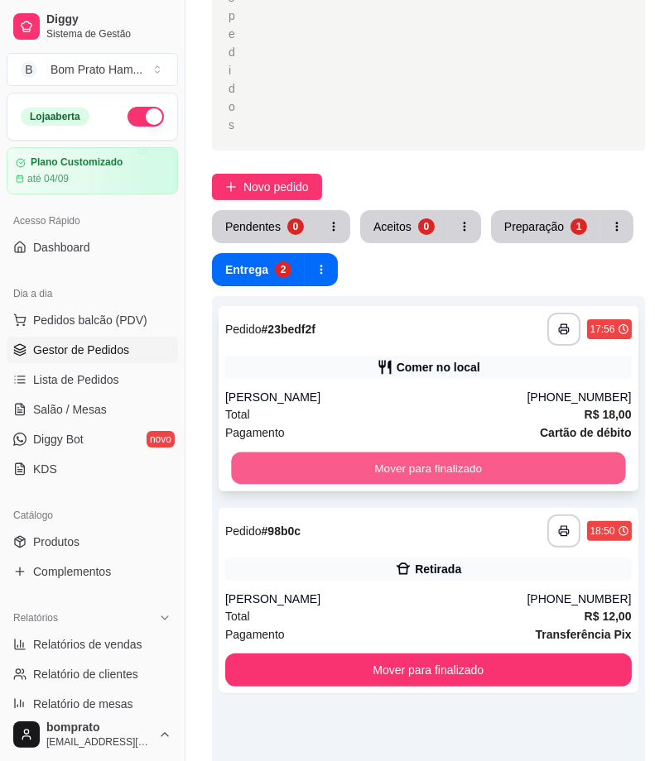
click at [374, 461] on button "Mover para finalizado" at bounding box center [428, 469] width 394 height 32
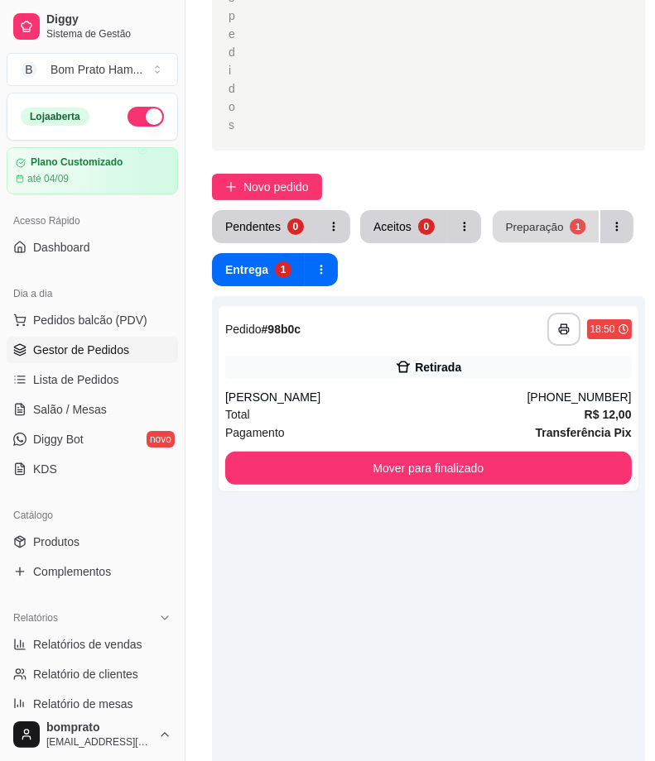
click at [527, 211] on button "Preparação 1" at bounding box center [545, 227] width 106 height 32
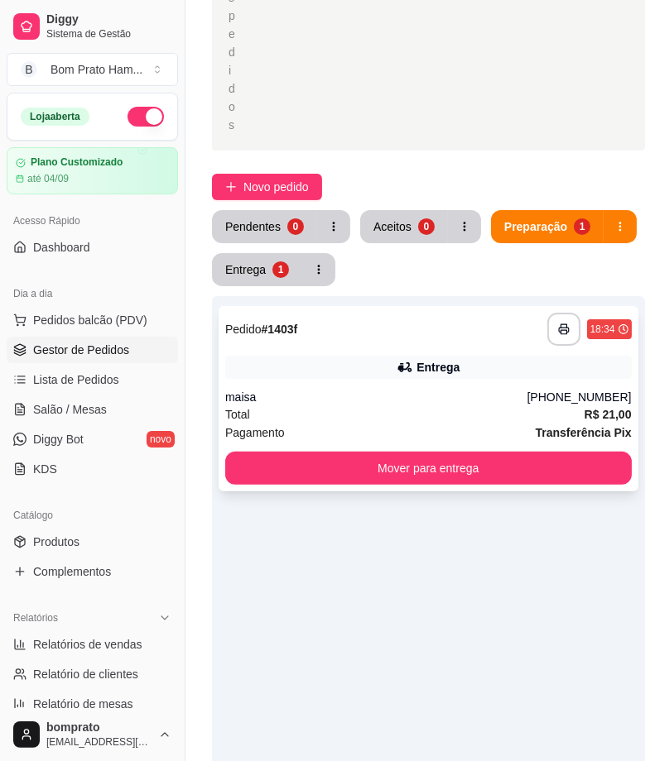
click at [460, 353] on div "**********" at bounding box center [428, 398] width 420 height 185
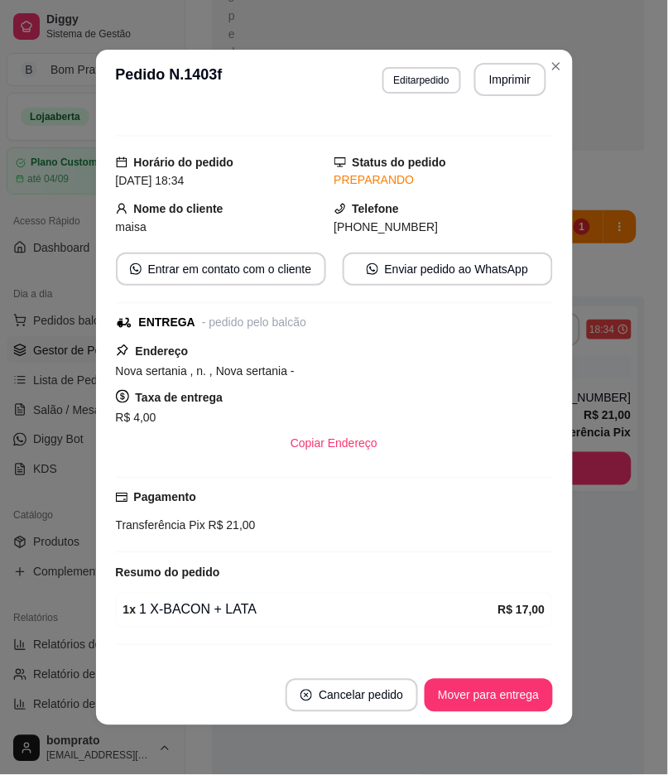
scroll to position [0, 0]
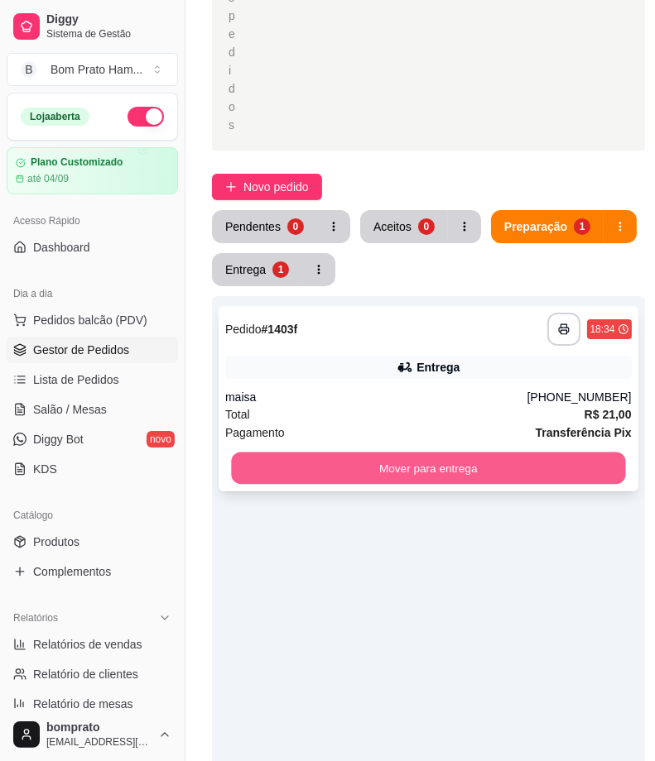
click at [334, 456] on button "Mover para entrega" at bounding box center [428, 469] width 394 height 32
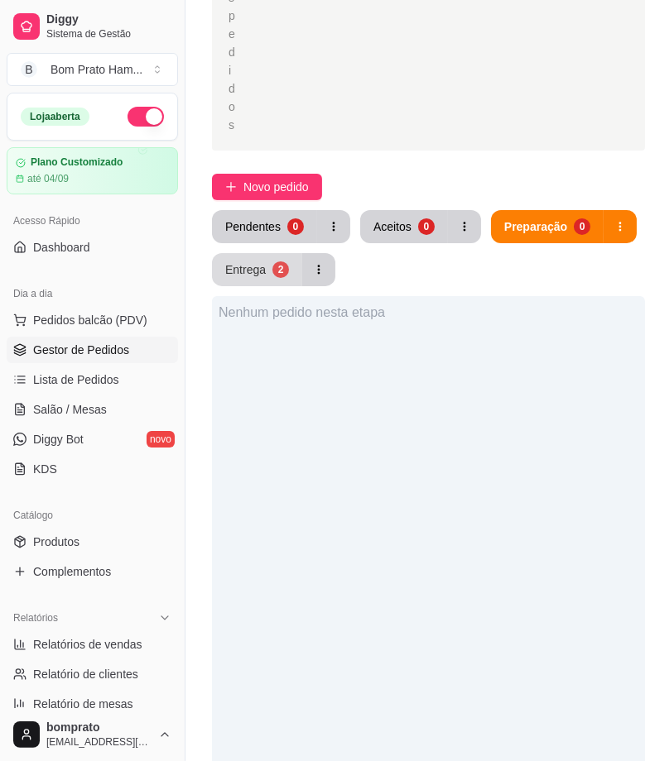
click at [260, 271] on div "Entrega" at bounding box center [245, 269] width 41 height 17
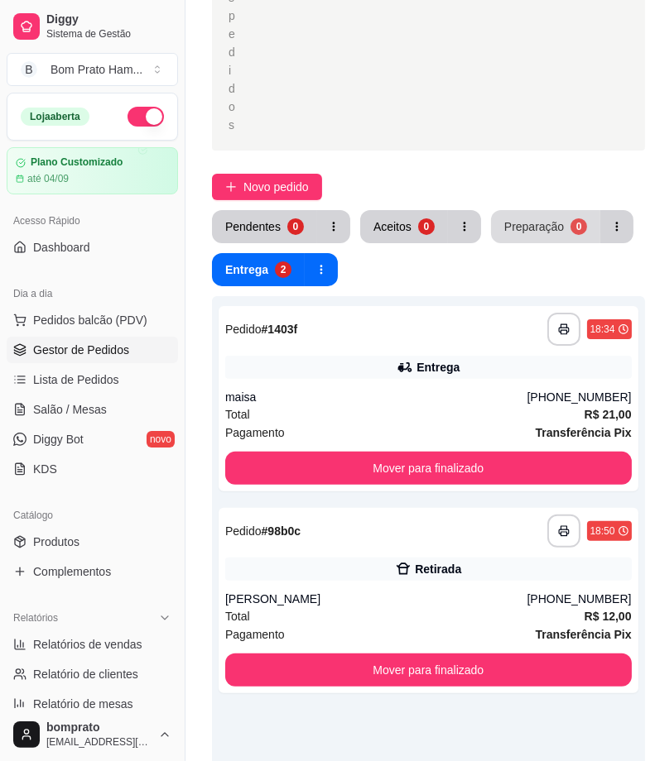
click at [518, 213] on button "Preparação 0" at bounding box center [545, 226] width 109 height 33
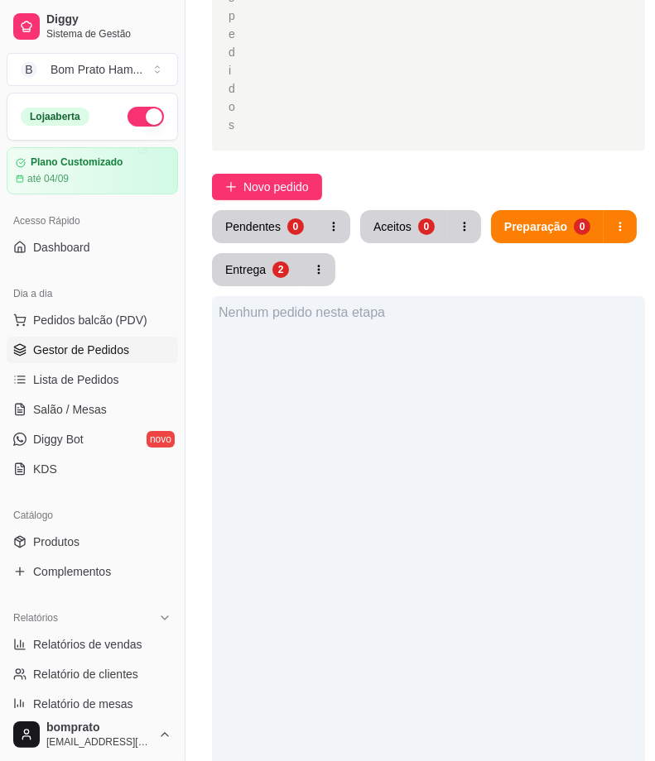
click at [278, 248] on div "Pendentes 0 Aceitos 0 Preparação 0 Entrega 2" at bounding box center [428, 248] width 433 height 76
click at [276, 261] on div "2" at bounding box center [280, 269] width 17 height 17
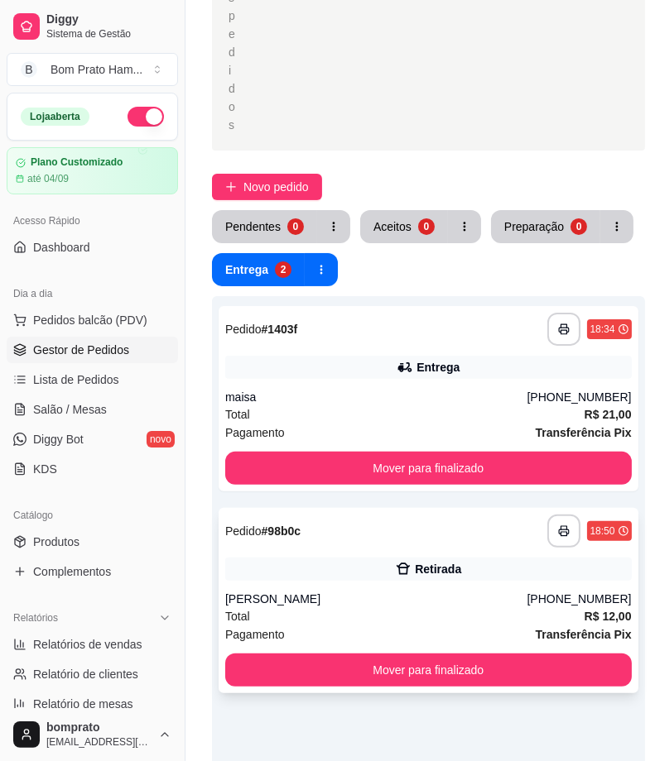
click at [309, 551] on div "**********" at bounding box center [428, 600] width 420 height 185
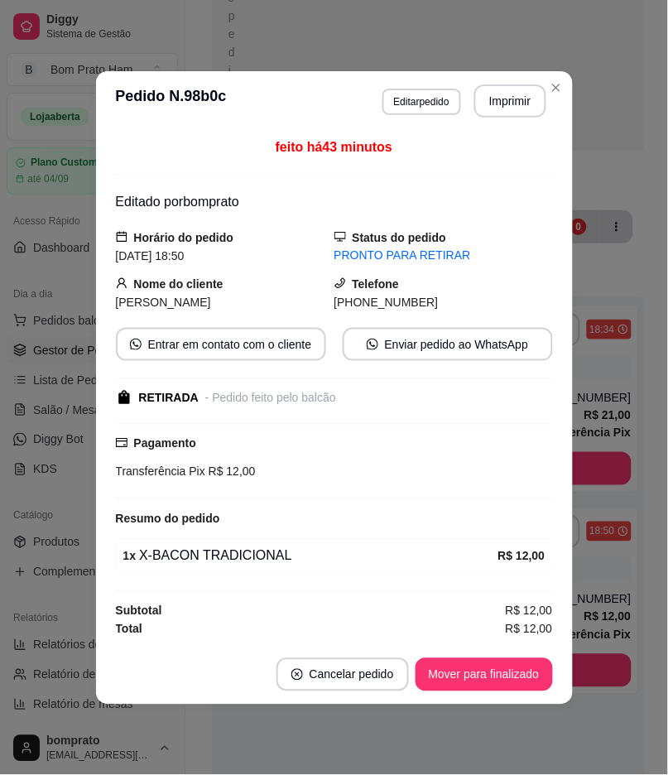
click at [462, 657] on footer "Cancelar pedido Mover para finalizado" at bounding box center [334, 675] width 477 height 60
click at [515, 674] on button "Mover para finalizado" at bounding box center [483, 674] width 133 height 32
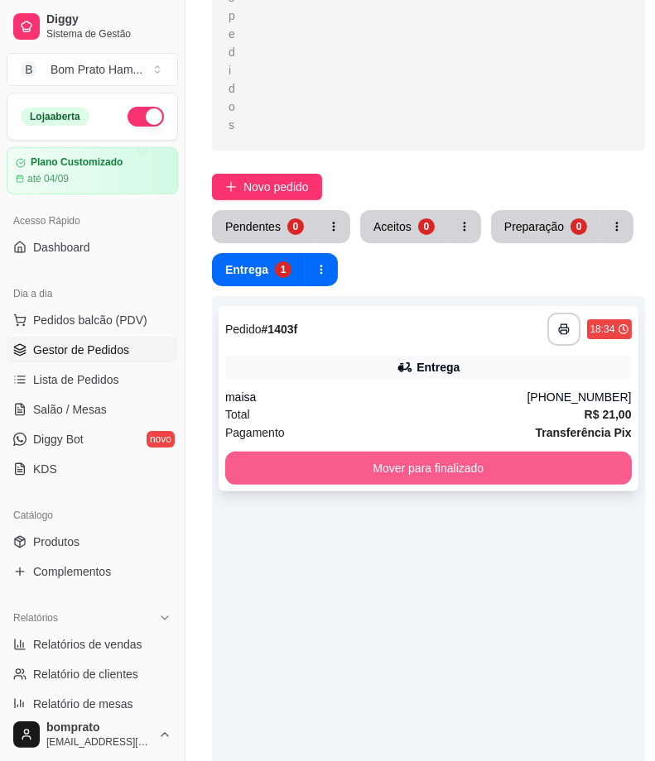
click at [366, 476] on button "Mover para finalizado" at bounding box center [428, 468] width 406 height 33
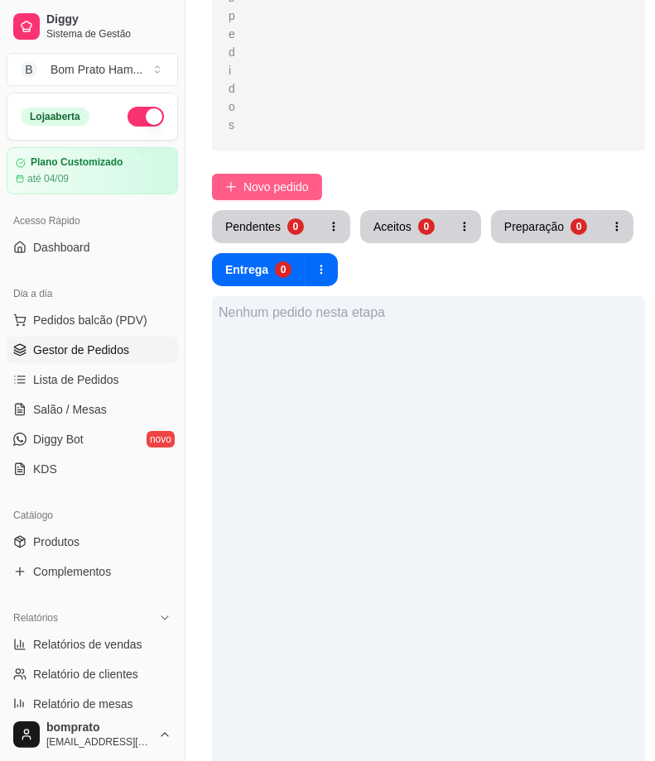
click at [233, 178] on button "Novo pedido" at bounding box center [267, 187] width 110 height 26
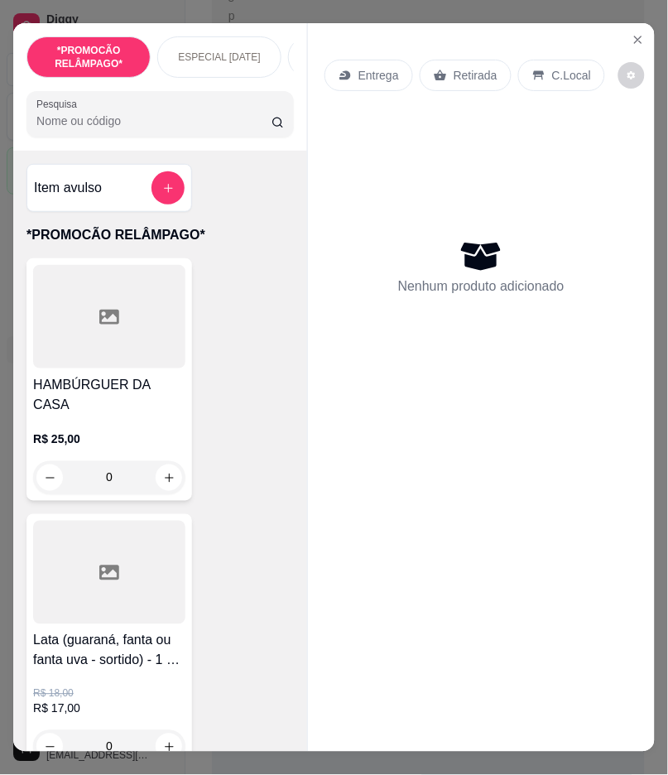
click at [190, 126] on input "Pesquisa" at bounding box center [153, 121] width 235 height 17
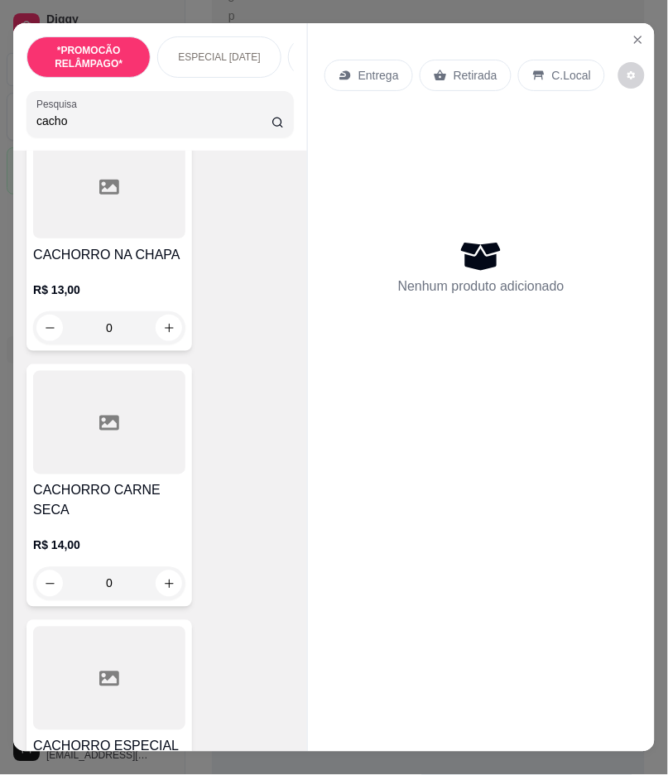
scroll to position [2298, 0]
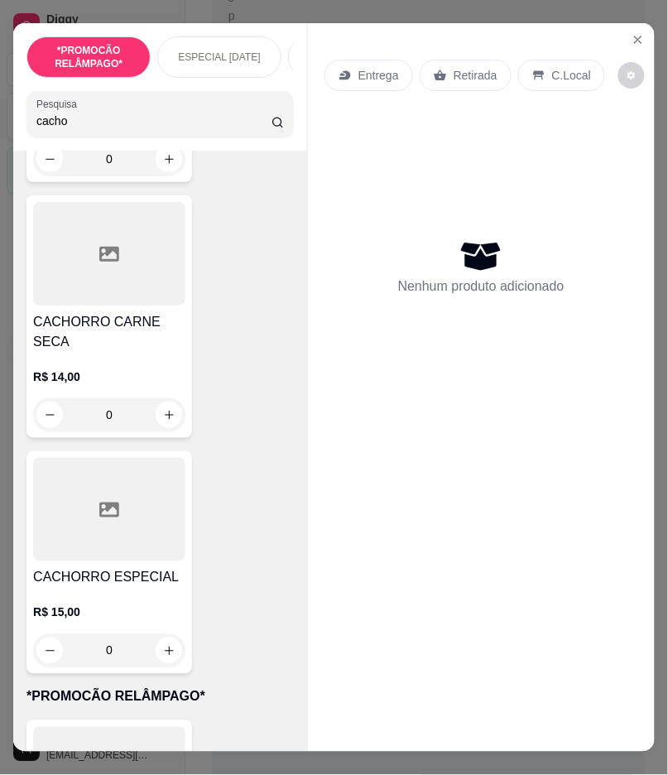
type input "cacho"
click at [142, 458] on div at bounding box center [109, 509] width 152 height 103
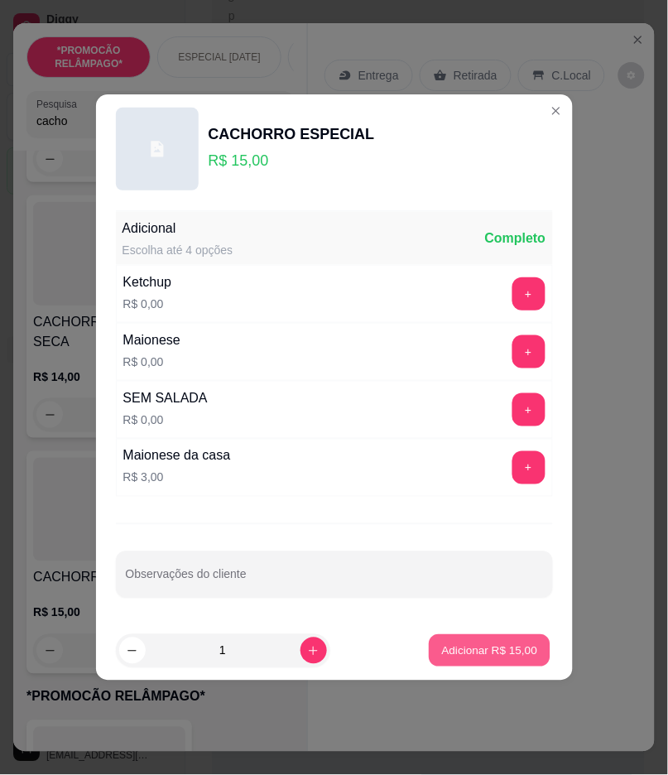
click at [511, 655] on p "Adicionar R$ 15,00" at bounding box center [490, 650] width 96 height 16
type input "1"
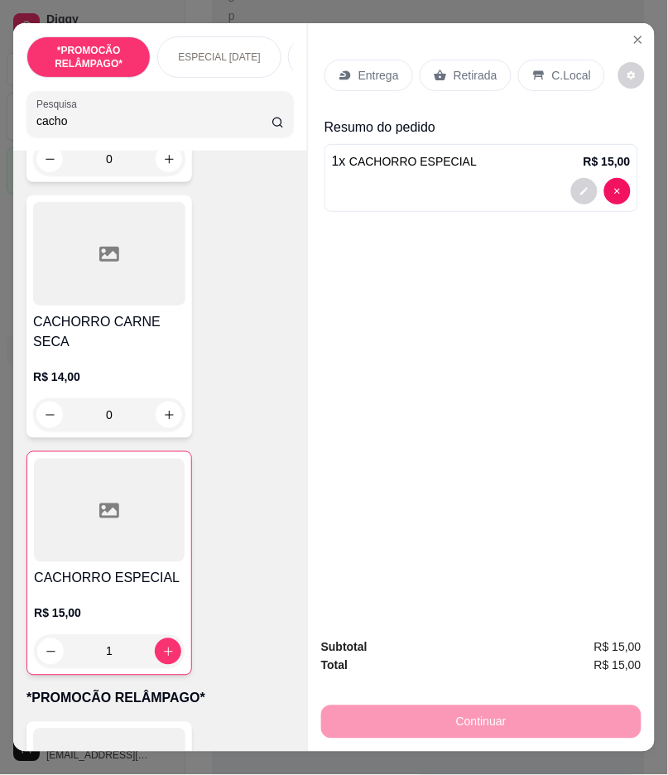
click at [375, 69] on p "Entrega" at bounding box center [378, 75] width 41 height 17
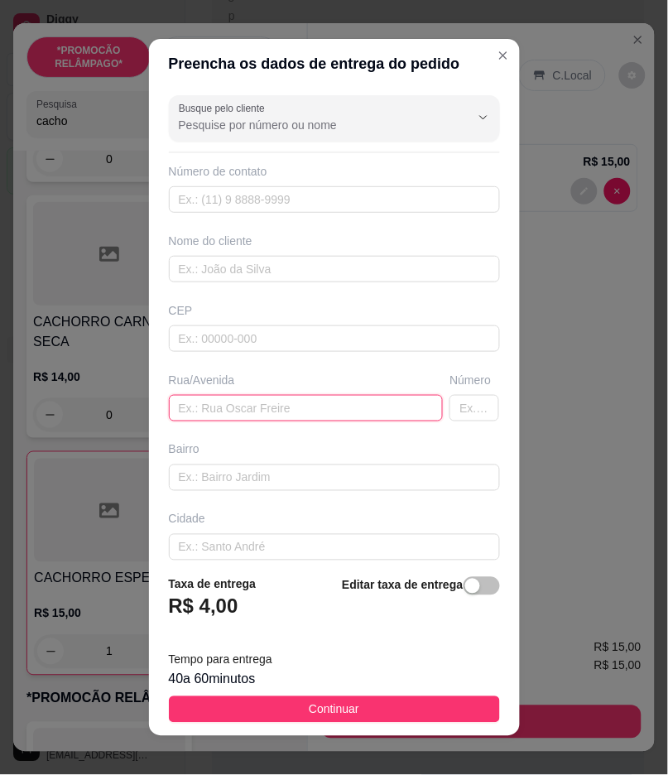
click at [203, 410] on input "text" at bounding box center [306, 408] width 275 height 26
paste input "Rua dos currais,"
type input "Rua dos currais"
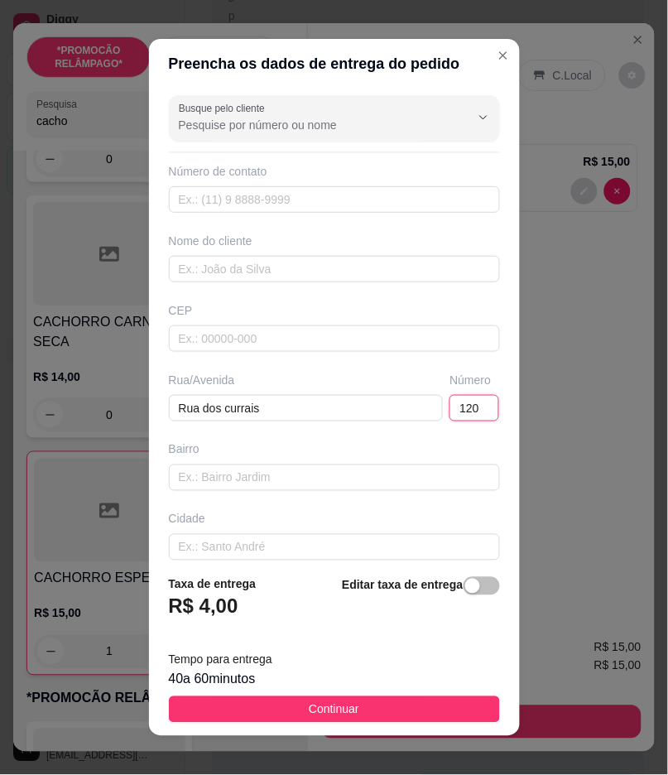
type input "120"
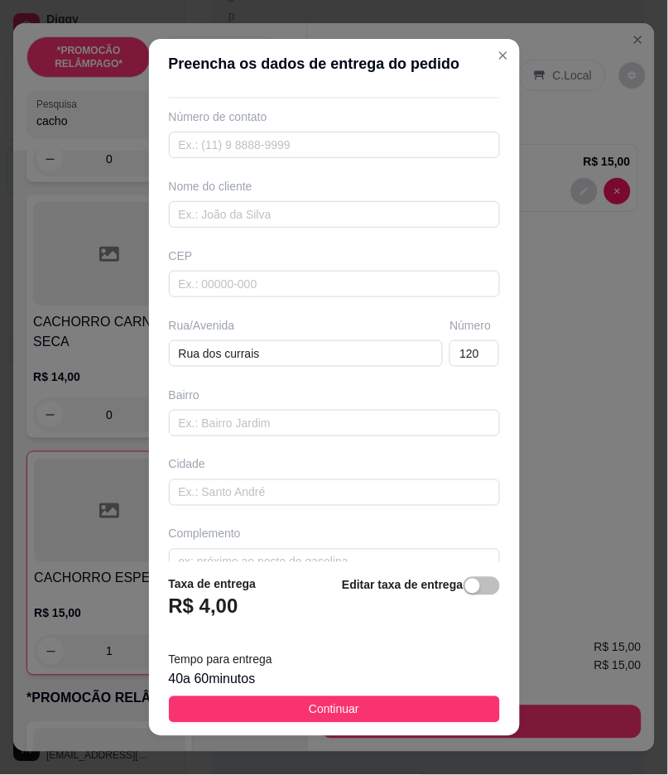
scroll to position [84, 0]
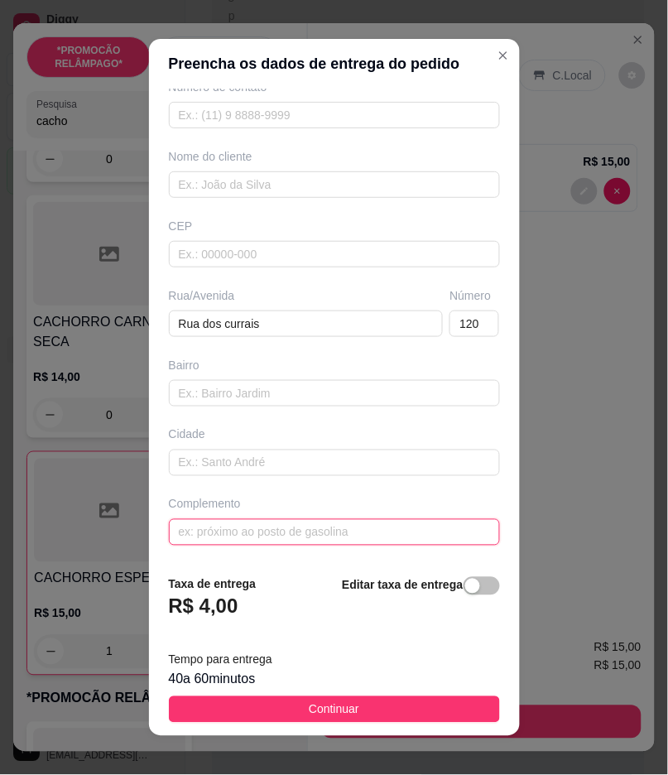
paste input "perto da [GEOGRAPHIC_DATA]"
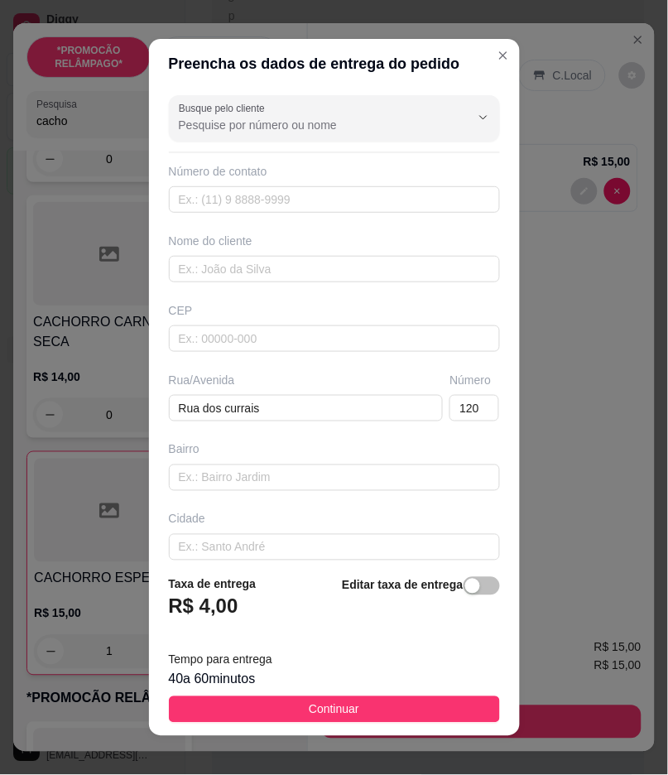
type input "perto da [GEOGRAPHIC_DATA]"
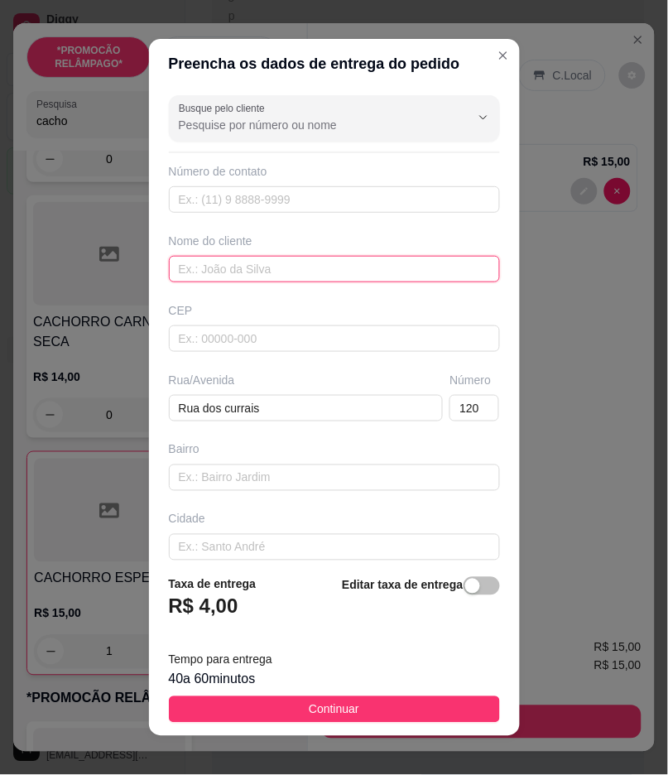
paste input "[PHONE_NUMBER]"
type input "[PHONE_NUMBER]"
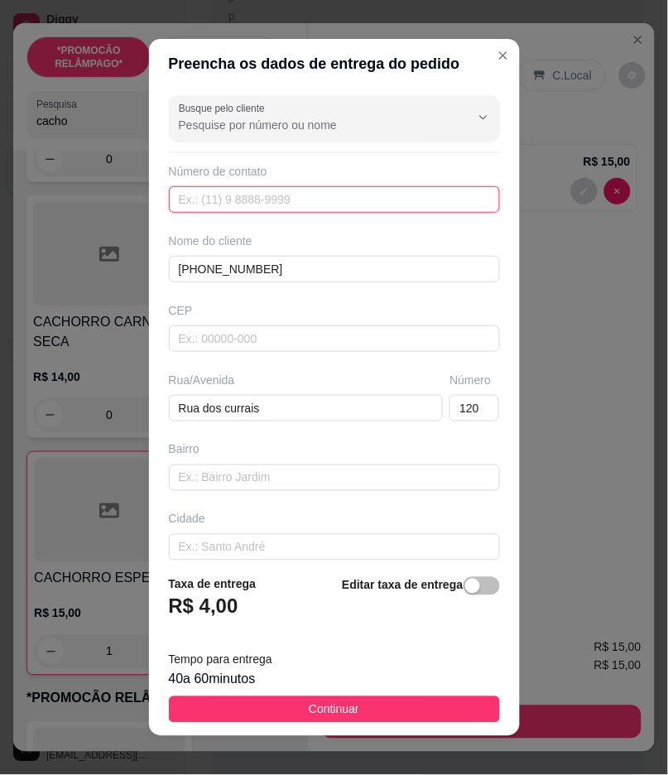
click at [221, 197] on input "text" at bounding box center [334, 199] width 331 height 26
paste input "text"
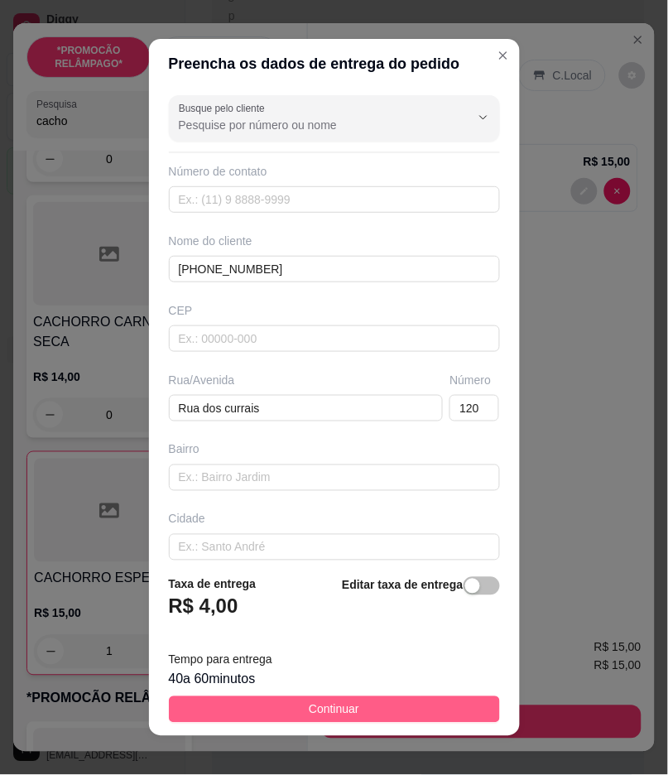
click at [422, 712] on button "Continuar" at bounding box center [334, 709] width 331 height 26
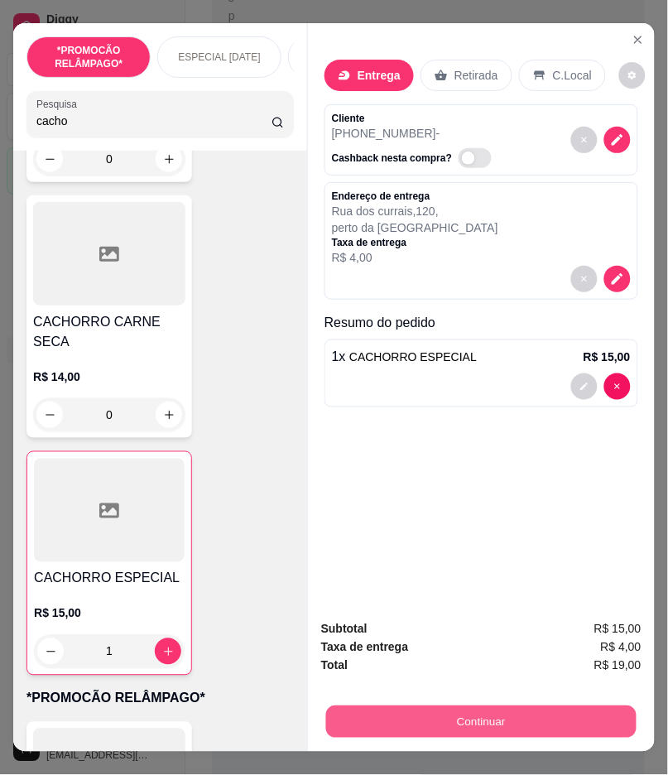
click at [489, 730] on button "Continuar" at bounding box center [481, 722] width 310 height 32
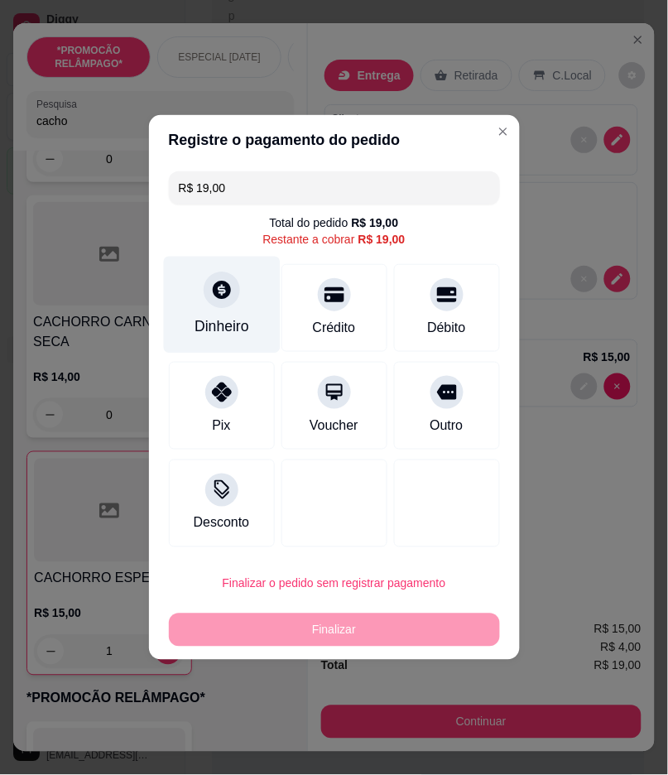
click at [227, 304] on div at bounding box center [222, 289] width 36 height 36
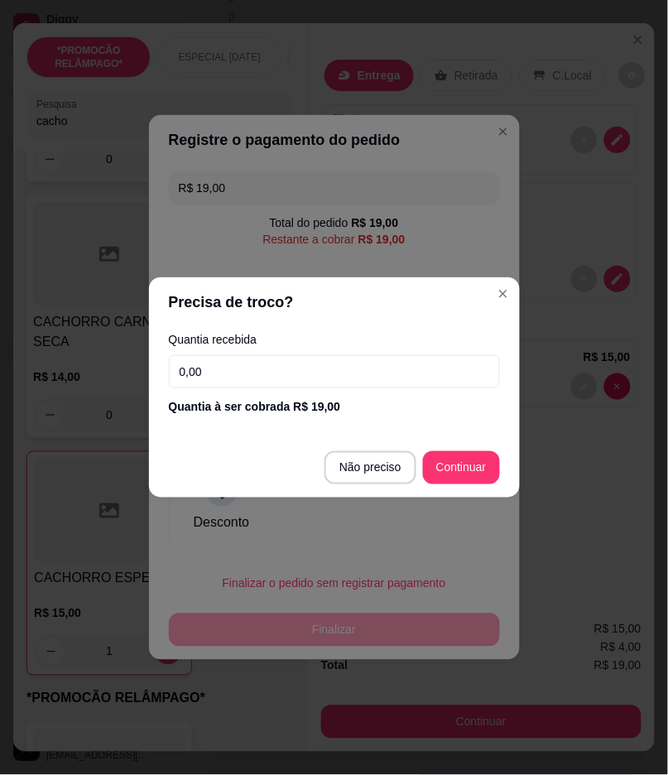
click at [242, 367] on input "0,00" at bounding box center [334, 371] width 331 height 33
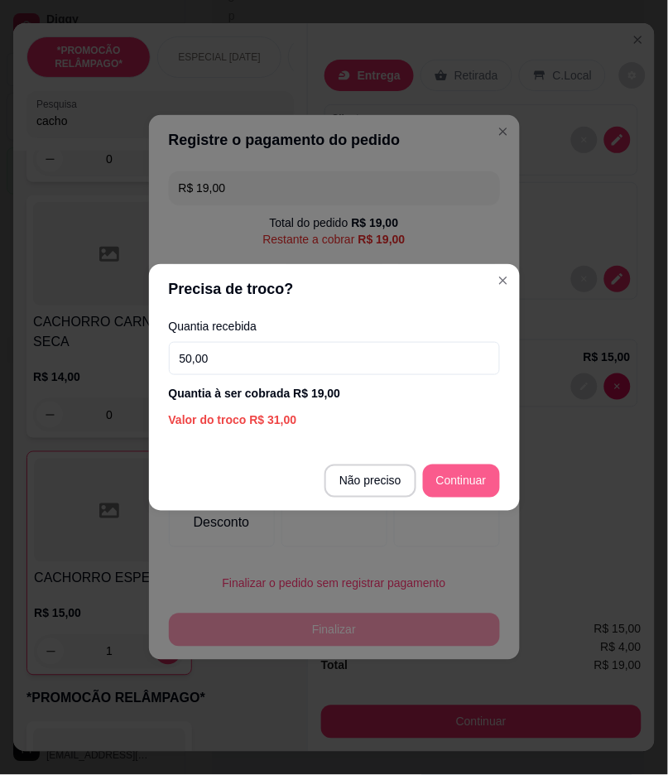
type input "50,00"
type input "R$ 0,00"
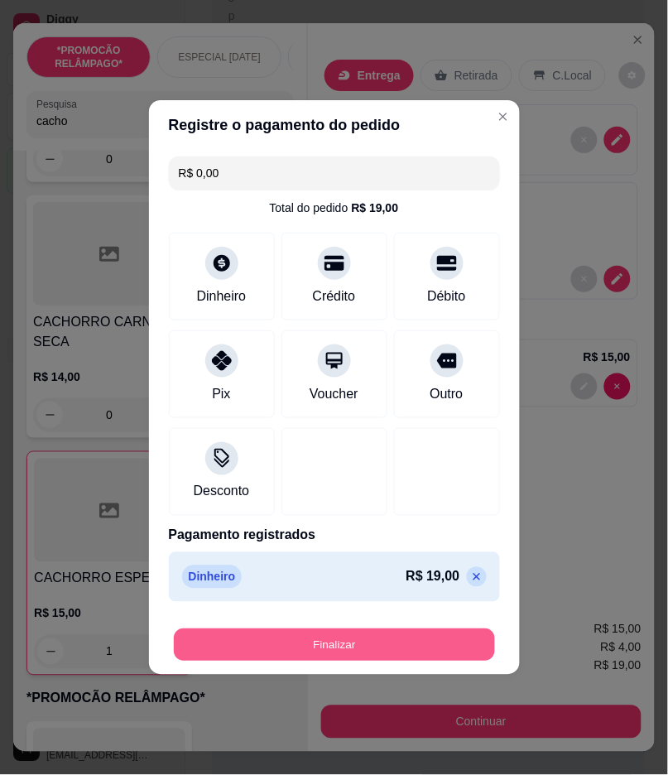
click at [444, 648] on button "Finalizar" at bounding box center [334, 645] width 321 height 32
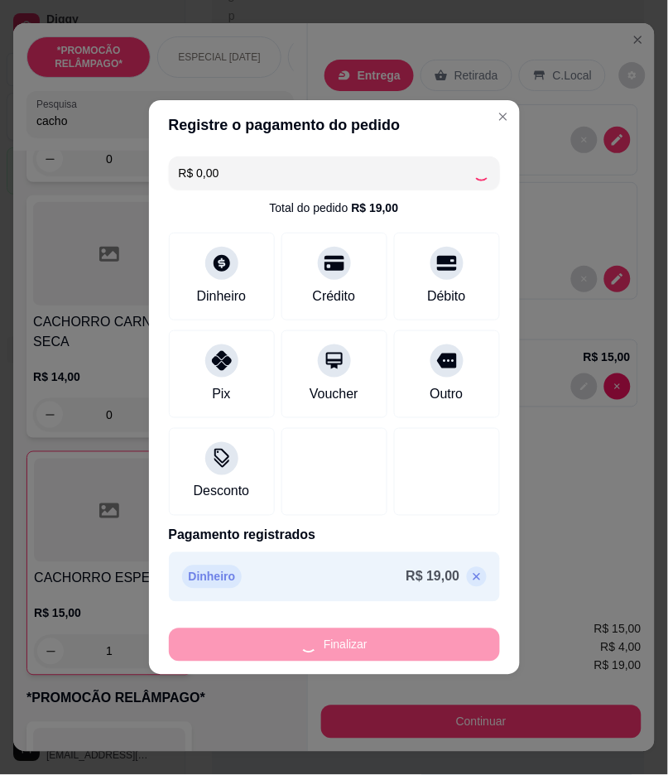
type input "0"
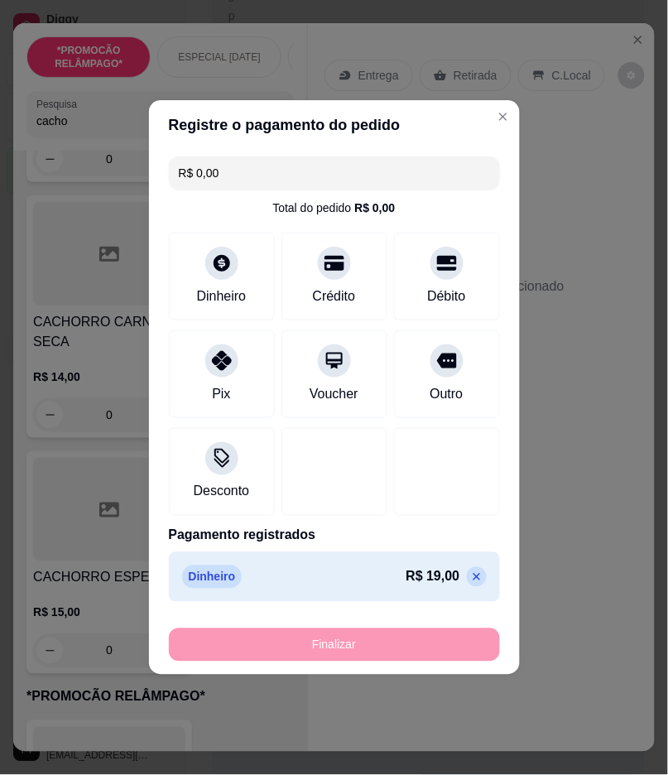
type input "-R$ 19,00"
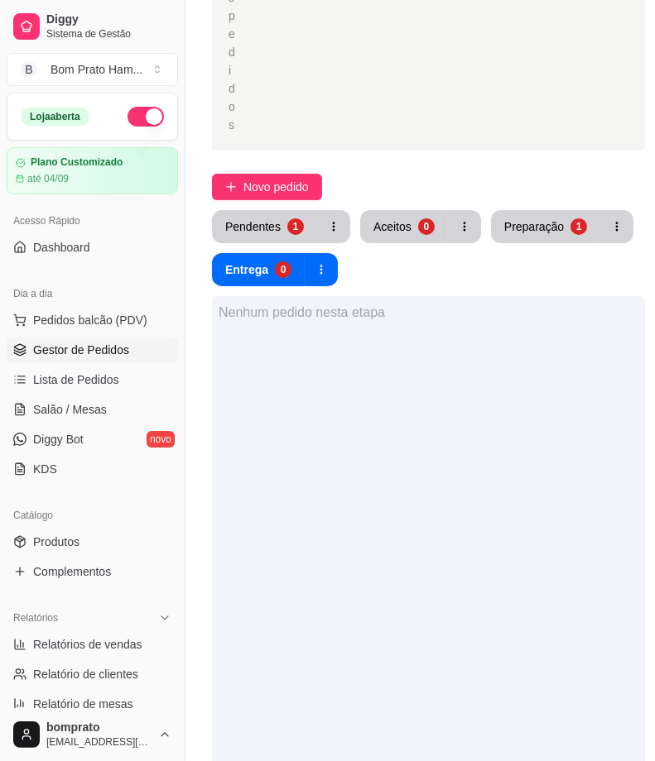
click at [288, 234] on button "Pendentes 1" at bounding box center [264, 226] width 105 height 33
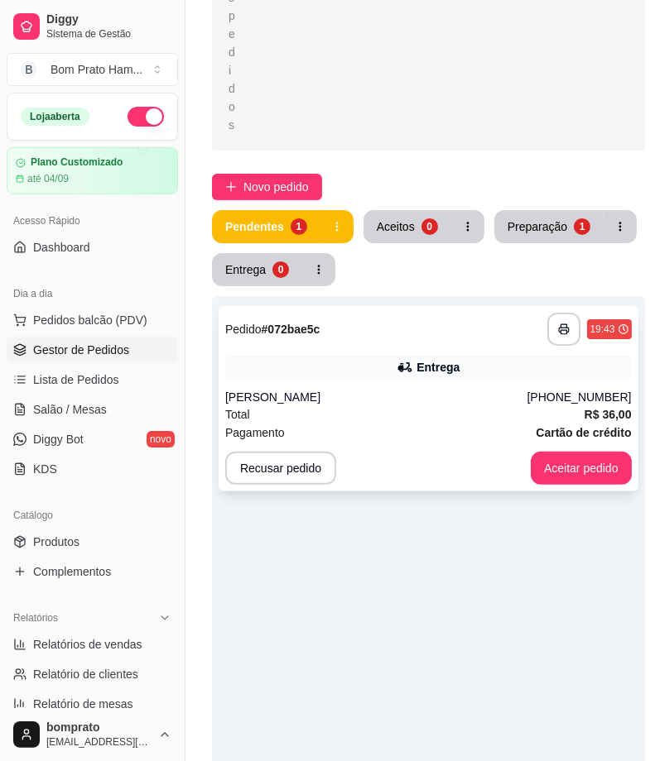
click at [379, 351] on div "**********" at bounding box center [428, 398] width 420 height 185
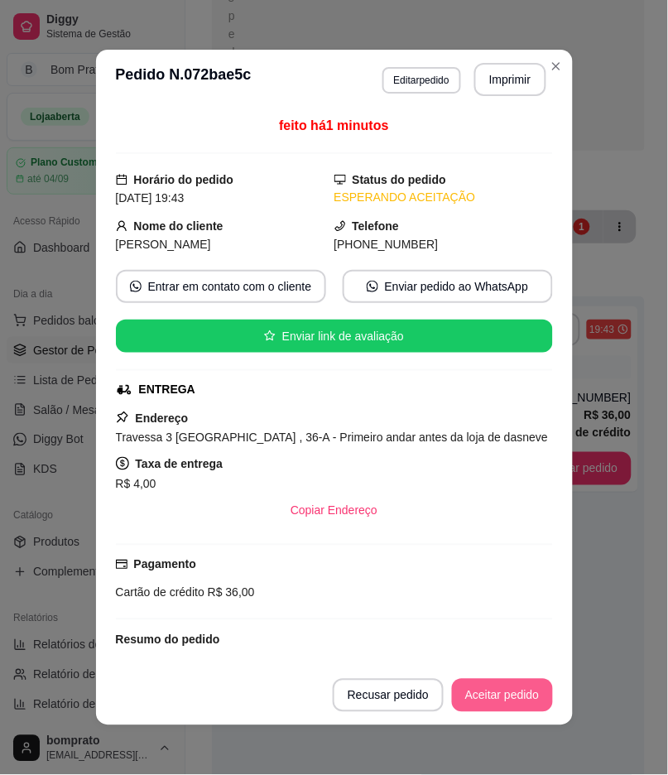
click at [483, 701] on button "Aceitar pedido" at bounding box center [502, 695] width 101 height 33
click at [501, 690] on button "Aceitar pedido" at bounding box center [502, 695] width 101 height 33
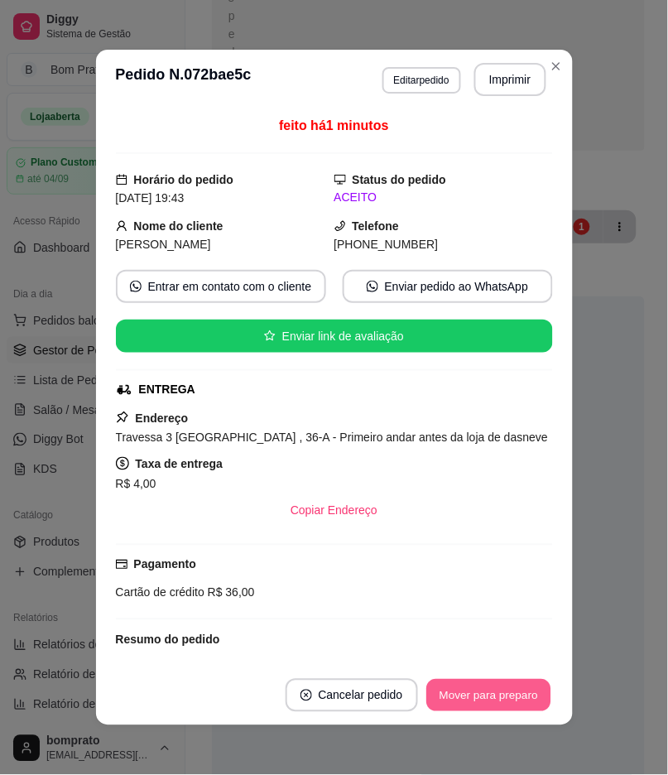
click at [530, 683] on button "Mover para preparo" at bounding box center [488, 695] width 124 height 32
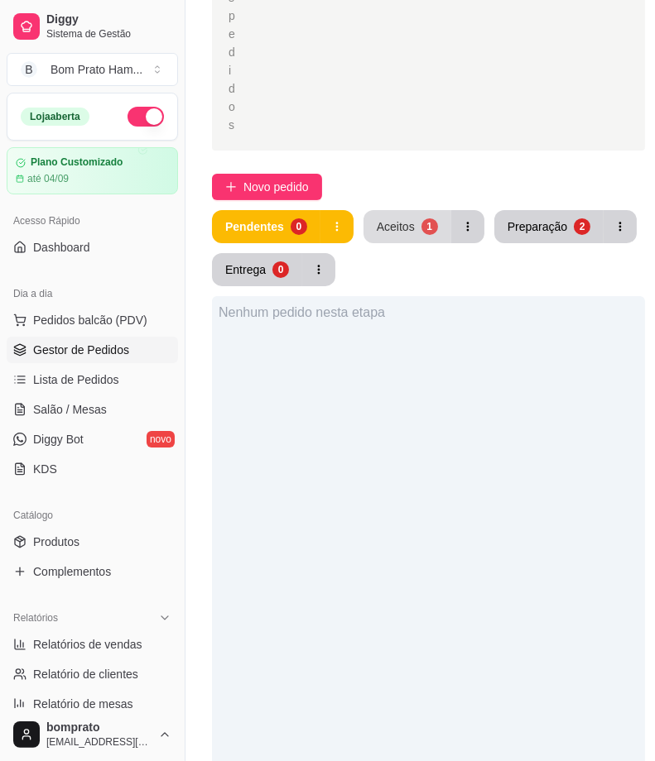
click at [393, 228] on div "Aceitos" at bounding box center [395, 226] width 38 height 17
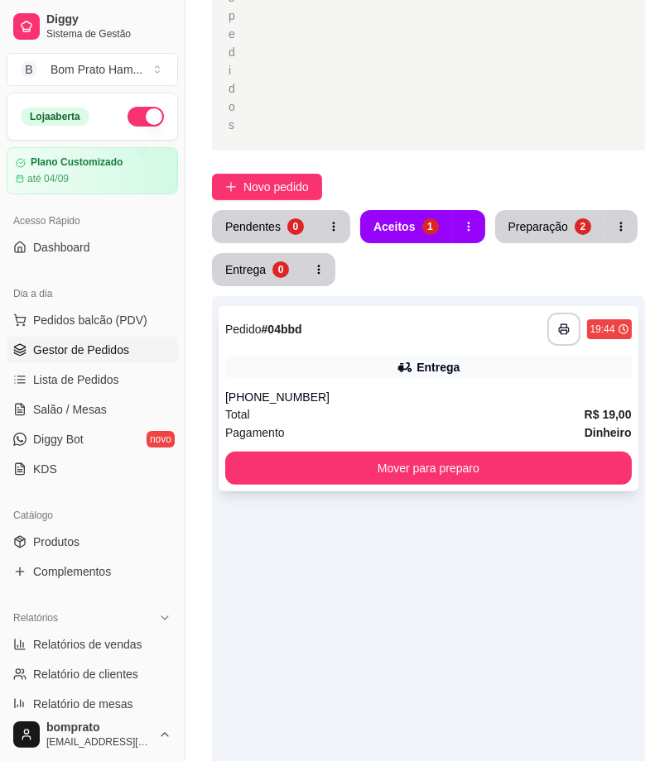
click at [391, 343] on div "**********" at bounding box center [428, 329] width 406 height 33
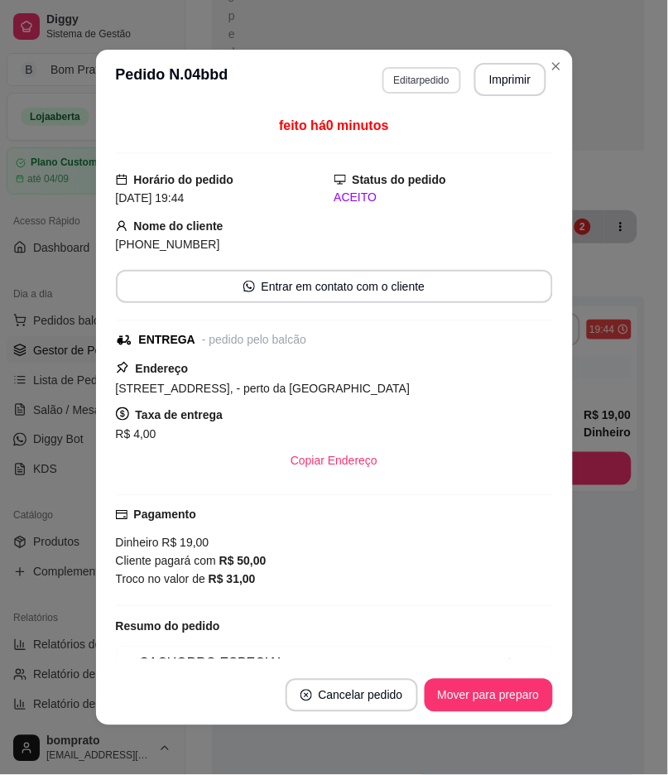
click at [396, 81] on button "Editar pedido" at bounding box center [421, 80] width 79 height 26
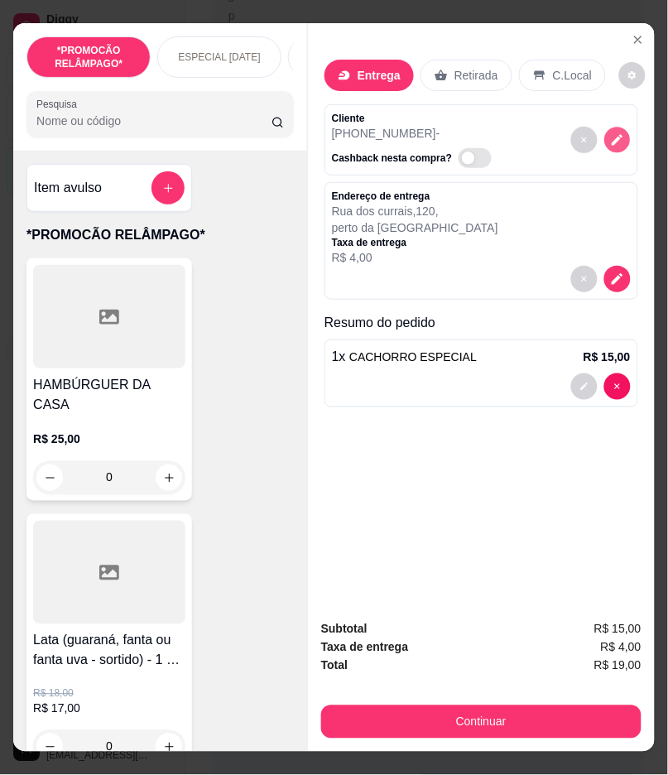
click at [612, 135] on icon "decrease-product-quantity" at bounding box center [616, 140] width 11 height 11
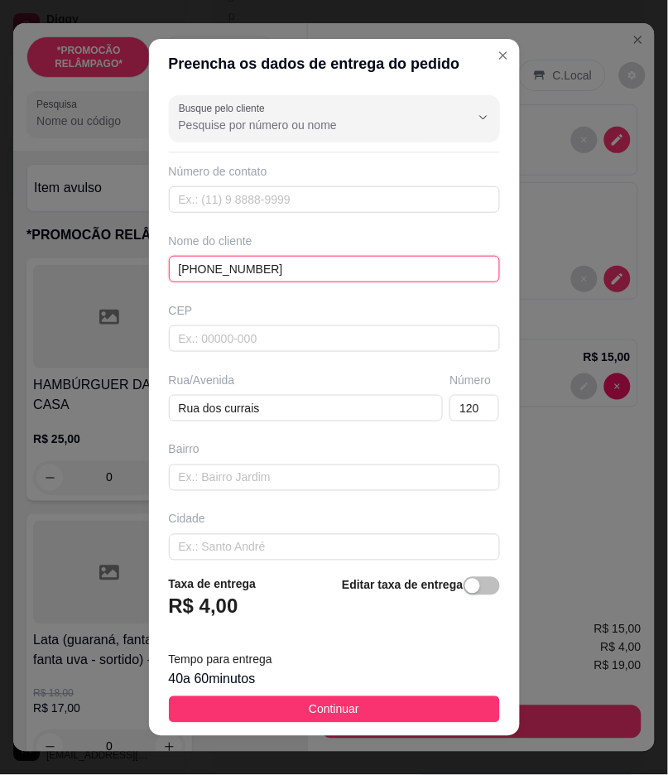
drag, startPoint x: 280, startPoint y: 266, endPoint x: 1, endPoint y: 255, distance: 279.1
click at [1, 253] on div "Preencha os dados de entrega do pedido Busque pelo cliente Número de contato No…" at bounding box center [334, 387] width 668 height 775
click at [294, 279] on input "[PHONE_NUMBER]" at bounding box center [334, 269] width 331 height 26
type input "Micaely"
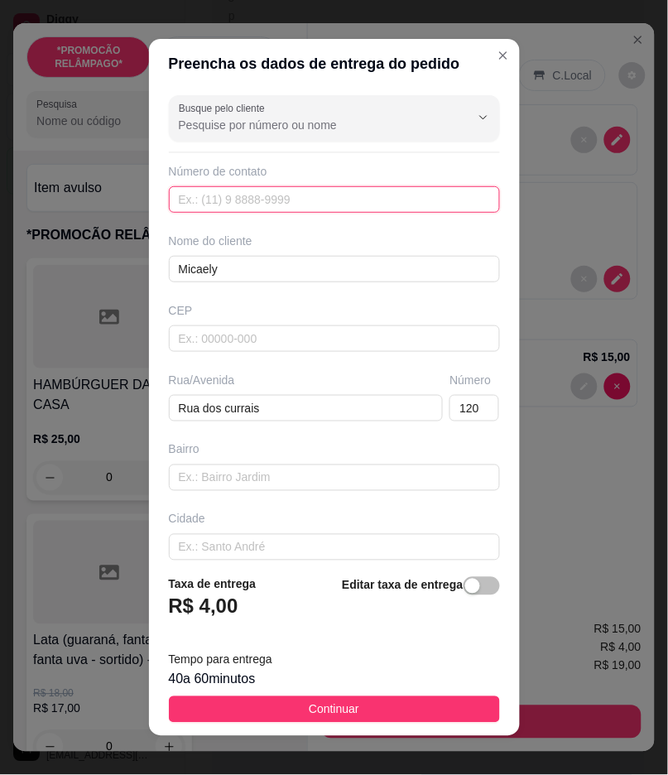
click at [273, 208] on input "text" at bounding box center [334, 199] width 331 height 26
paste input "[PHONE_NUMBER]"
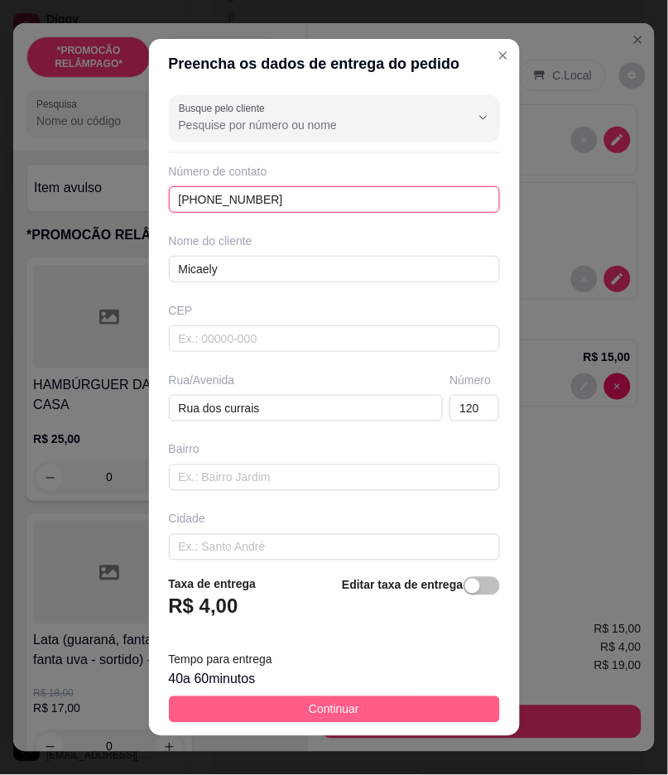
type input "[PHONE_NUMBER]"
click at [376, 718] on button "Continuar" at bounding box center [334, 709] width 331 height 26
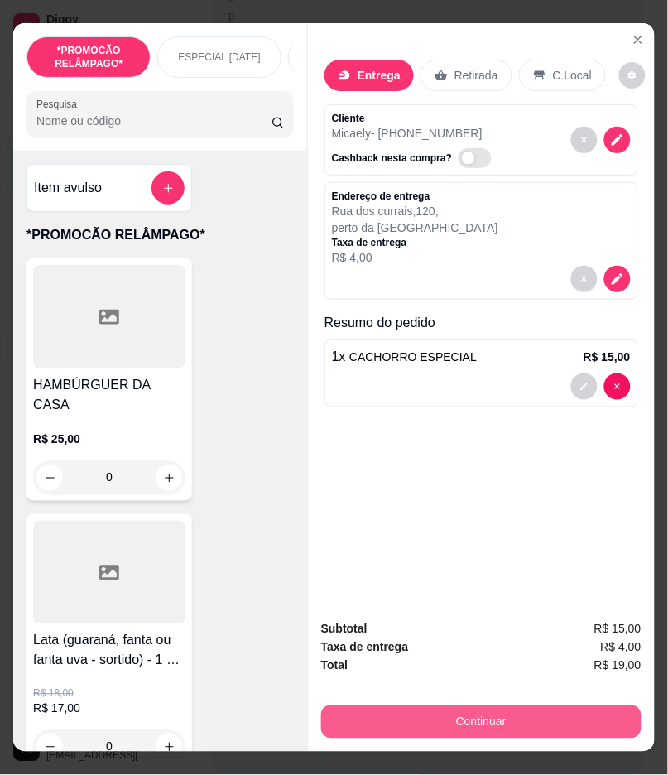
click at [472, 716] on button "Continuar" at bounding box center [481, 721] width 320 height 33
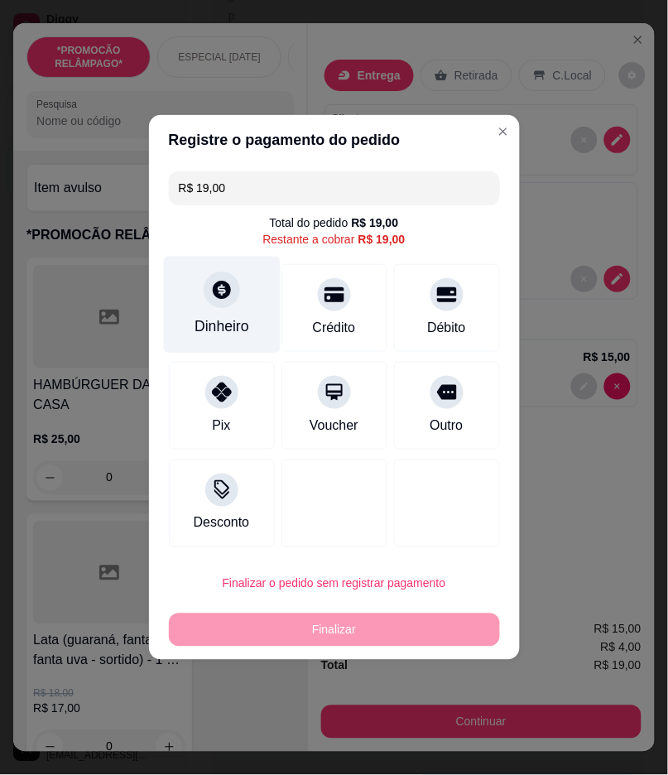
click at [233, 292] on div at bounding box center [222, 289] width 36 height 36
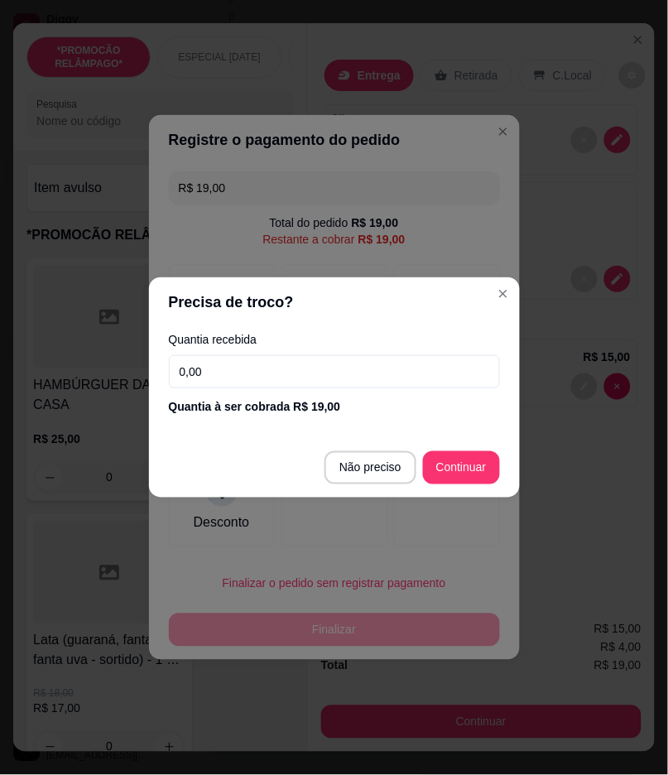
click at [348, 352] on div "Quantia recebida 0,00 Quantia à ser cobrada R$ 19,00" at bounding box center [334, 374] width 371 height 94
click at [334, 370] on input "0,00" at bounding box center [334, 371] width 331 height 33
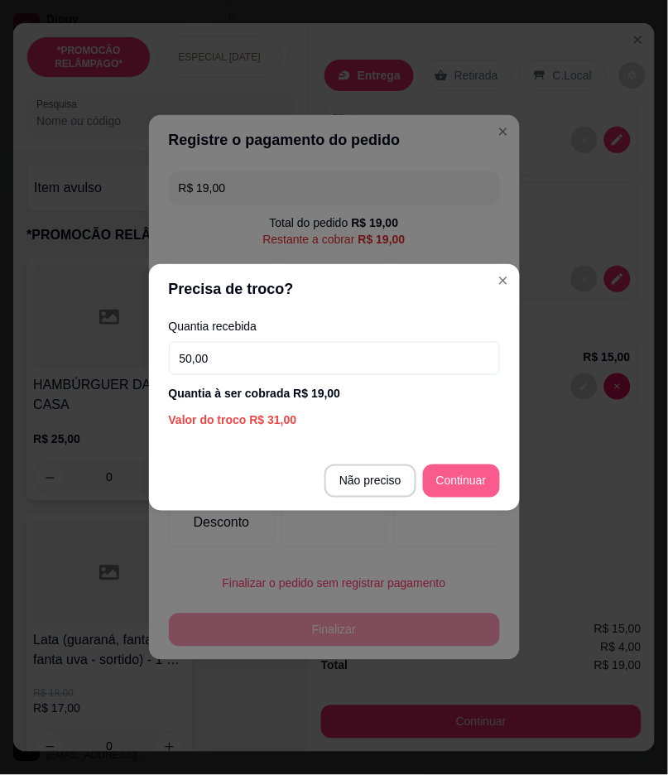
type input "50,00"
type input "R$ 0,00"
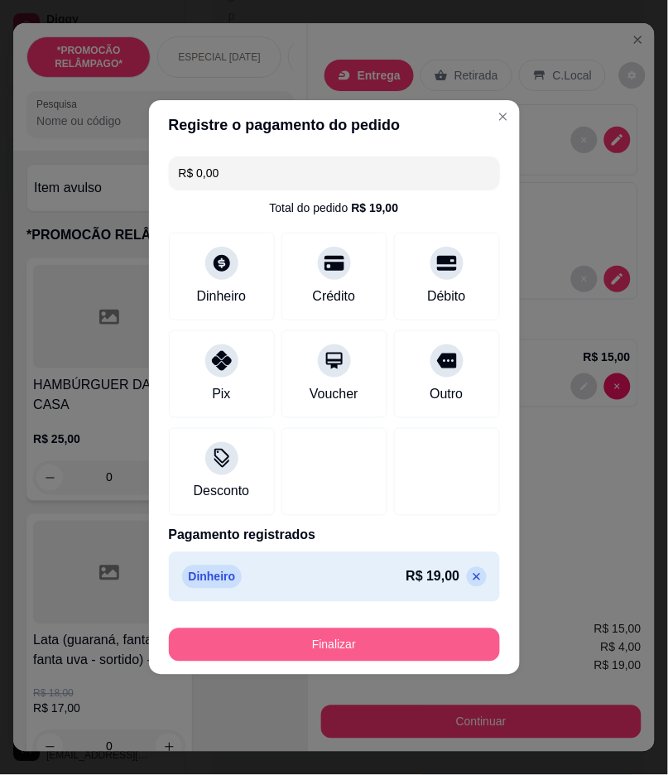
click at [397, 647] on button "Finalizar" at bounding box center [334, 644] width 331 height 33
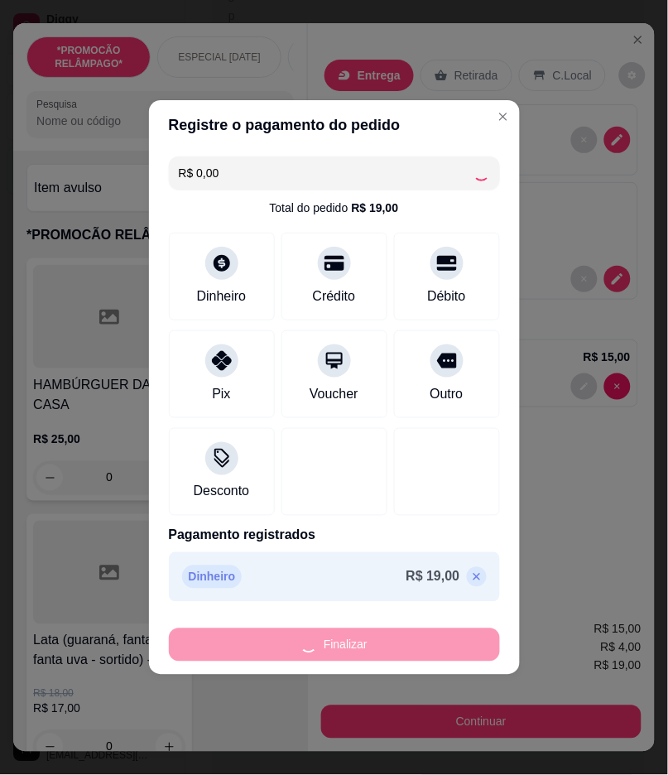
type input "0"
type input "-R$ 19,00"
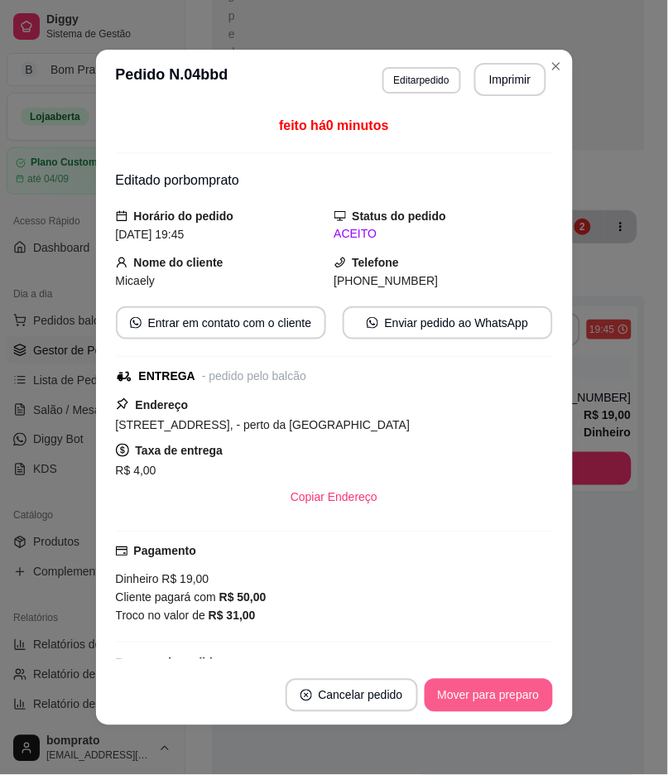
click at [527, 689] on button "Mover para preparo" at bounding box center [488, 695] width 128 height 33
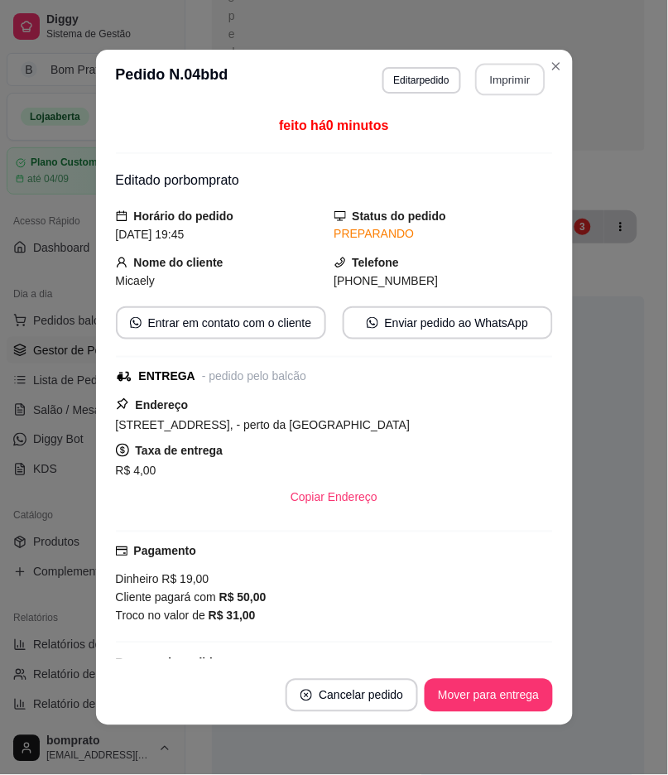
click at [505, 86] on button "Imprimir" at bounding box center [510, 80] width 70 height 32
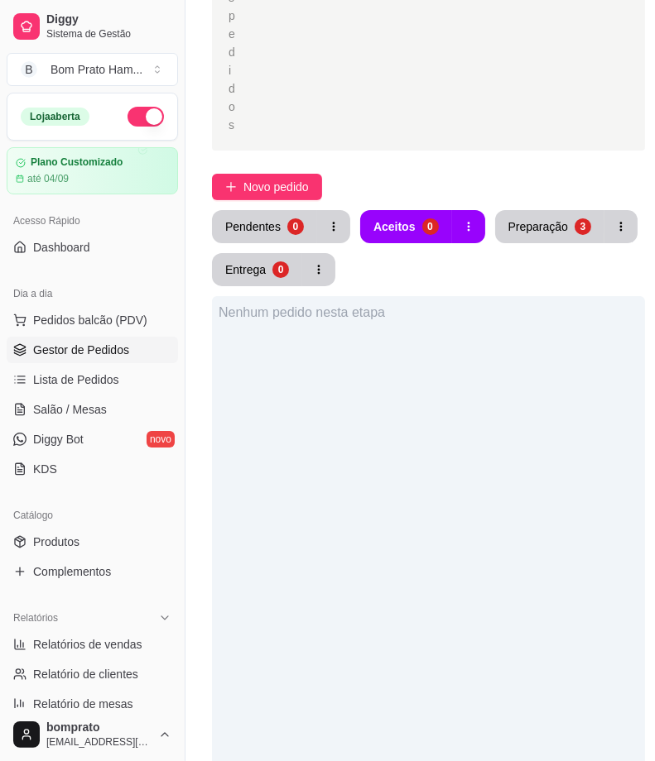
click at [534, 245] on div "Pendentes 0 Aceitos 0 Preparação 3 Entrega 0" at bounding box center [428, 248] width 433 height 76
click at [535, 237] on button "Preparação 3" at bounding box center [549, 226] width 109 height 33
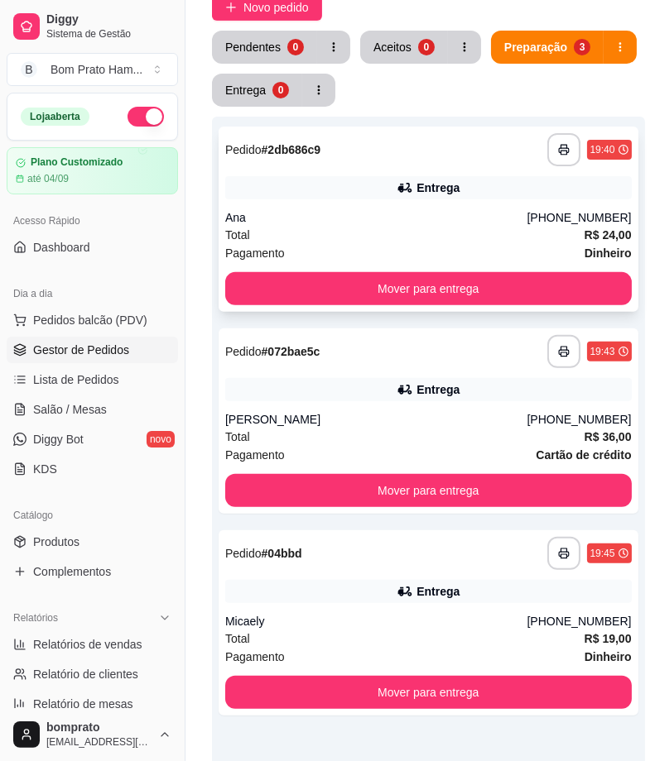
scroll to position [551, 0]
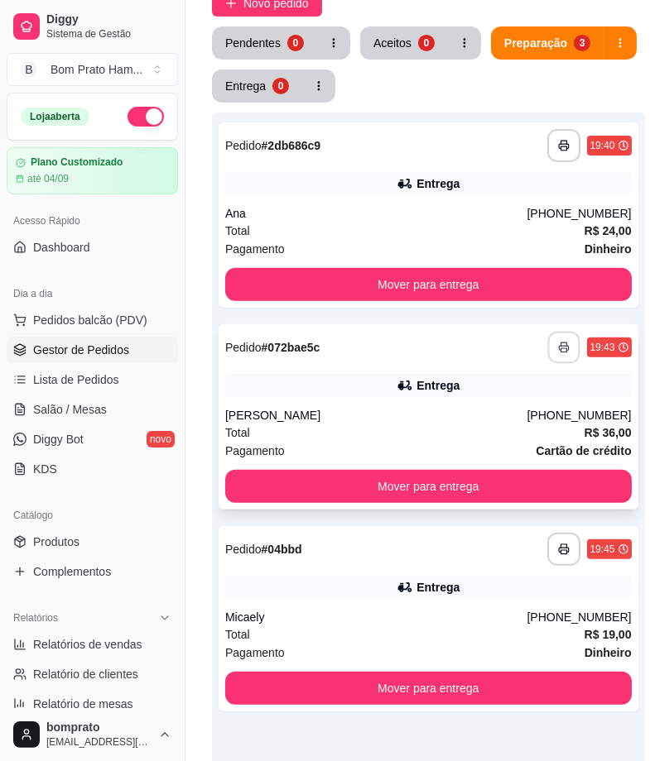
click at [559, 354] on button "button" at bounding box center [563, 348] width 32 height 32
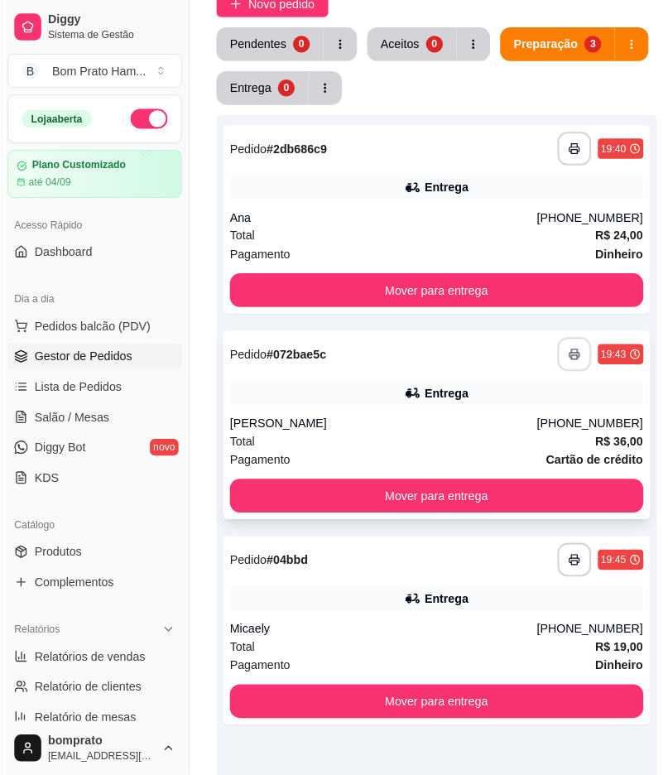
scroll to position [0, 0]
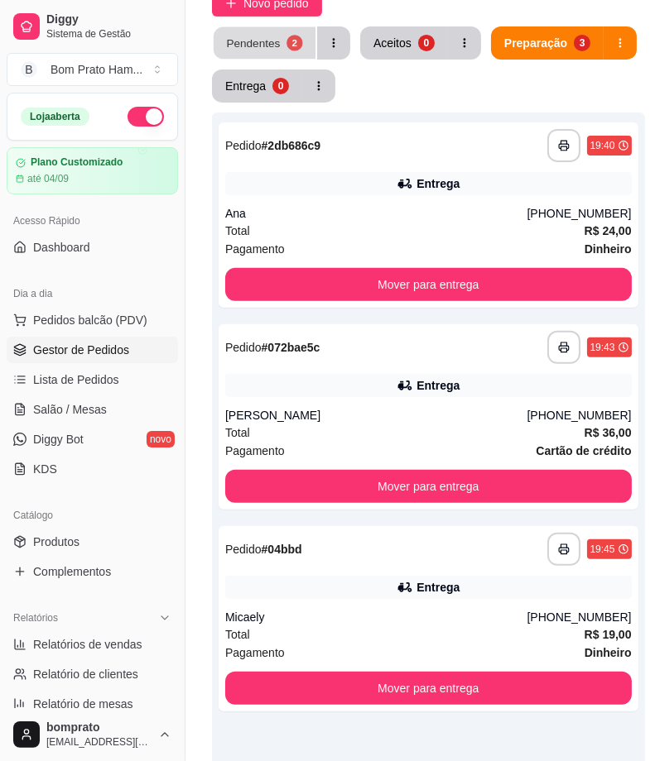
click at [309, 41] on button "Pendentes 2" at bounding box center [264, 43] width 102 height 32
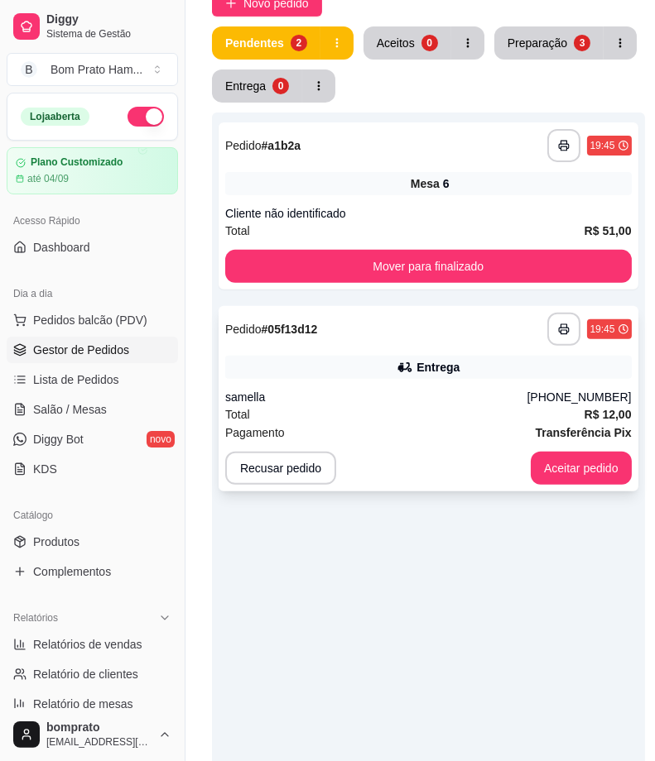
click at [427, 350] on div "**********" at bounding box center [428, 398] width 420 height 185
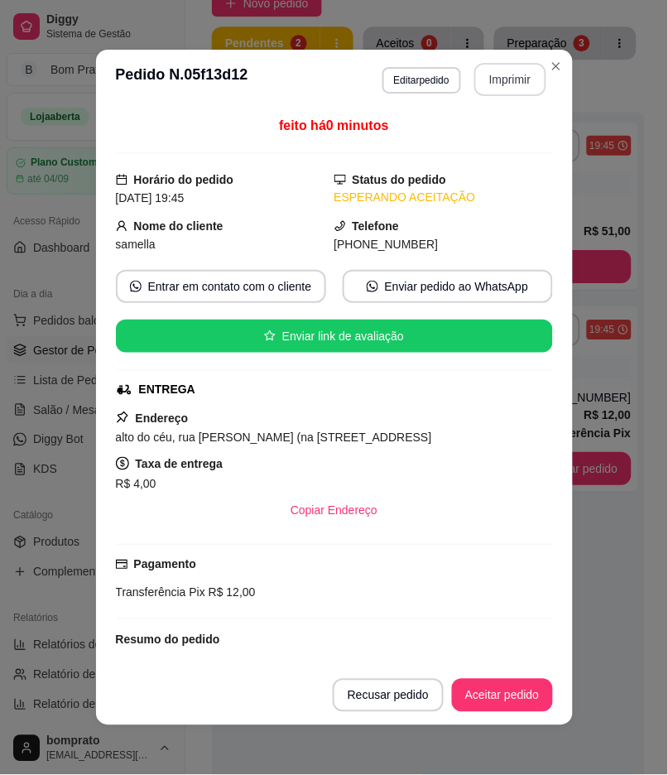
click at [492, 75] on button "Imprimir" at bounding box center [510, 79] width 72 height 33
click at [497, 712] on footer "Recusar pedido Aceitar pedido" at bounding box center [334, 695] width 477 height 60
click at [499, 707] on button "Aceitar pedido" at bounding box center [502, 695] width 101 height 33
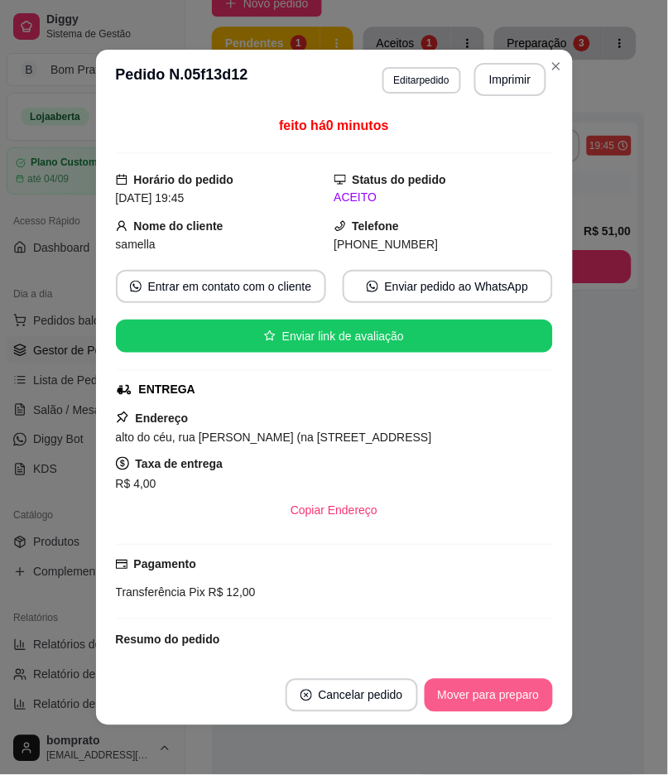
click at [503, 693] on button "Mover para preparo" at bounding box center [488, 695] width 128 height 33
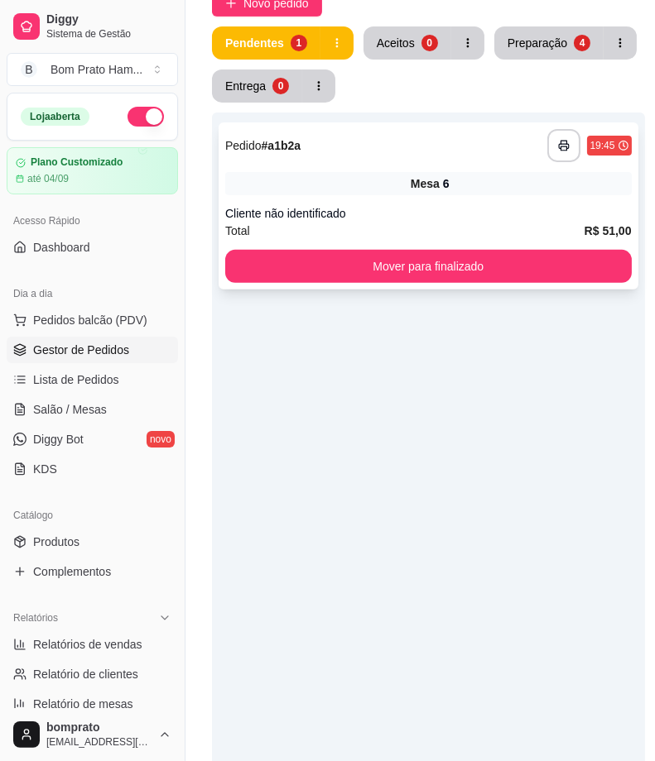
click at [505, 203] on div "**********" at bounding box center [428, 205] width 420 height 167
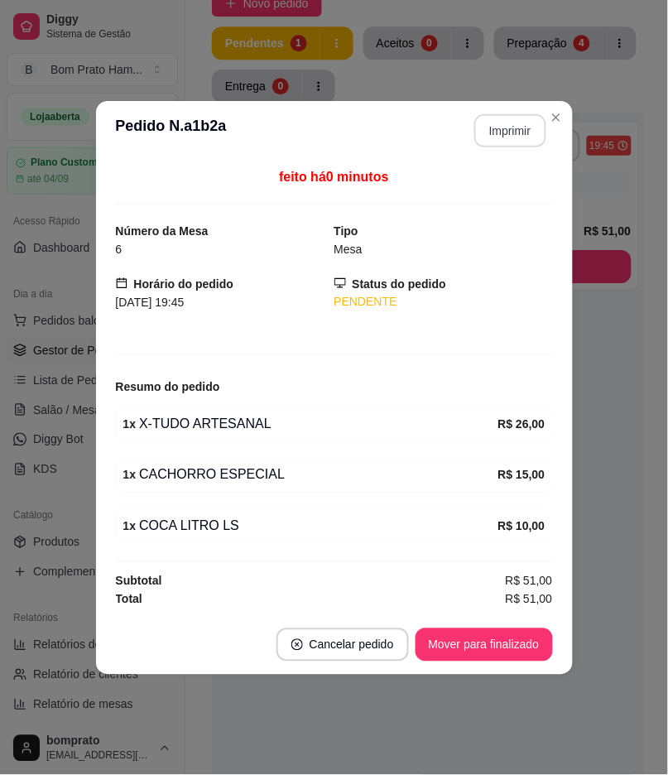
click at [516, 124] on button "Imprimir" at bounding box center [510, 130] width 72 height 33
click at [482, 655] on button "Mover para finalizado" at bounding box center [483, 644] width 137 height 33
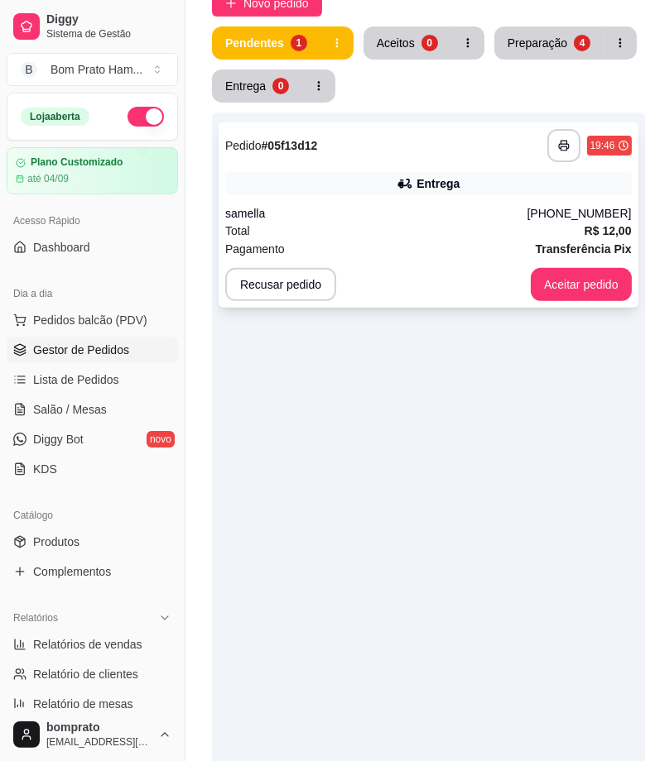
click at [510, 193] on div "Entrega" at bounding box center [428, 183] width 406 height 23
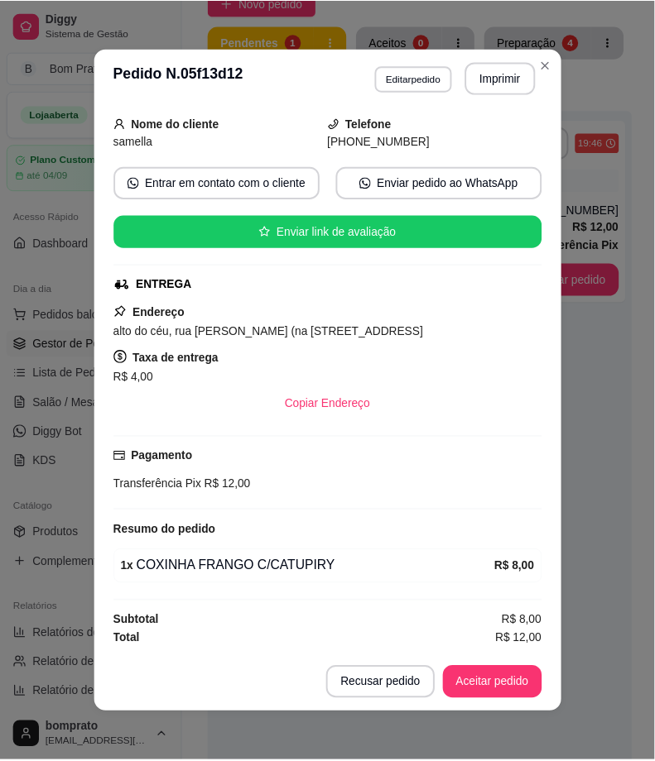
scroll to position [3, 0]
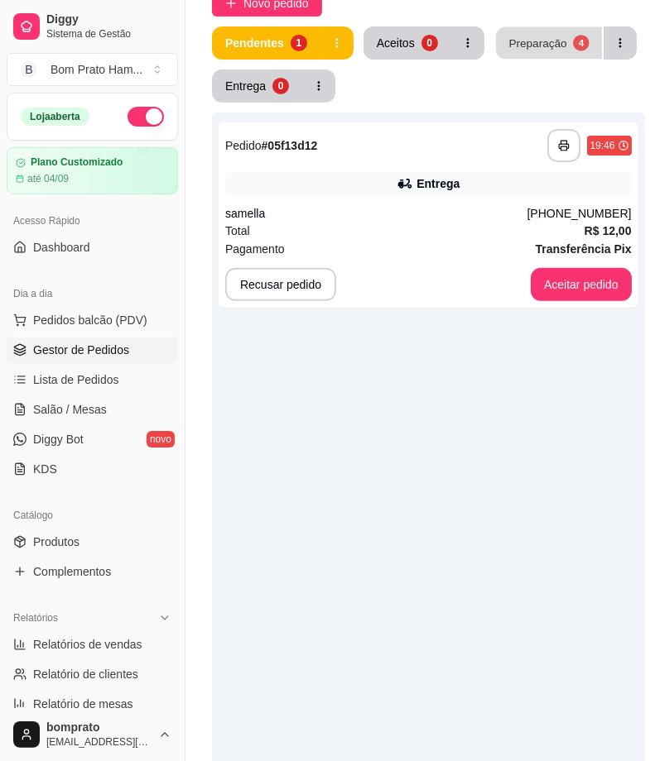
click at [514, 30] on button "Preparação 4" at bounding box center [549, 43] width 106 height 32
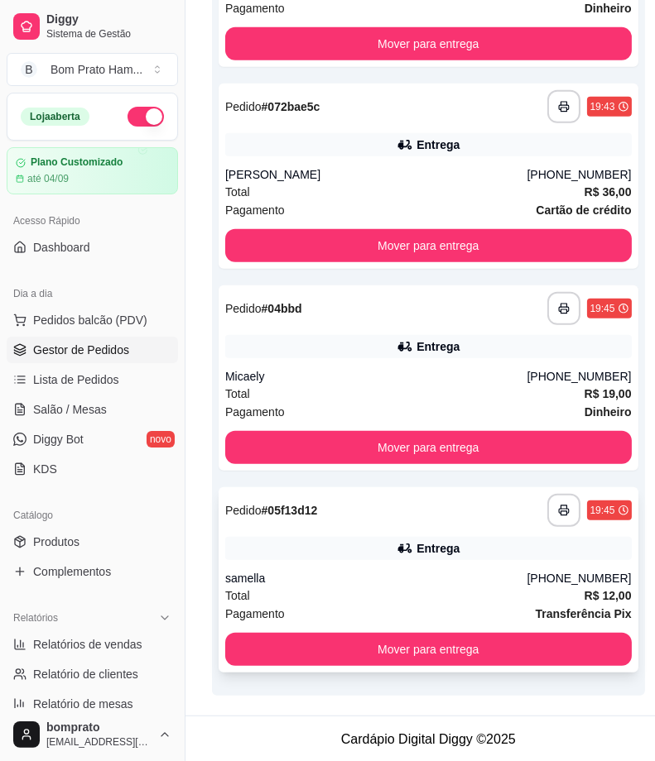
click at [362, 572] on div "samella" at bounding box center [376, 578] width 302 height 17
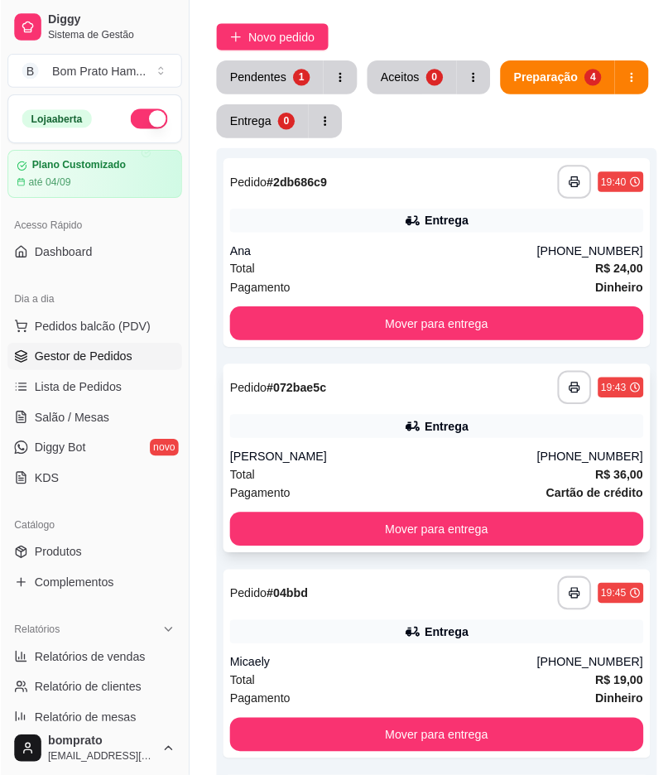
scroll to position [172, 0]
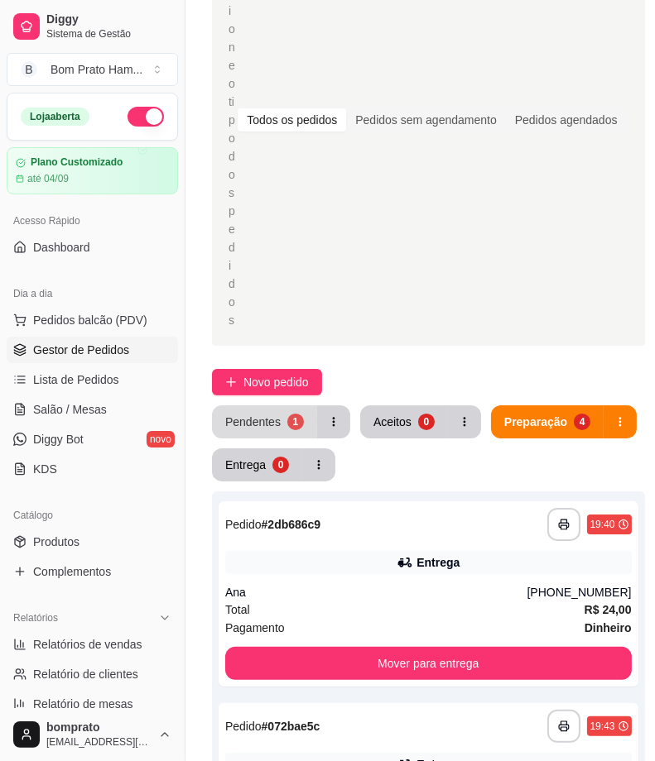
click at [266, 432] on button "Pendentes 1" at bounding box center [264, 421] width 105 height 33
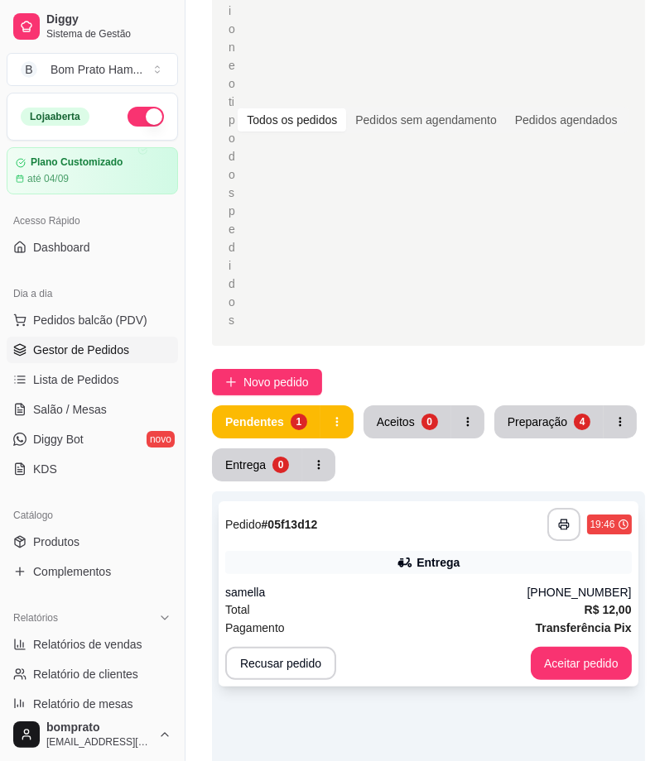
click at [482, 580] on div "**********" at bounding box center [428, 593] width 420 height 185
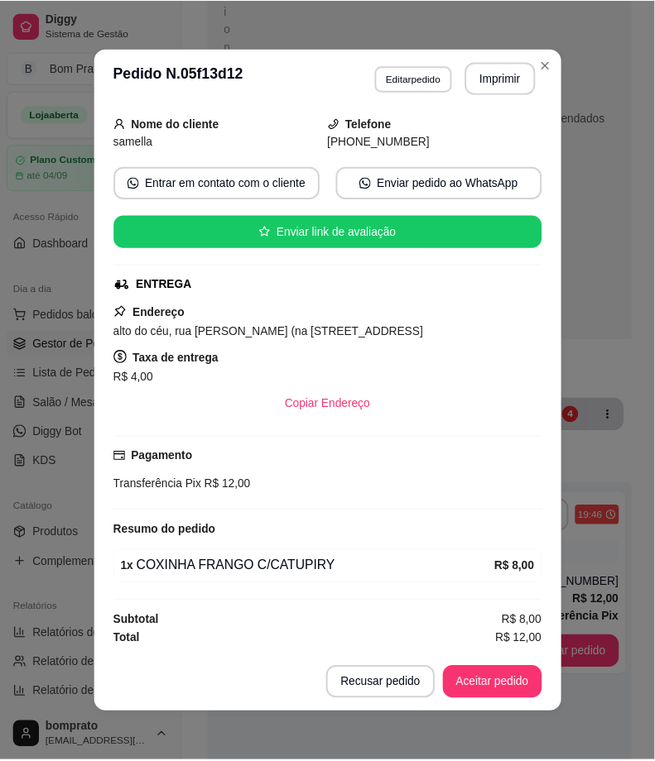
scroll to position [3, 0]
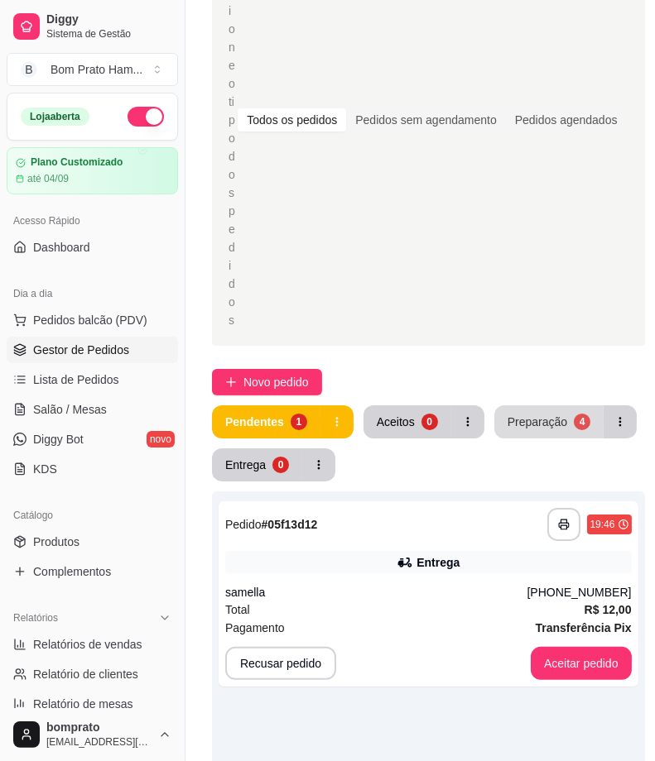
click at [541, 405] on button "Preparação 4" at bounding box center [548, 421] width 109 height 33
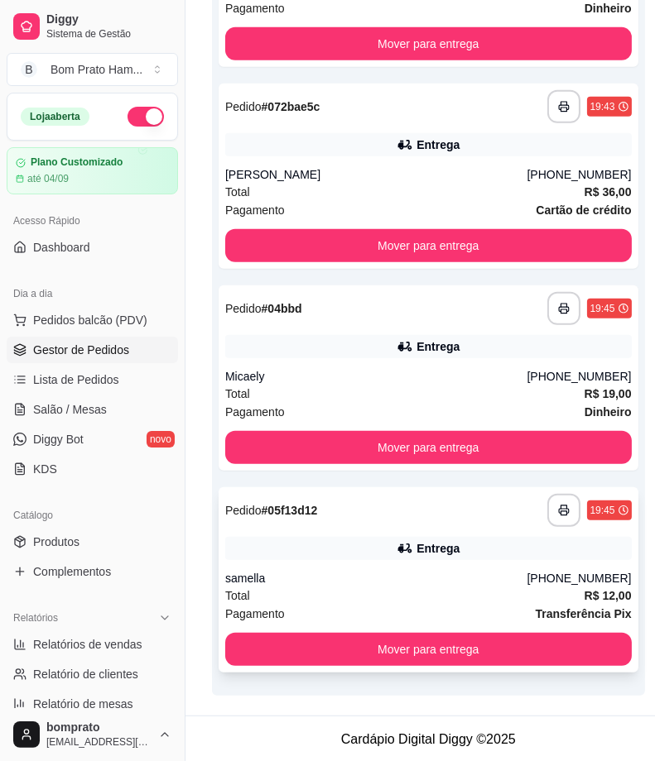
click at [428, 589] on div "Total R$ 12,00" at bounding box center [428, 596] width 406 height 18
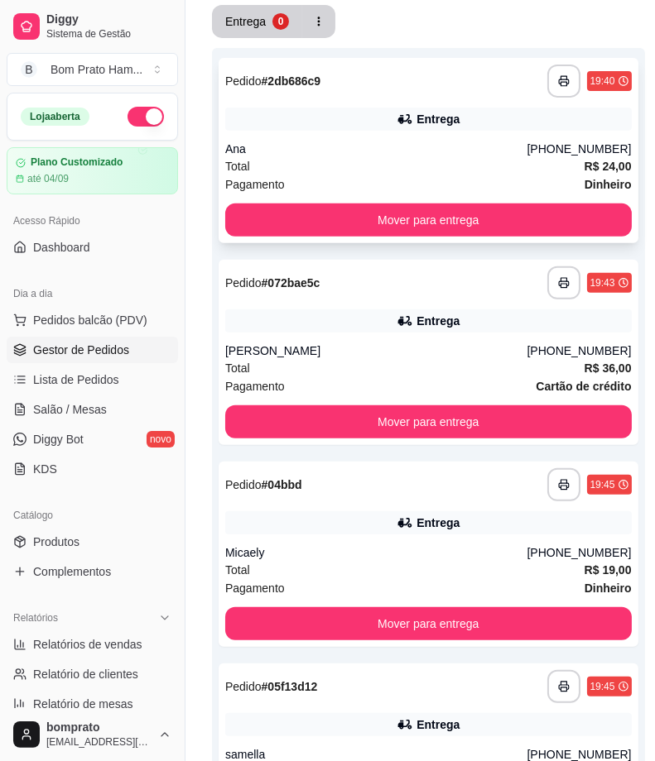
scroll to position [357, 0]
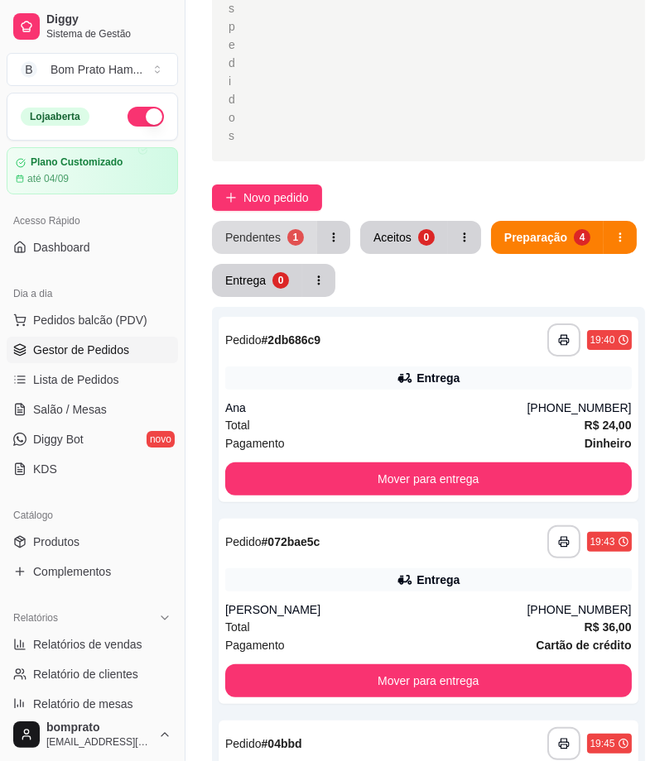
click at [254, 233] on div "Pendentes" at bounding box center [252, 237] width 55 height 17
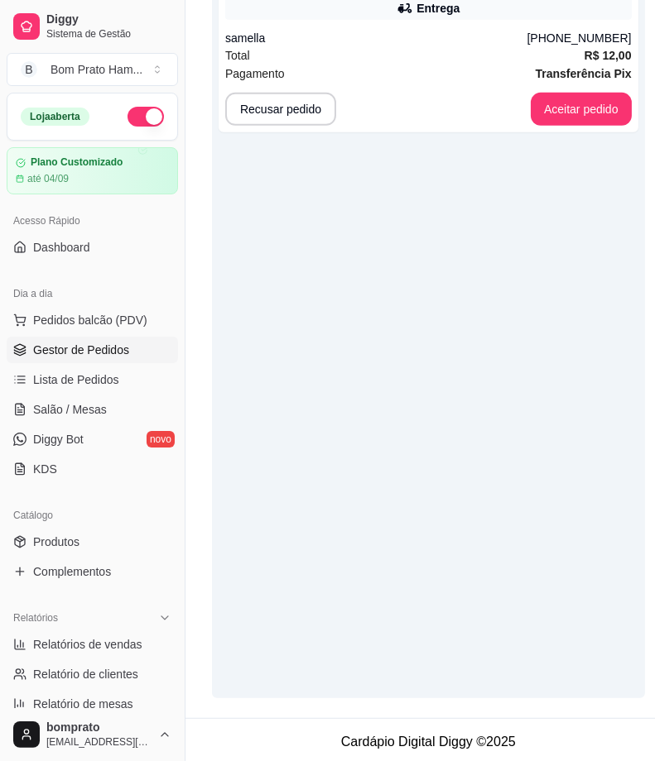
scroll to position [743, 0]
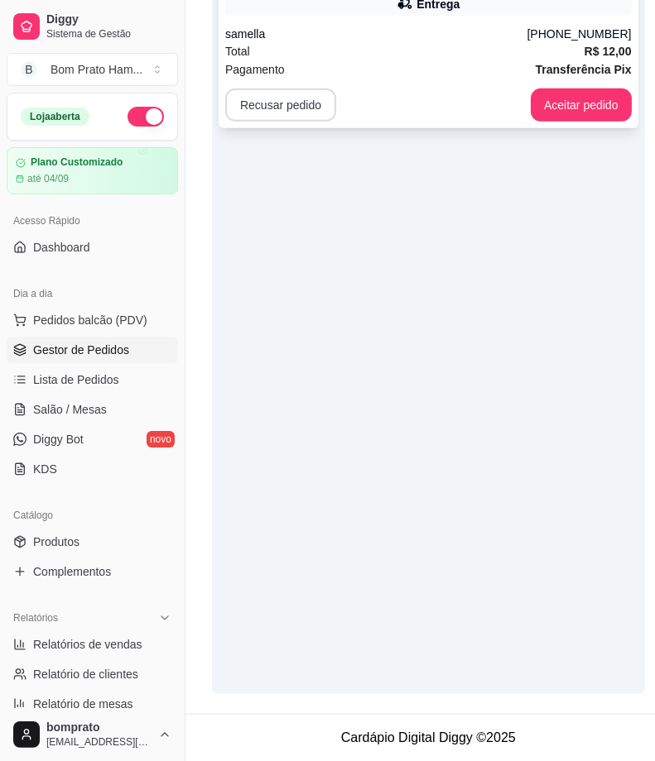
click at [286, 89] on button "Recusar pedido" at bounding box center [280, 105] width 111 height 33
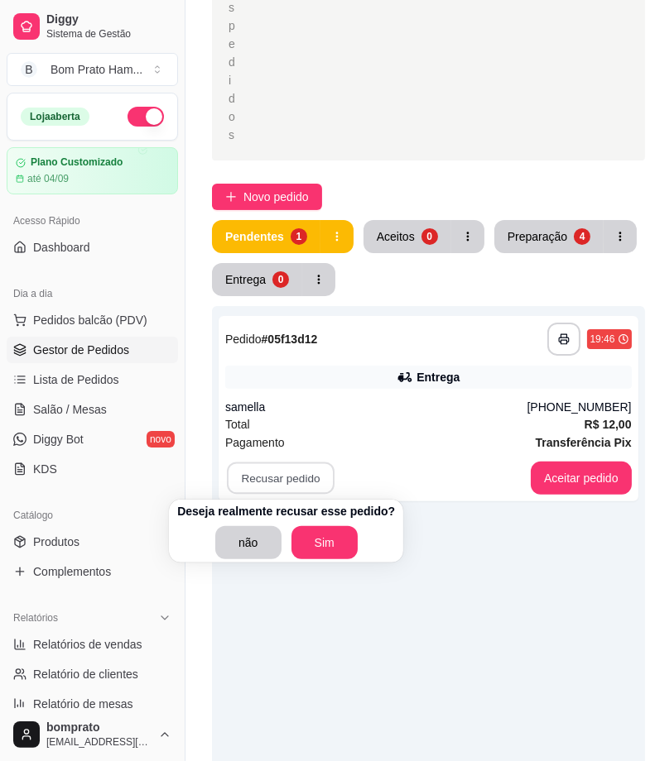
scroll to position [367, 0]
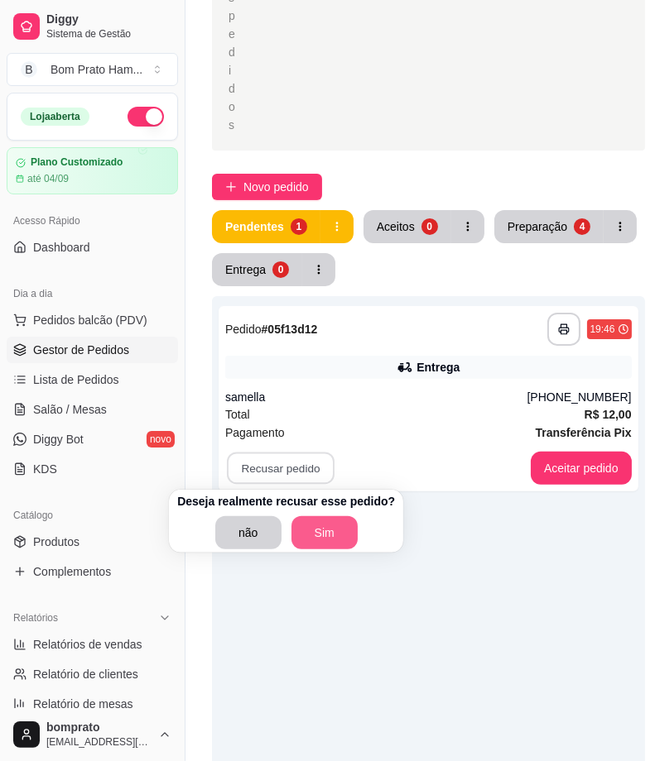
click at [316, 542] on button "Sim" at bounding box center [324, 532] width 66 height 33
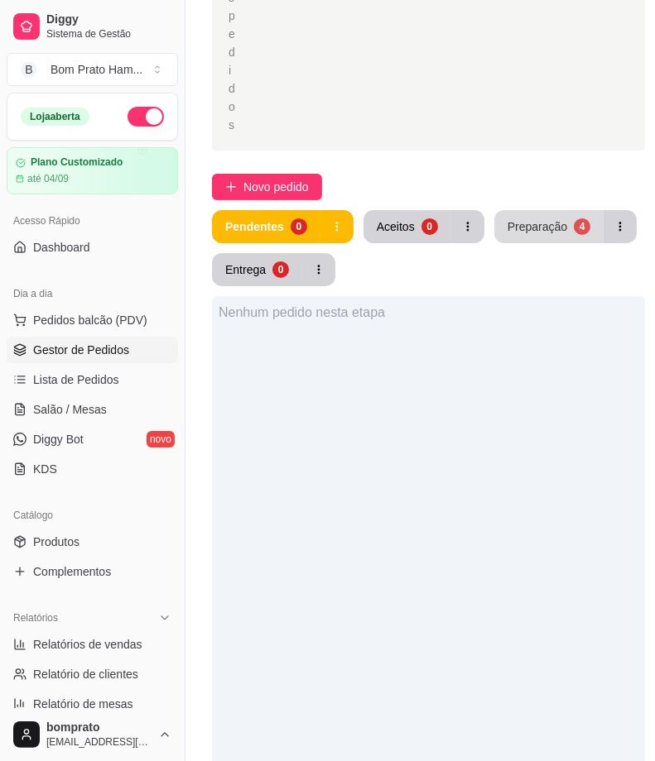
click at [549, 216] on button "Preparação 4" at bounding box center [548, 226] width 109 height 33
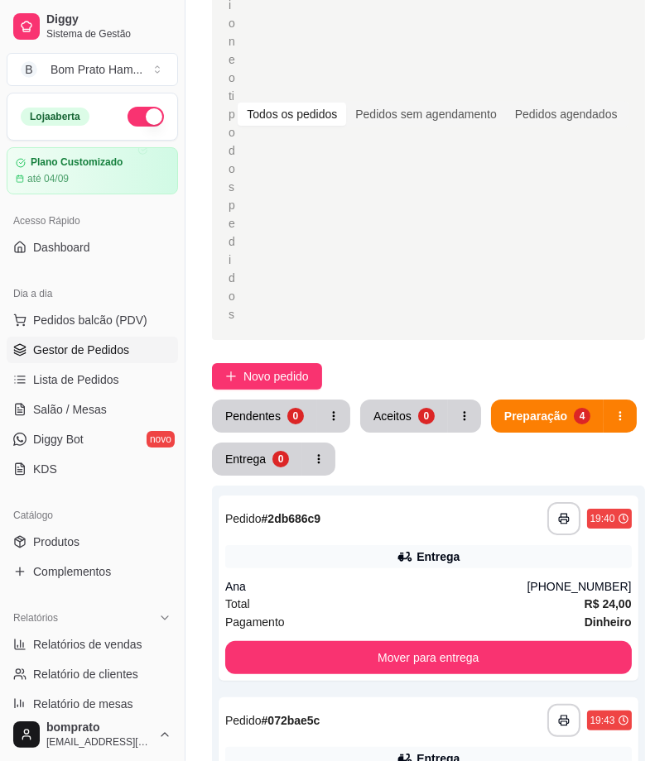
scroll to position [149, 0]
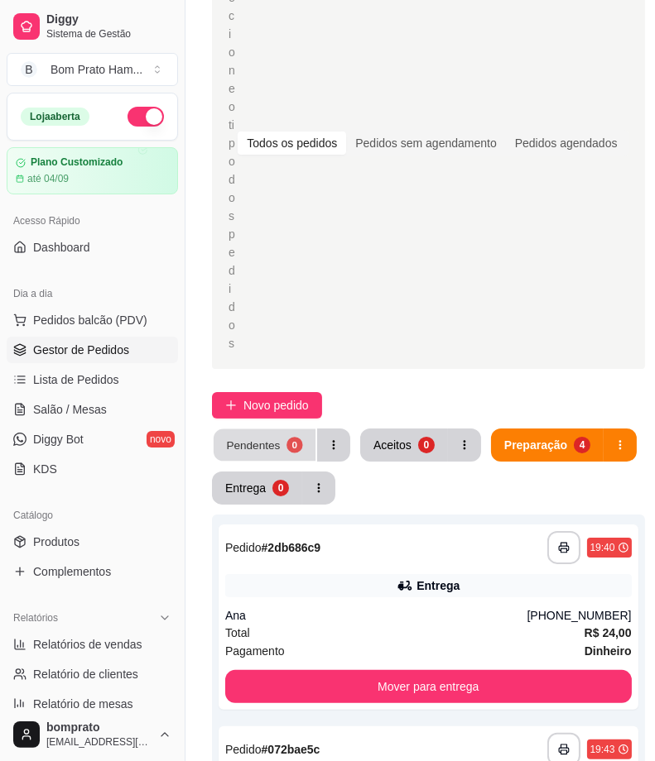
click at [278, 448] on button "Pendentes 0" at bounding box center [264, 445] width 102 height 32
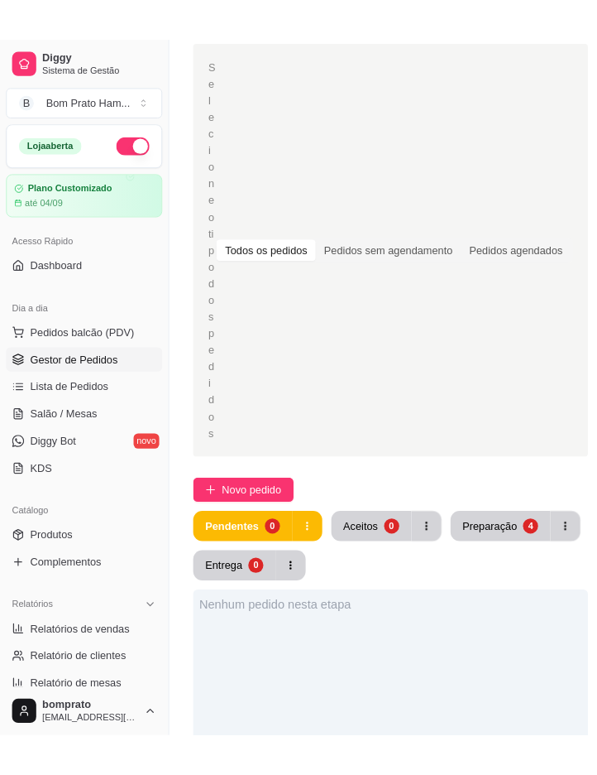
scroll to position [0, 0]
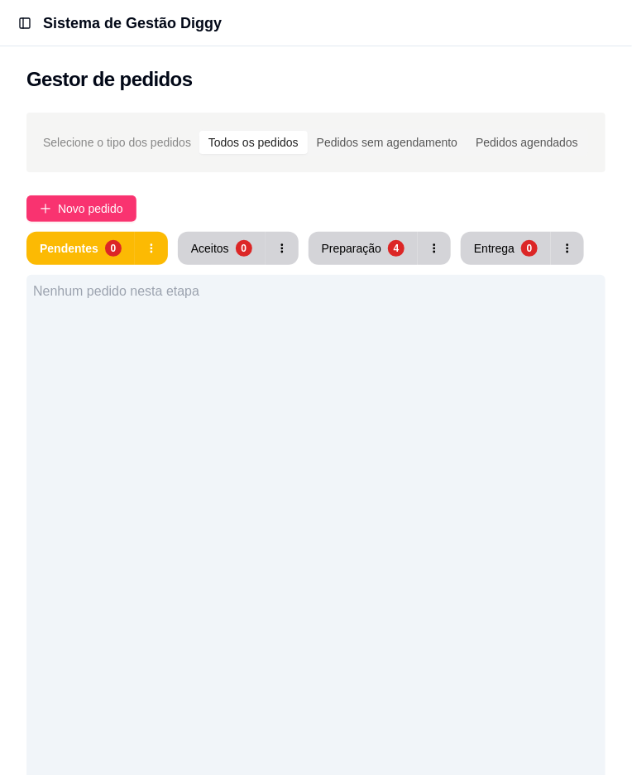
click at [122, 133] on span "Selecione o tipo dos pedidos" at bounding box center [117, 142] width 148 height 18
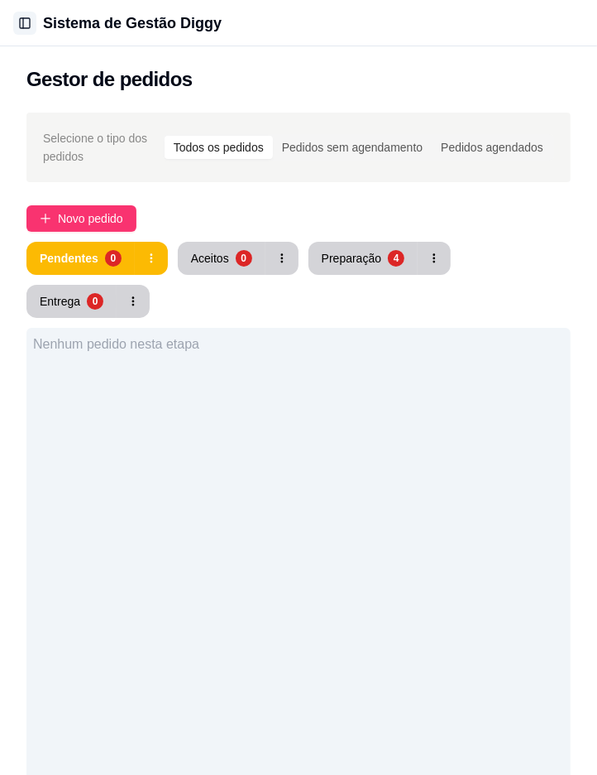
click at [25, 18] on button "Toggle Sidebar" at bounding box center [24, 23] width 23 height 23
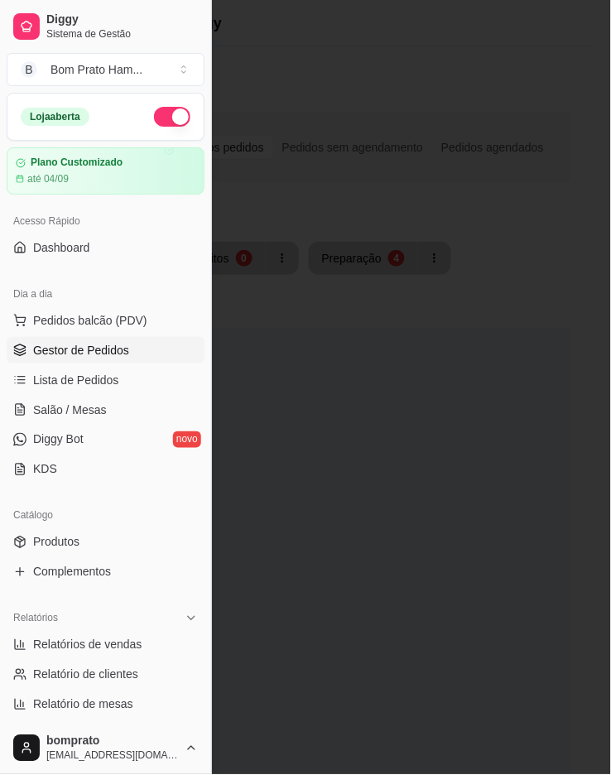
click at [343, 103] on div at bounding box center [305, 387] width 611 height 775
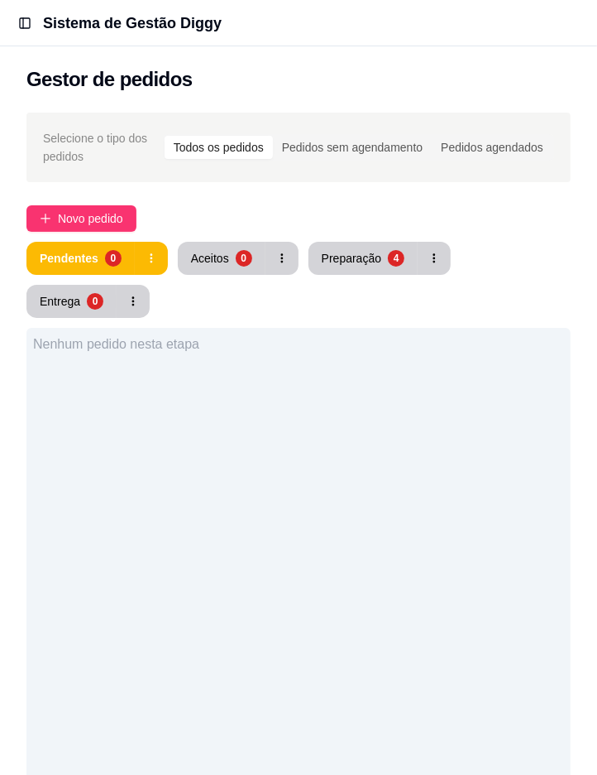
click at [142, 449] on div "Nenhum pedido nesta etapa" at bounding box center [298, 715] width 544 height 775
